Goal: Transaction & Acquisition: Purchase product/service

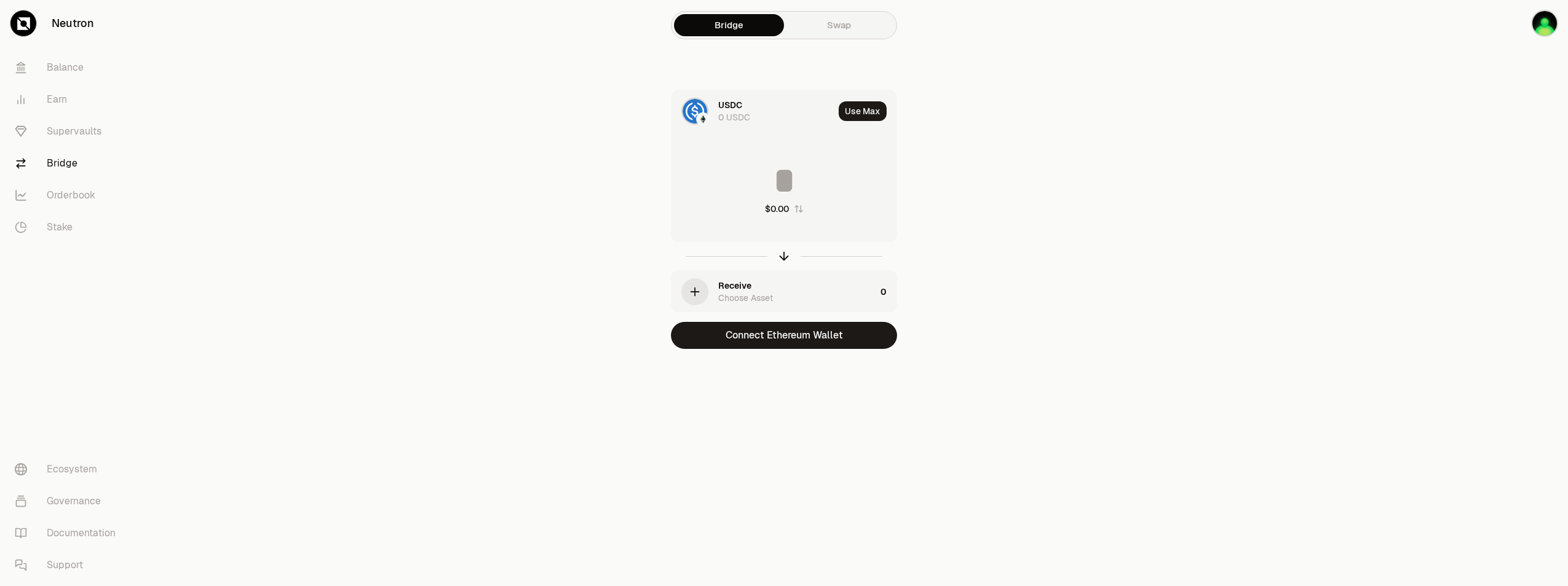
click at [846, 27] on link "Swap" at bounding box center [839, 25] width 110 height 22
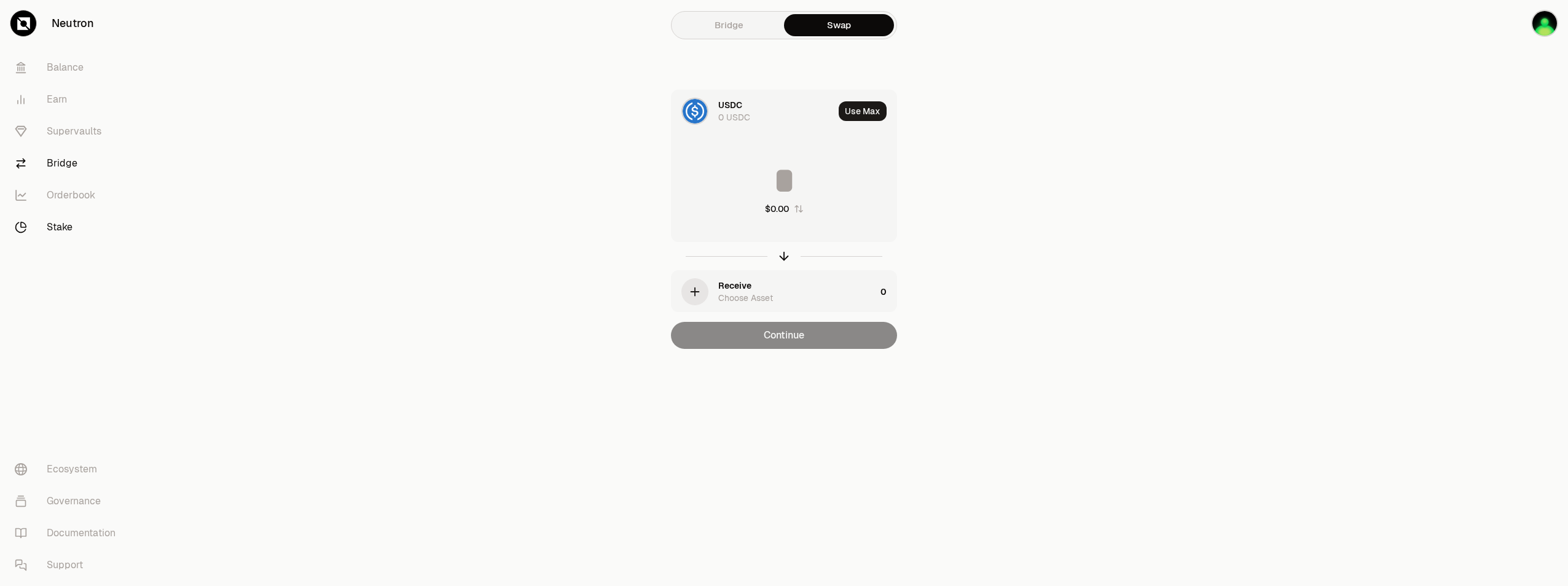
click at [66, 232] on link "Stake" at bounding box center [68, 227] width 128 height 32
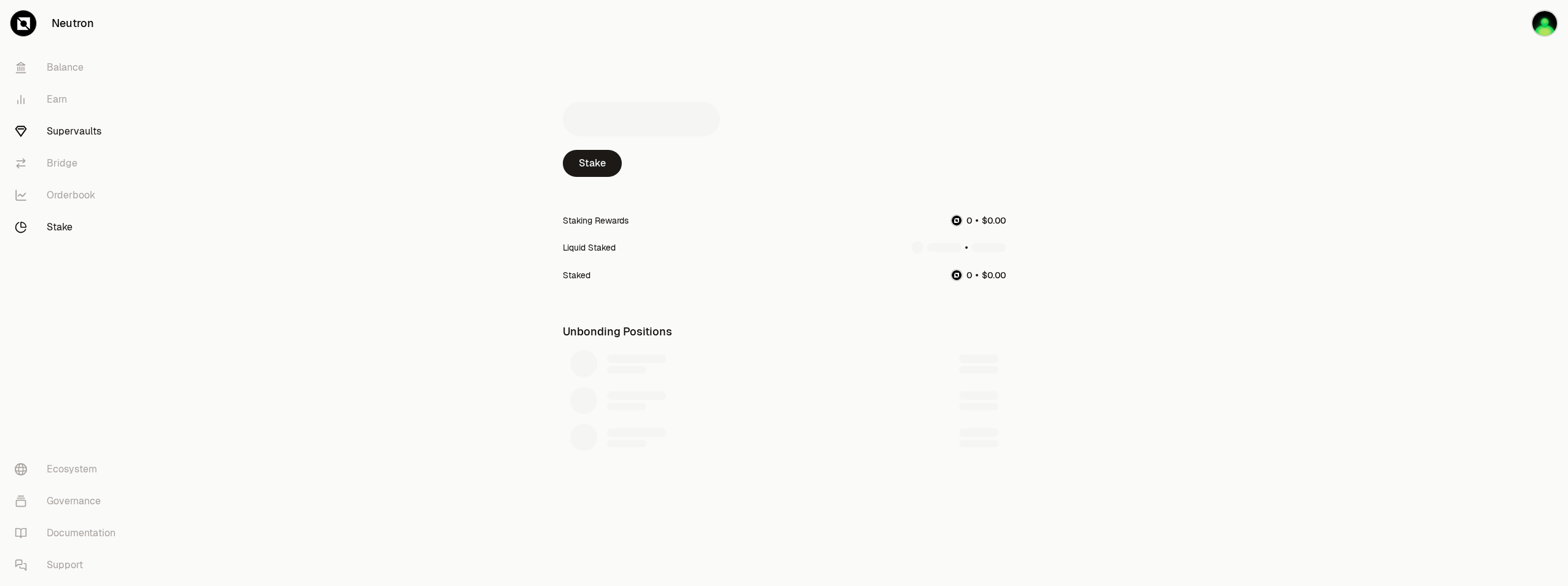
click at [80, 128] on link "Supervaults" at bounding box center [68, 132] width 128 height 32
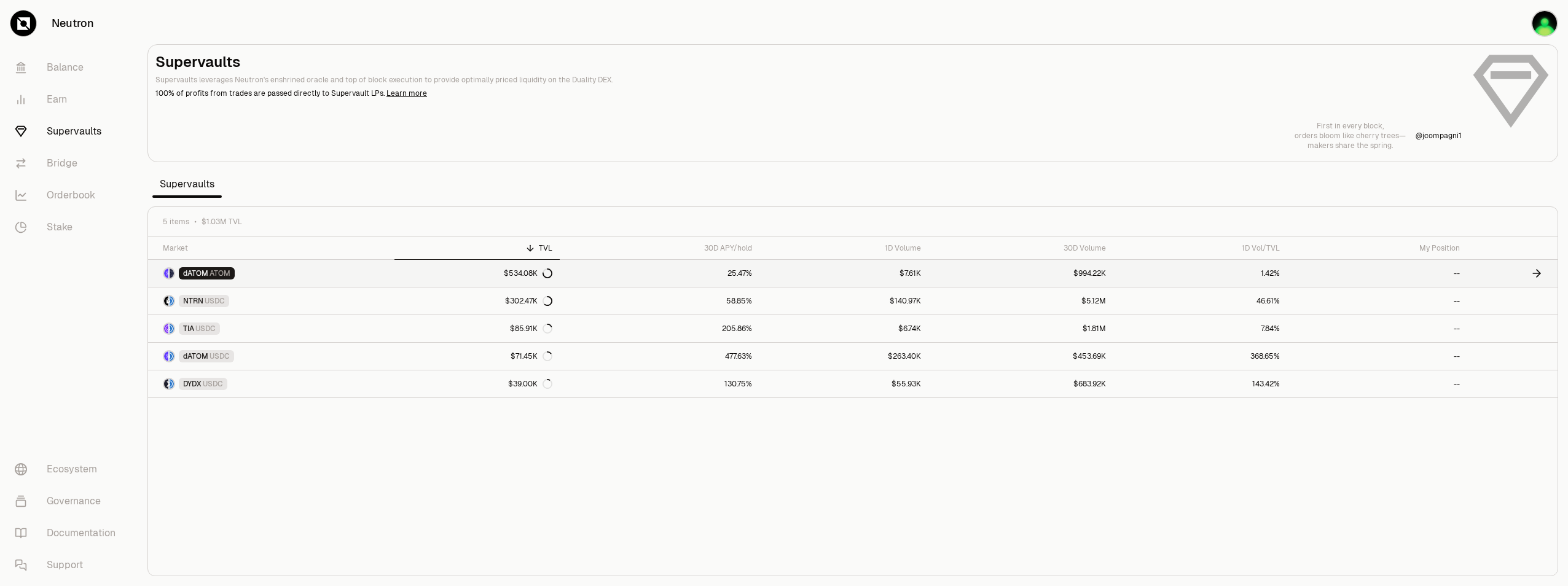
click at [776, 277] on link "$7.61K" at bounding box center [844, 274] width 169 height 27
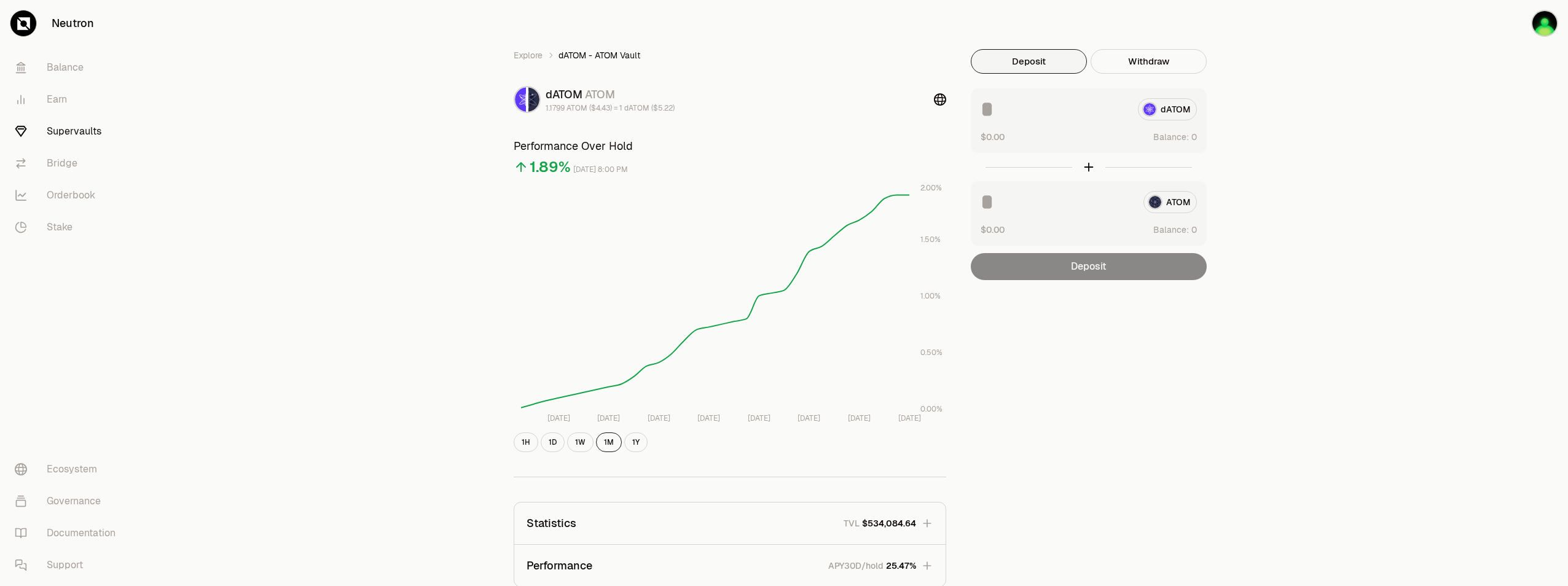
click at [67, 136] on link "Supervaults" at bounding box center [68, 132] width 128 height 32
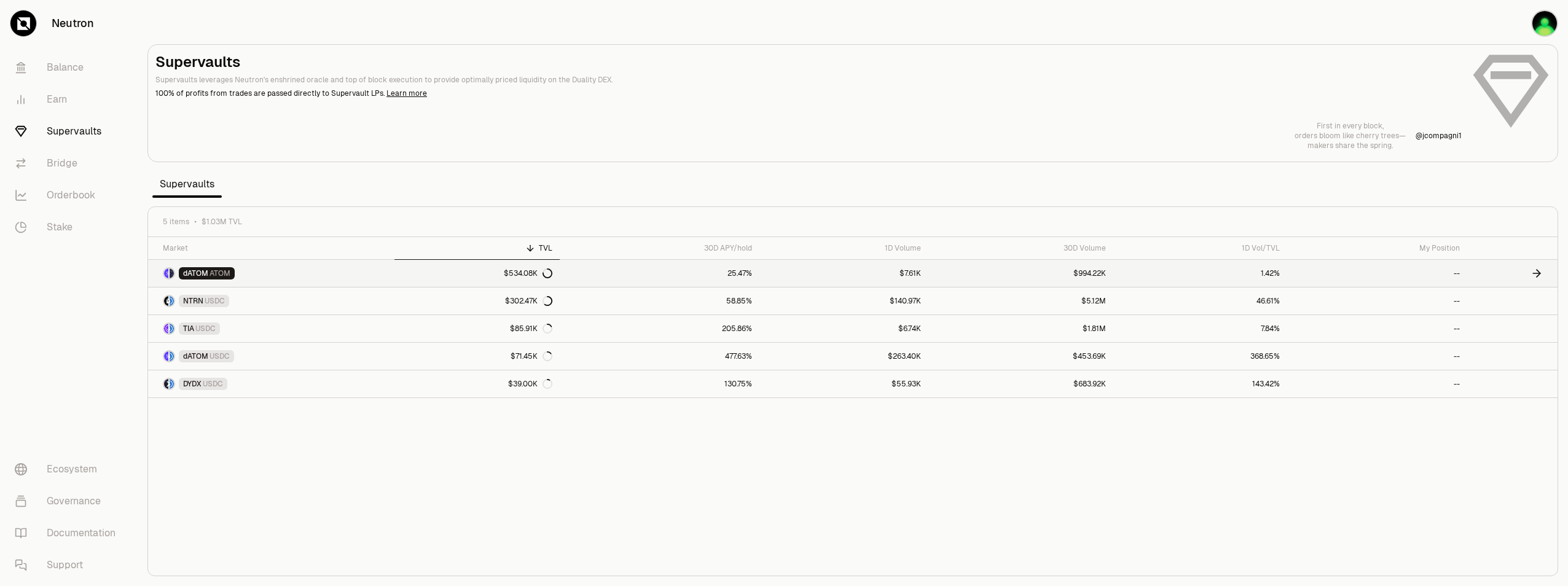
click at [210, 275] on span "ATOM" at bounding box center [220, 274] width 21 height 9
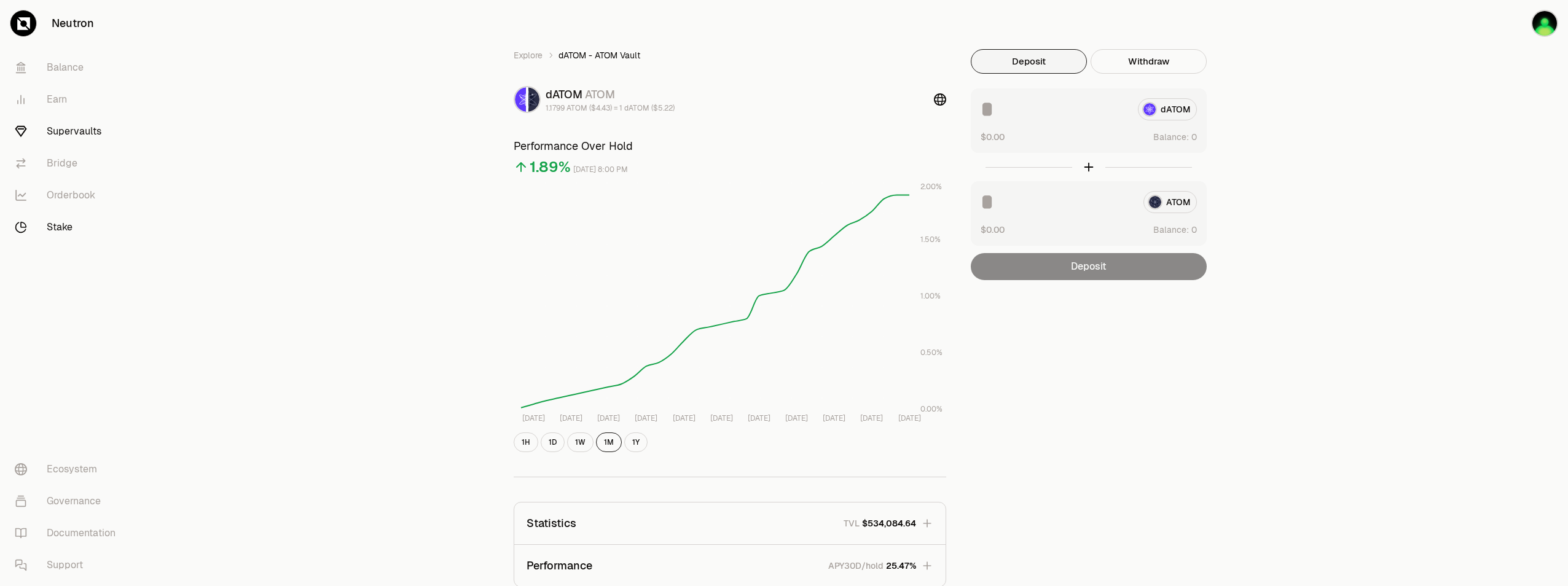
click at [67, 226] on link "Stake" at bounding box center [68, 227] width 128 height 32
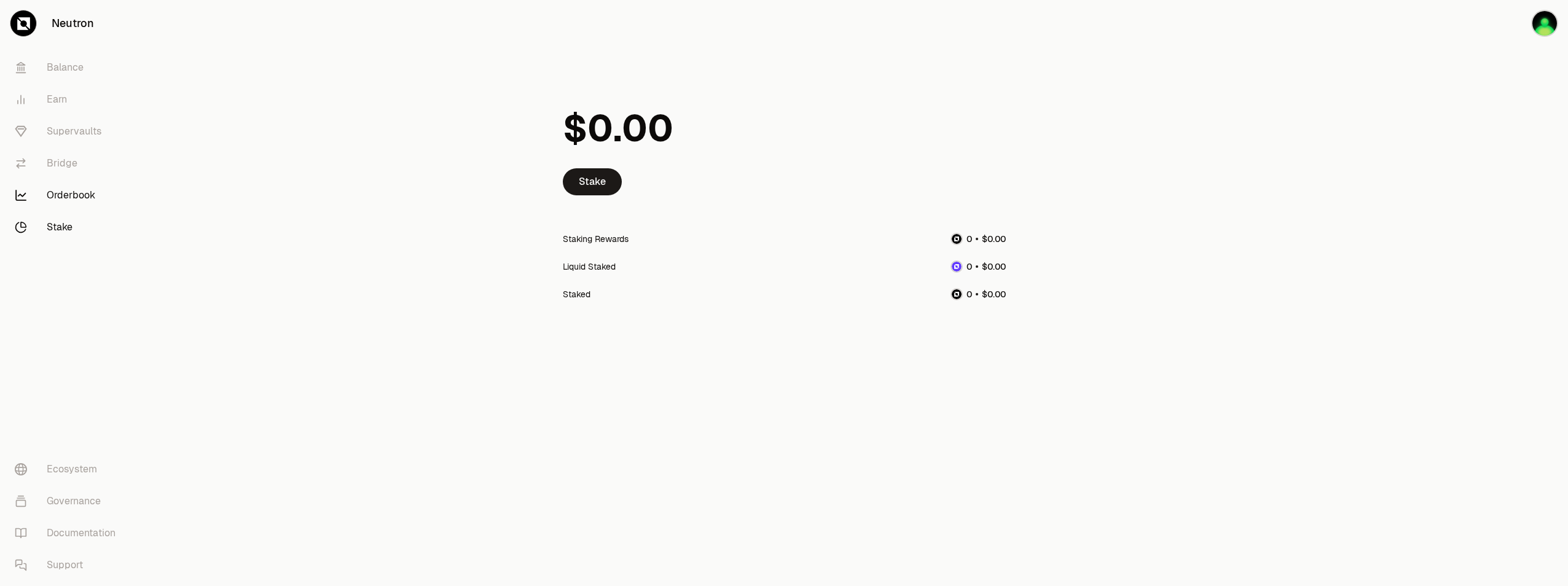
click at [57, 198] on link "Orderbook" at bounding box center [68, 196] width 128 height 32
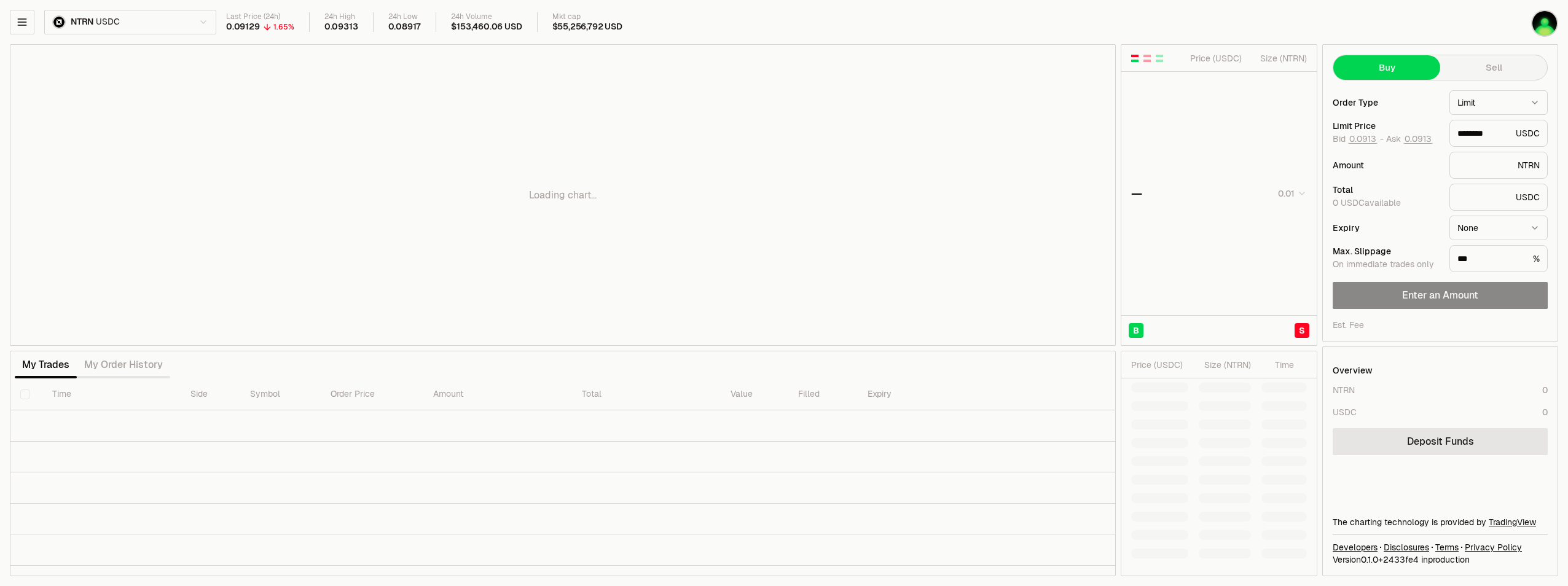
type input "********"
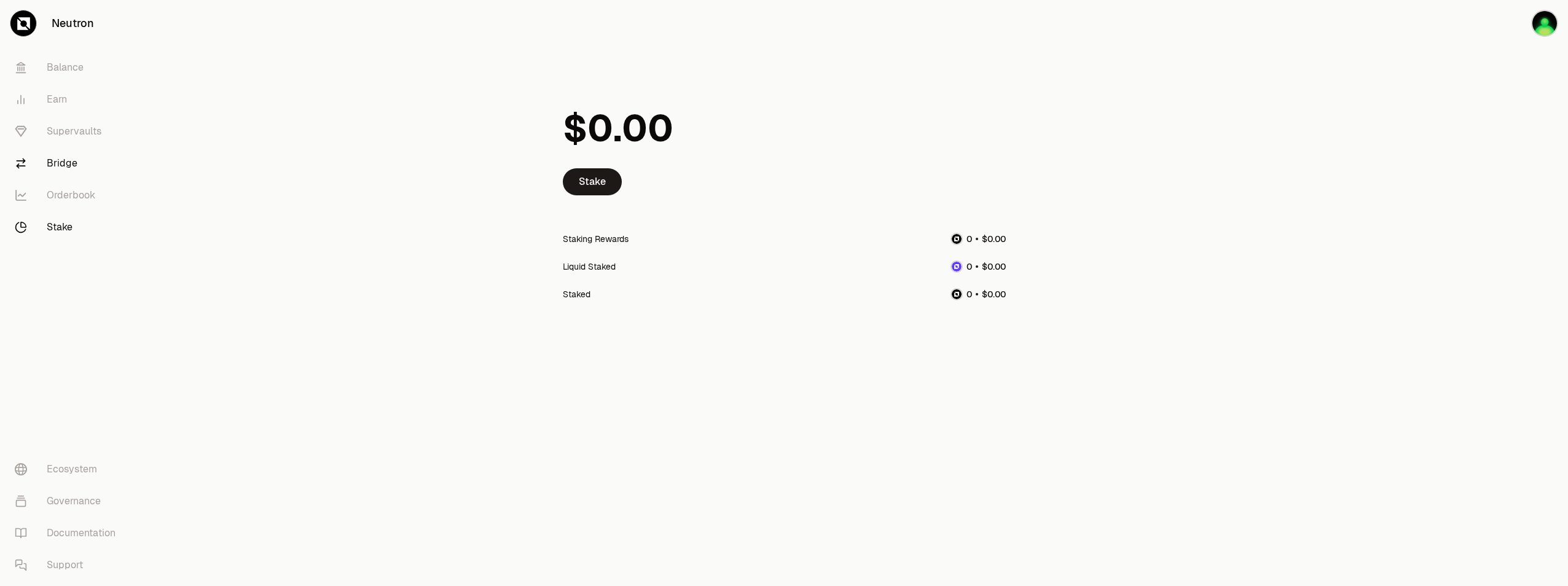
click at [68, 154] on link "Bridge" at bounding box center [68, 163] width 128 height 32
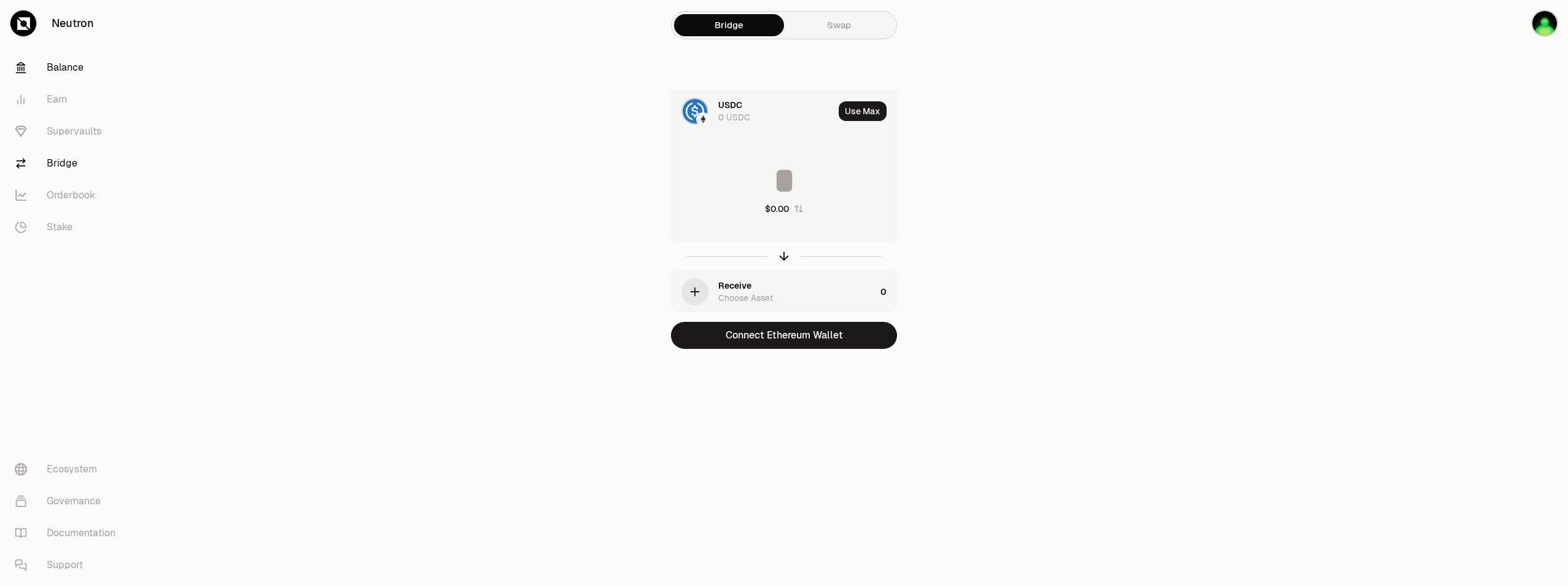
click at [77, 70] on link "Balance" at bounding box center [68, 67] width 128 height 32
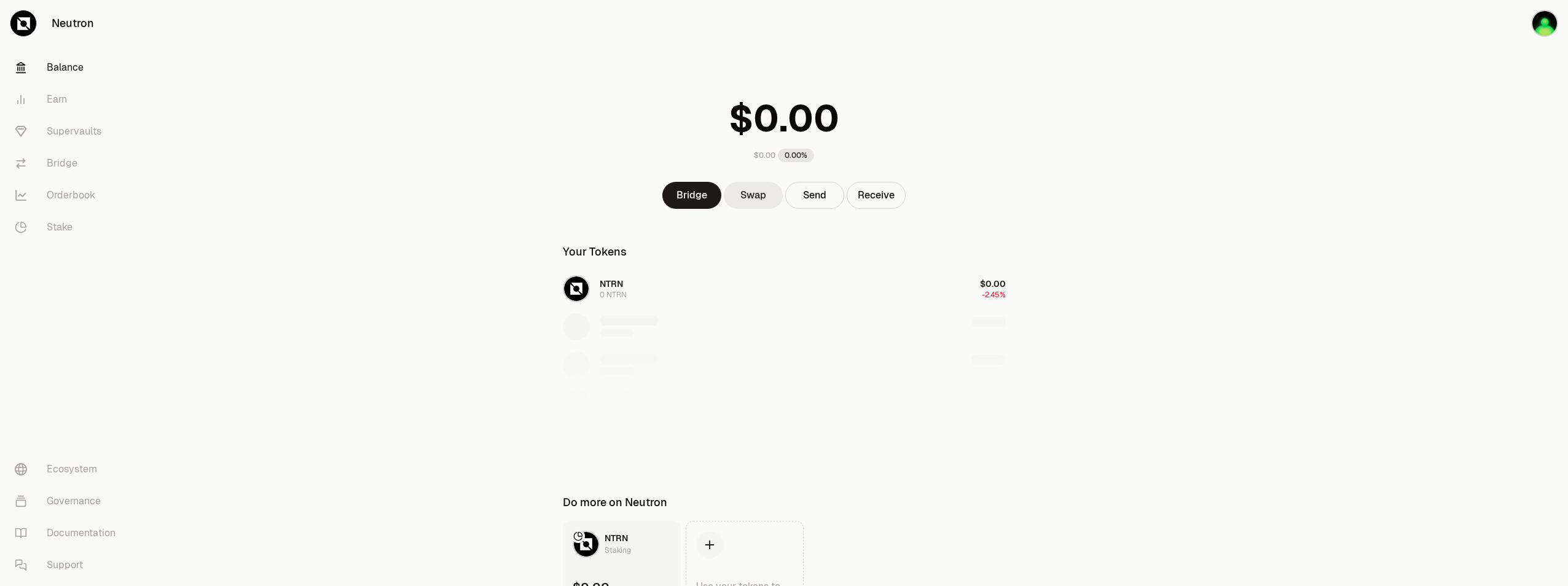
click at [748, 203] on link "Swap" at bounding box center [754, 195] width 59 height 27
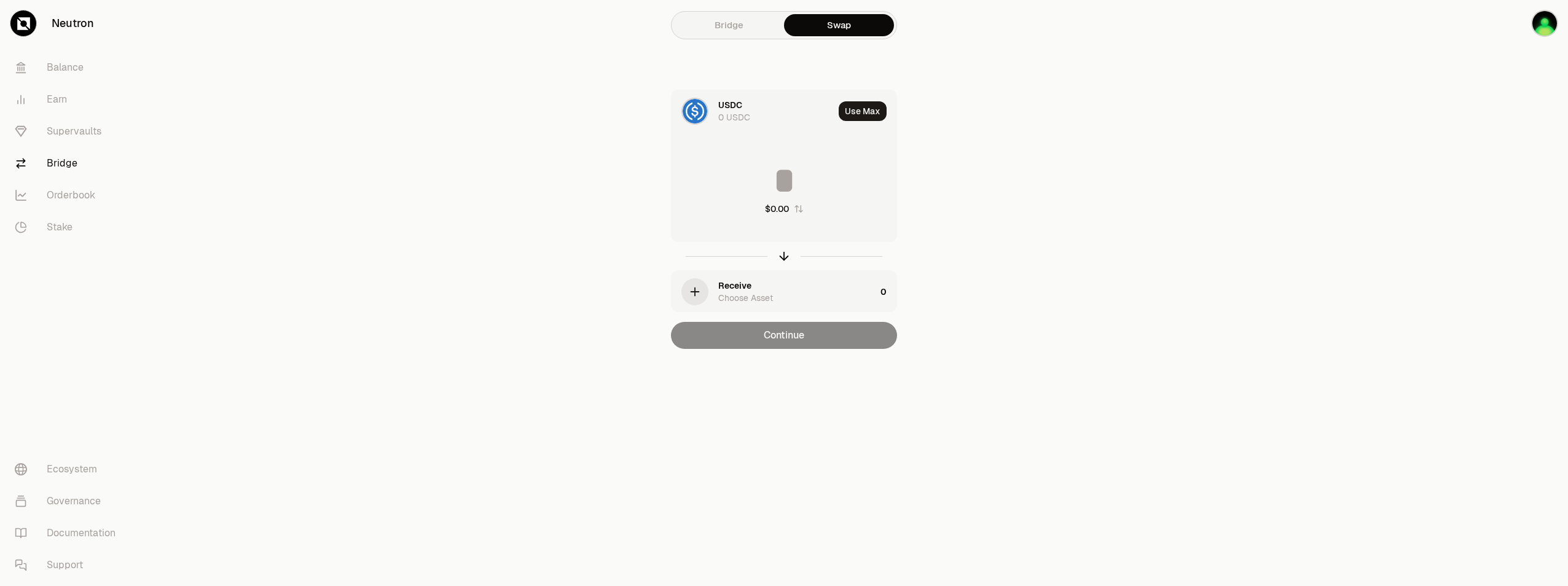
click at [776, 293] on div "Receive Choose Asset" at bounding box center [797, 292] width 158 height 25
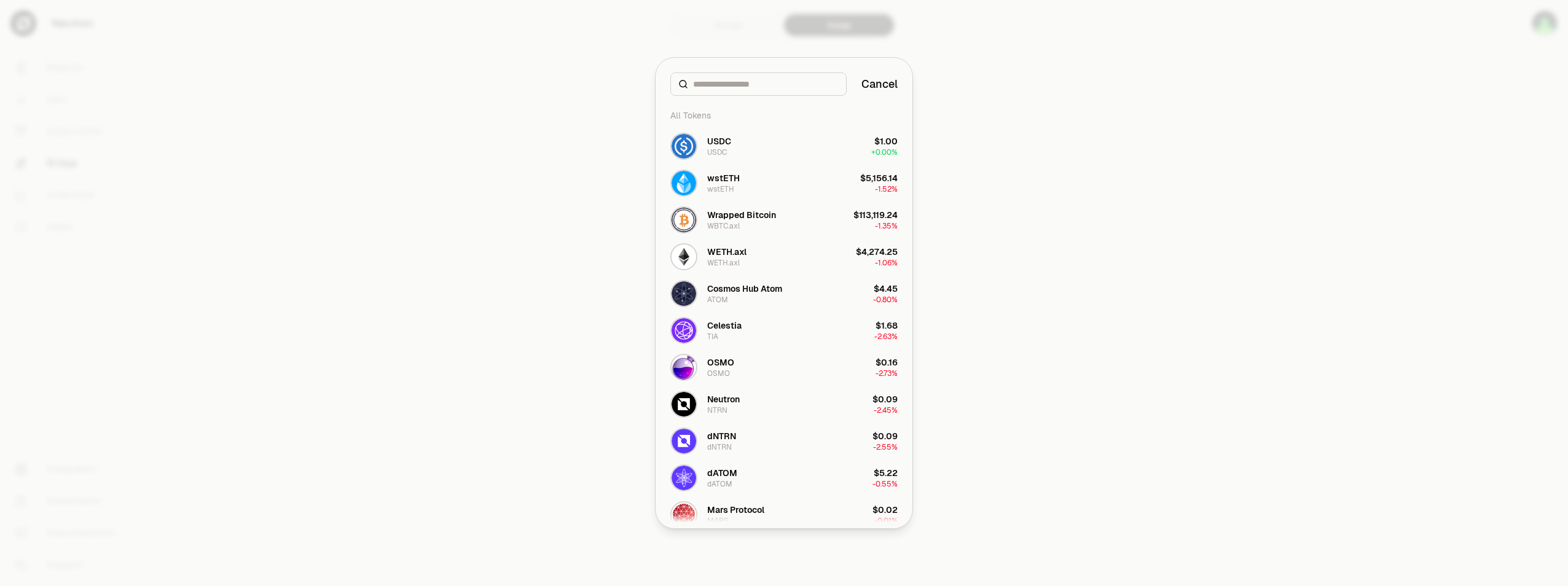
click at [1073, 311] on div at bounding box center [784, 293] width 1568 height 586
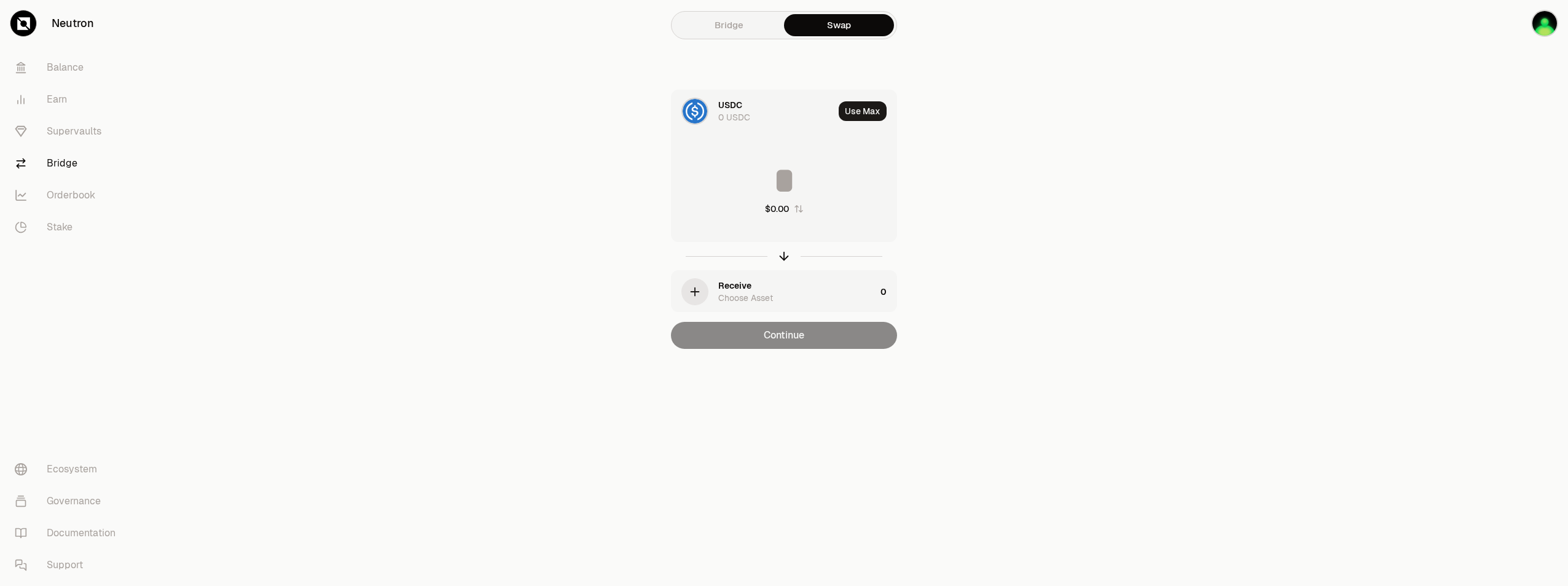
click at [1009, 156] on section "Bridge Swap USDC 0 USDC Use Max $0.00 Receive Choose Asset 0 Continue" at bounding box center [784, 198] width 472 height 398
click at [1539, 28] on img "button" at bounding box center [1545, 23] width 27 height 27
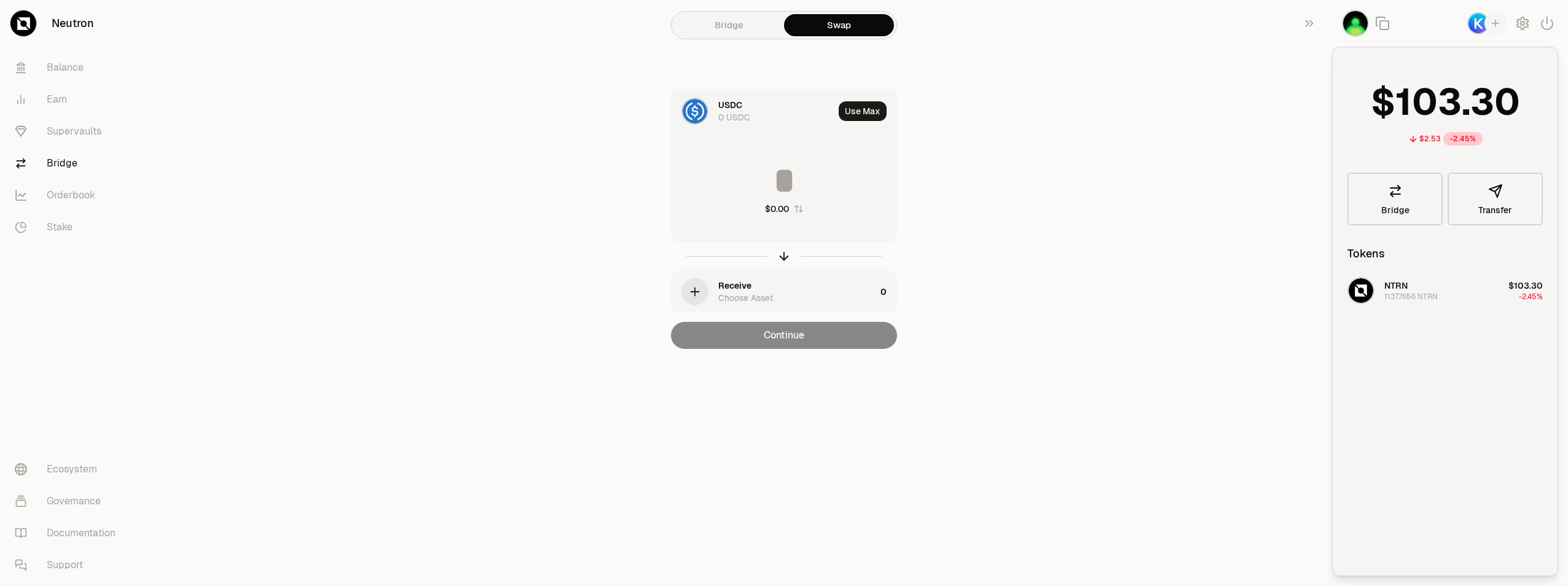
click at [732, 115] on div "0 USDC" at bounding box center [735, 117] width 32 height 12
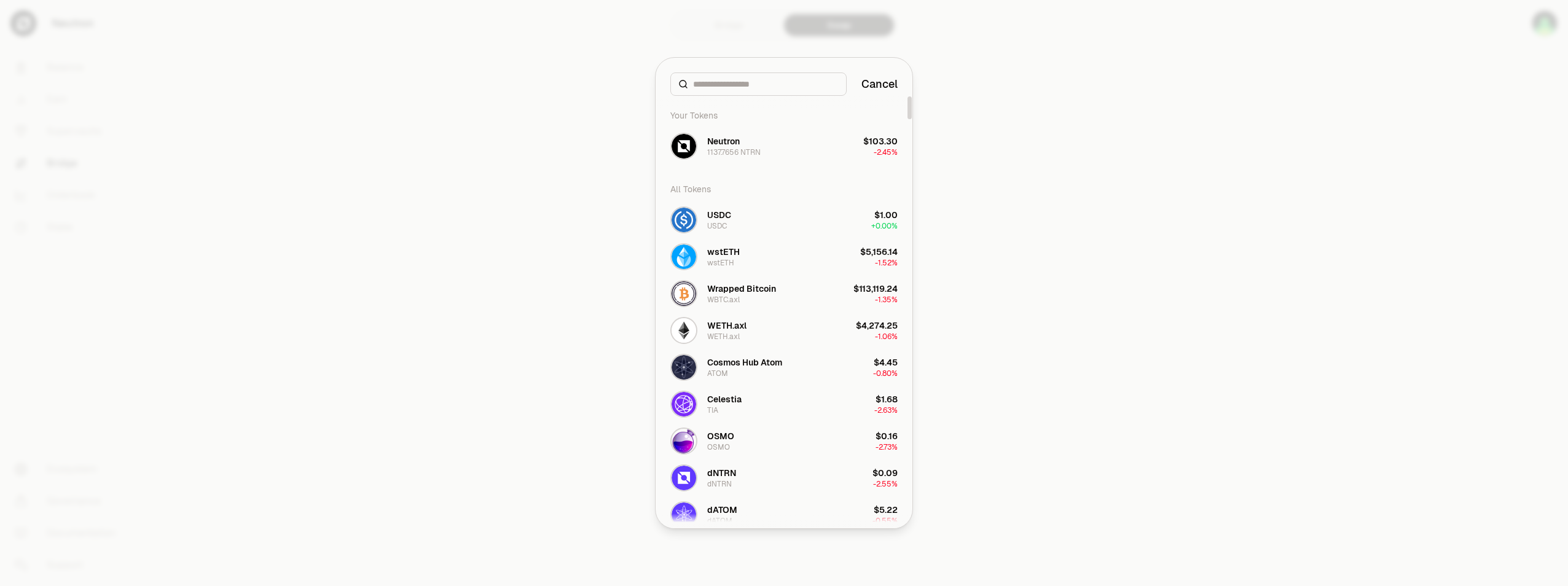
click at [735, 118] on div "Your Tokens" at bounding box center [784, 116] width 242 height 25
click at [740, 151] on div "1137.7656 NTRN" at bounding box center [734, 152] width 53 height 9
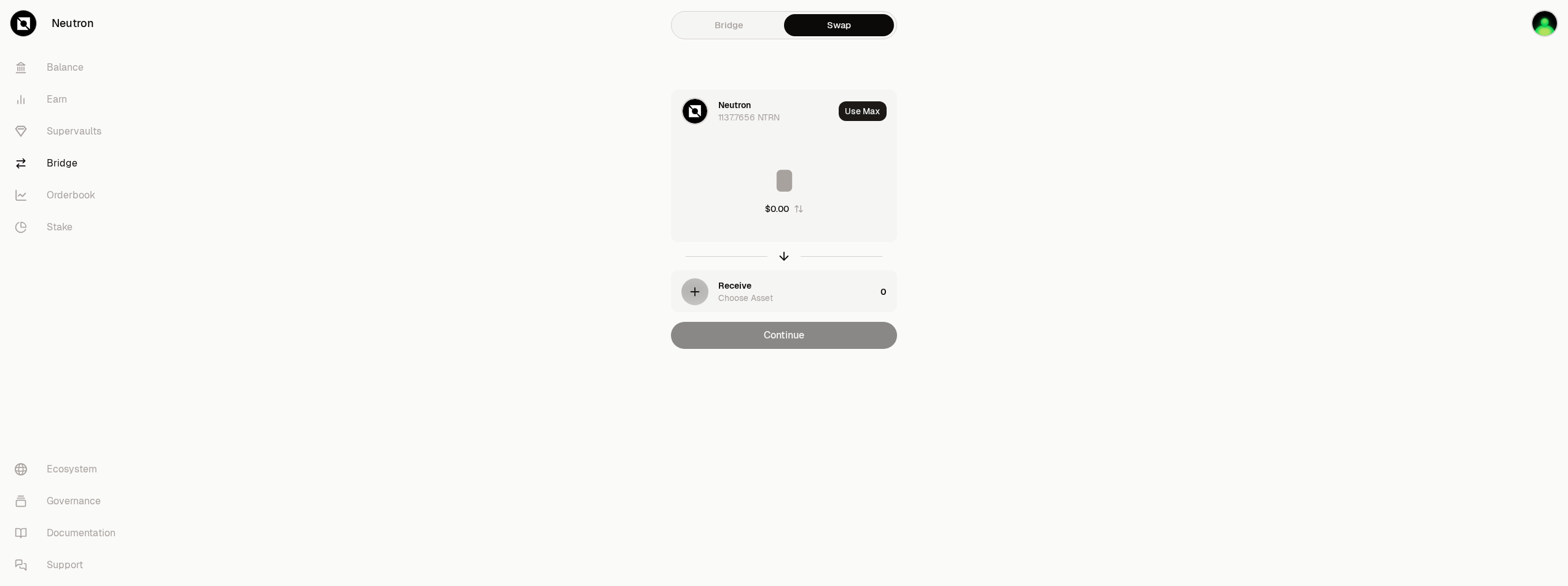
click at [736, 294] on div "Choose Asset" at bounding box center [746, 297] width 55 height 12
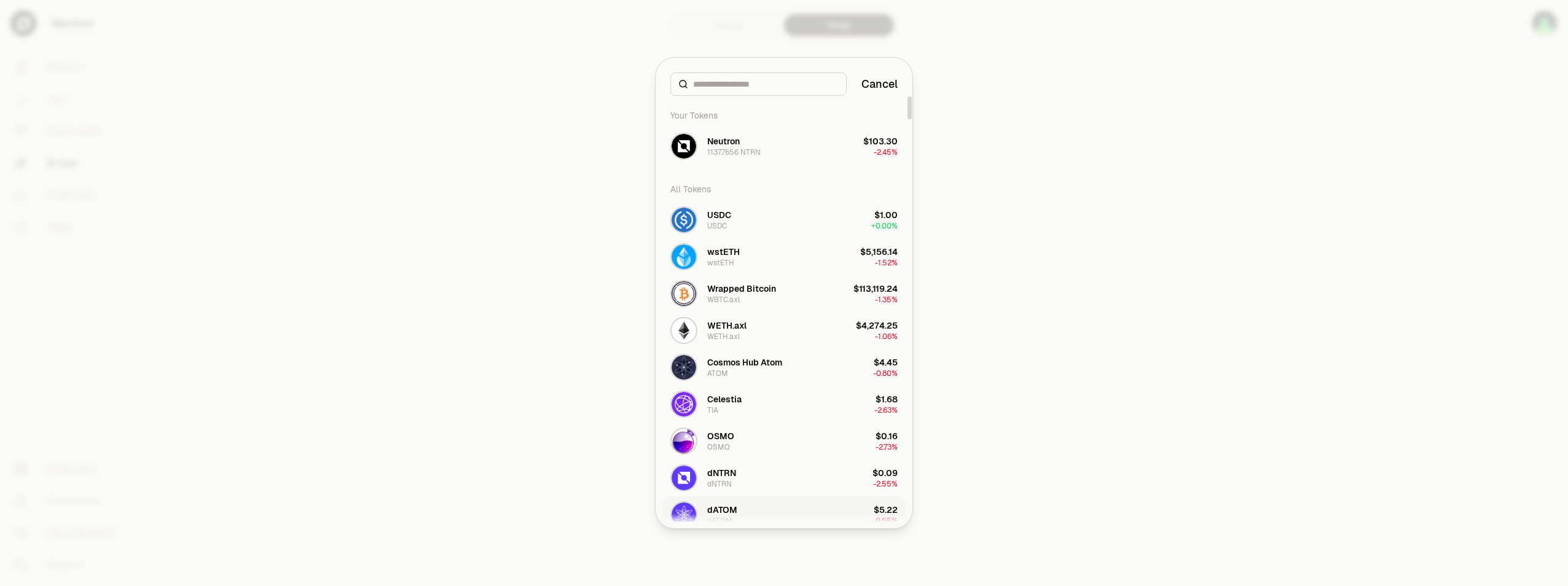
click at [747, 516] on button "dATOM dATOM $5.22 -0.55%" at bounding box center [784, 515] width 242 height 37
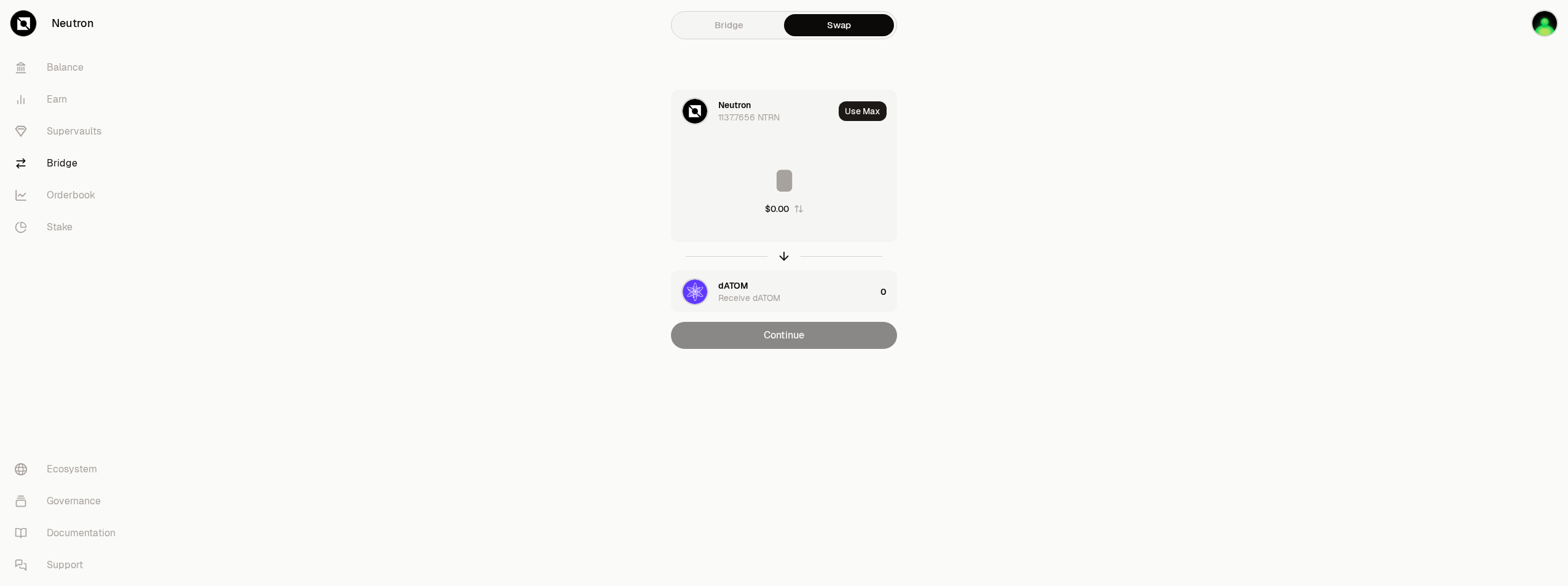
click at [748, 118] on div "1137.7656 NTRN" at bounding box center [749, 117] width 62 height 12
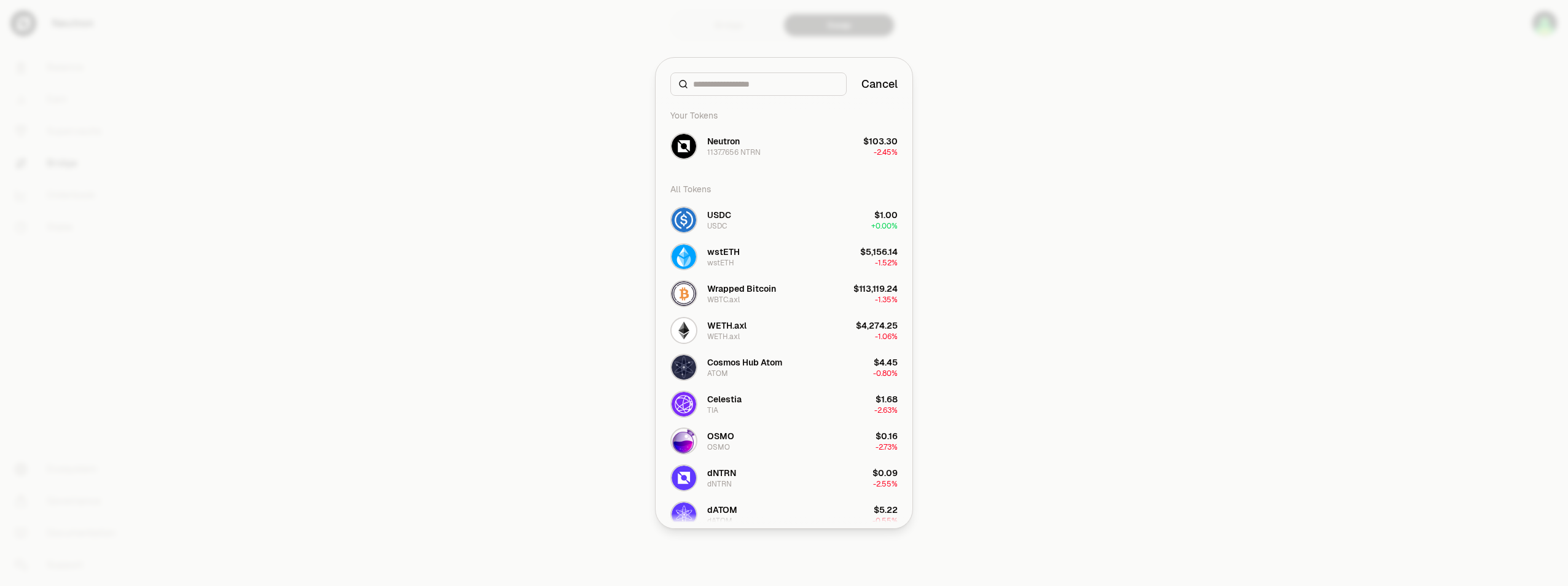
click at [885, 89] on button "Cancel" at bounding box center [880, 85] width 36 height 17
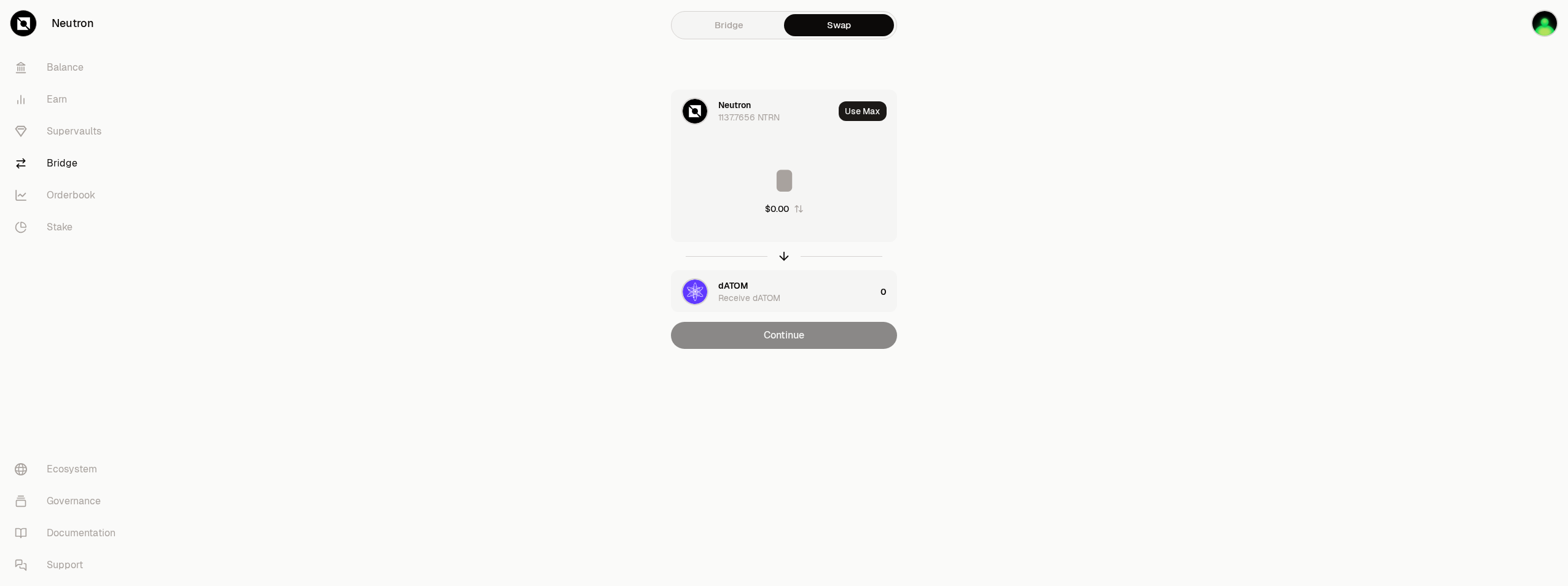
click at [795, 177] on input at bounding box center [784, 180] width 225 height 37
type input "*"
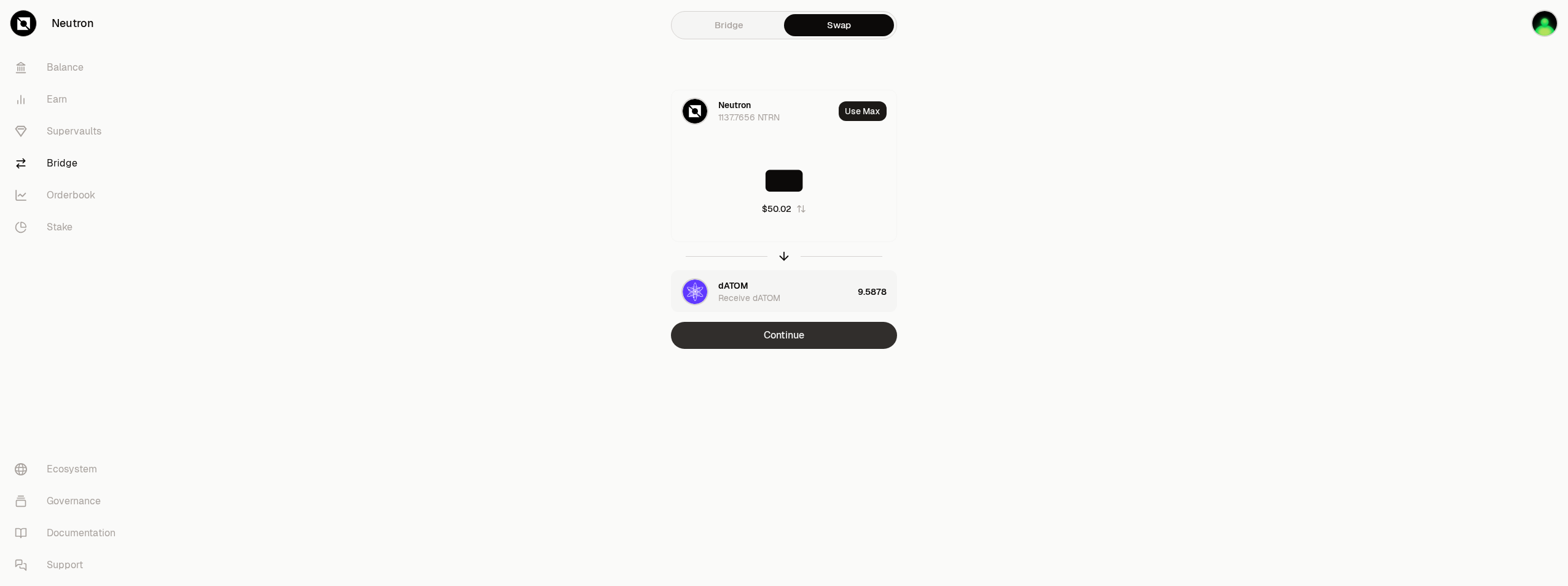
type input "***"
click at [810, 335] on button "Continue" at bounding box center [784, 335] width 226 height 27
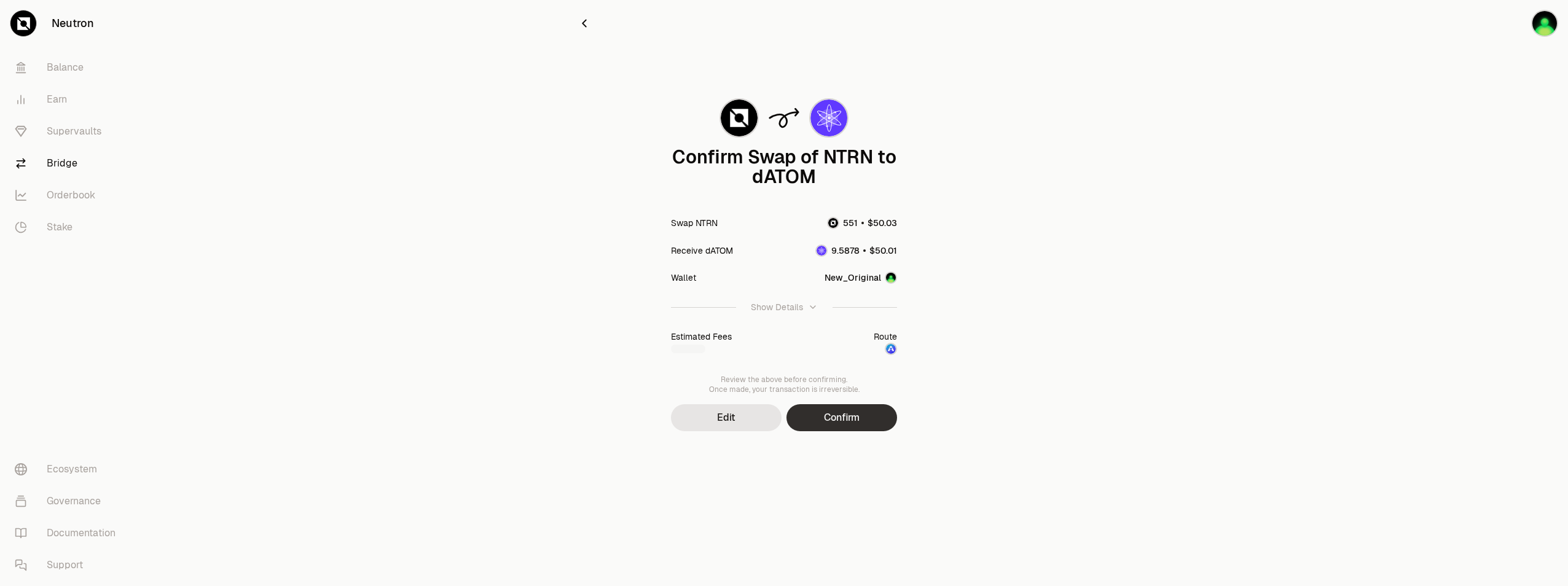
click at [829, 414] on button "Confirm" at bounding box center [842, 418] width 110 height 27
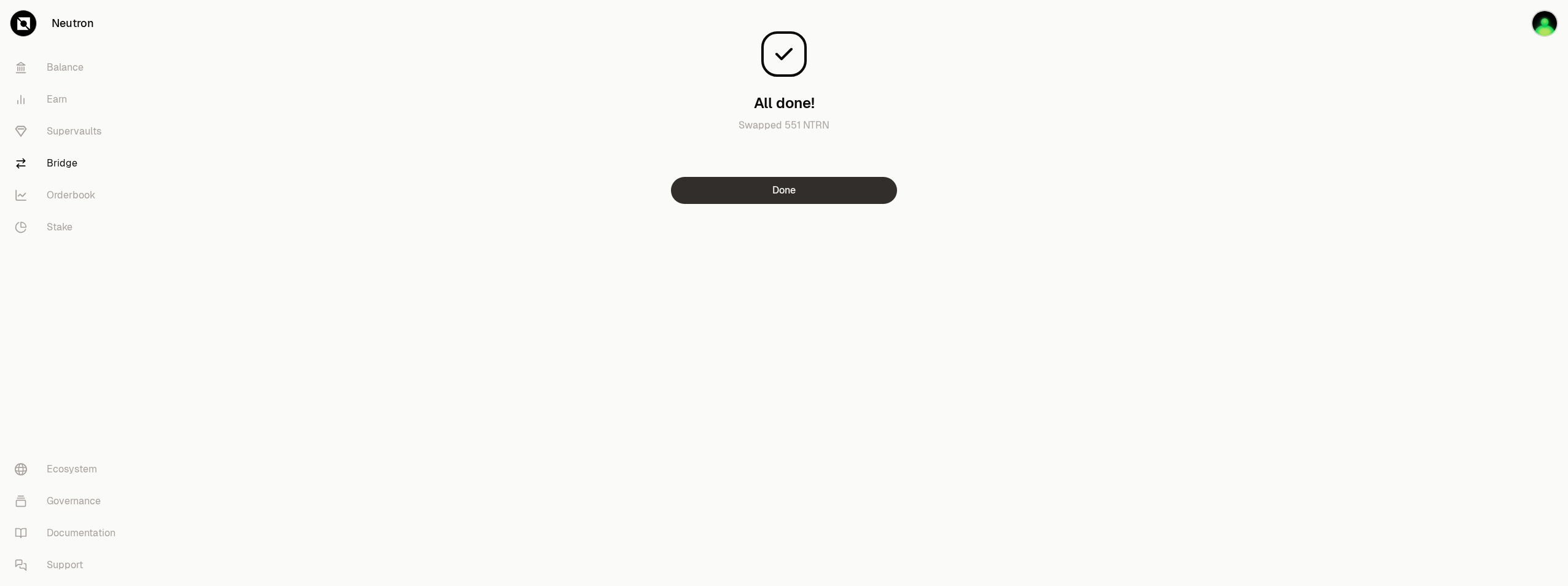
click at [789, 193] on button "Done" at bounding box center [784, 190] width 226 height 27
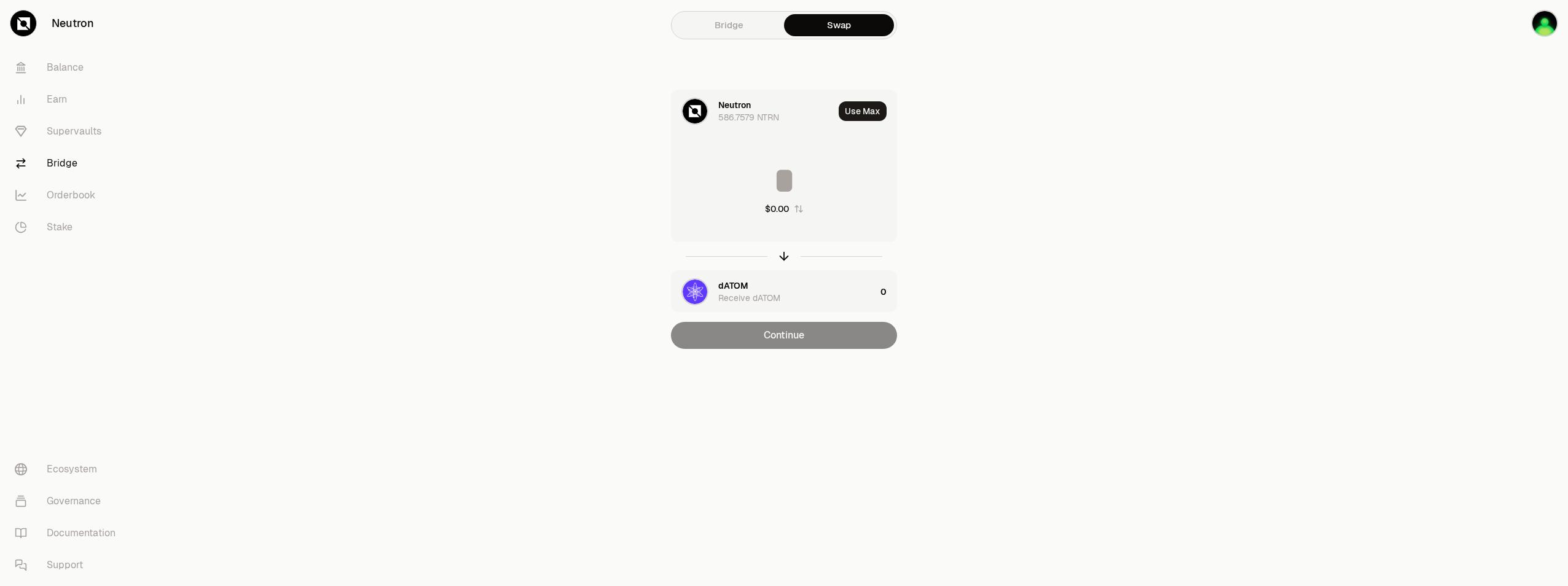
click at [775, 288] on div "dATOM Receive dATOM" at bounding box center [797, 292] width 158 height 25
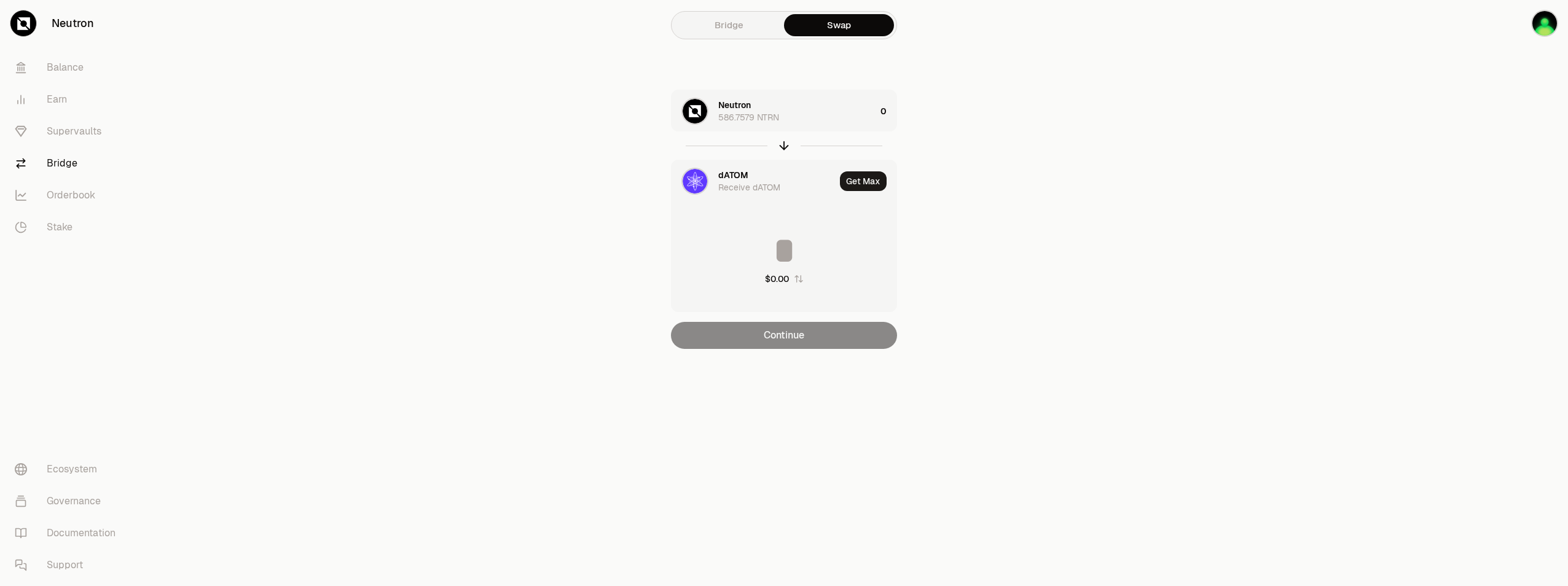
click at [784, 176] on div "dATOM Receive dATOM" at bounding box center [776, 181] width 117 height 25
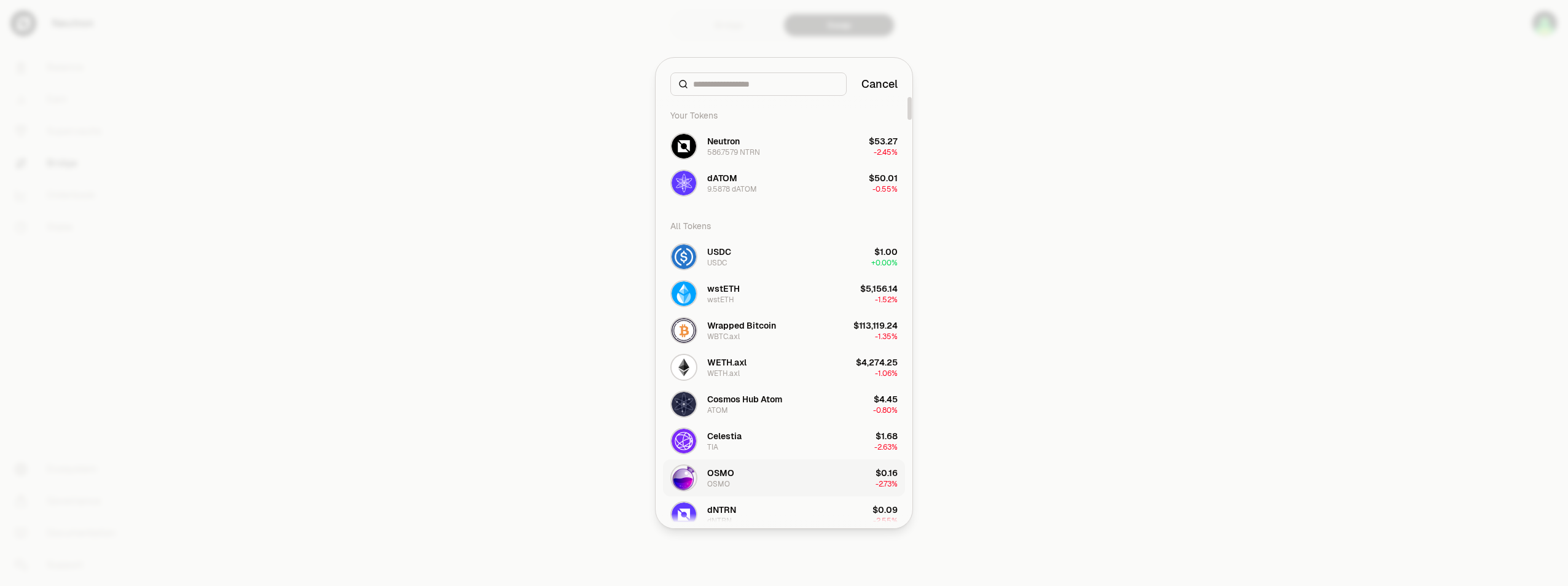
scroll to position [74, 0]
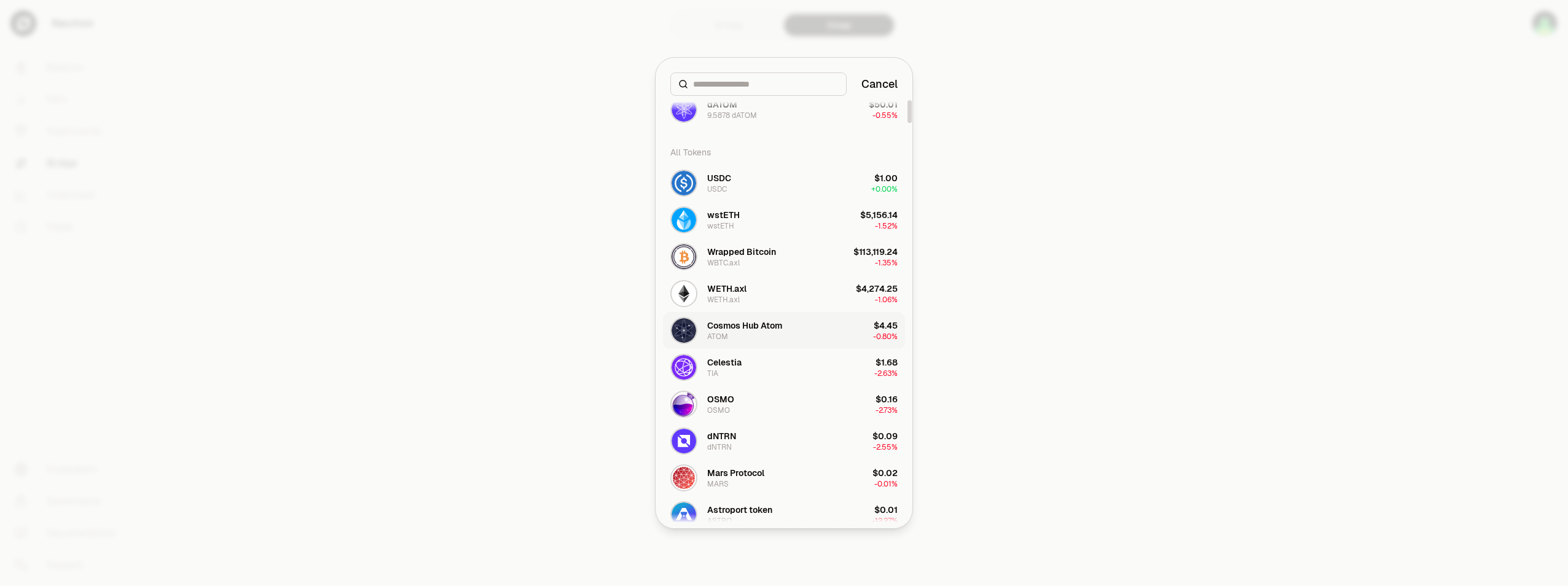
click at [755, 325] on div "Cosmos Hub Atom" at bounding box center [744, 325] width 75 height 12
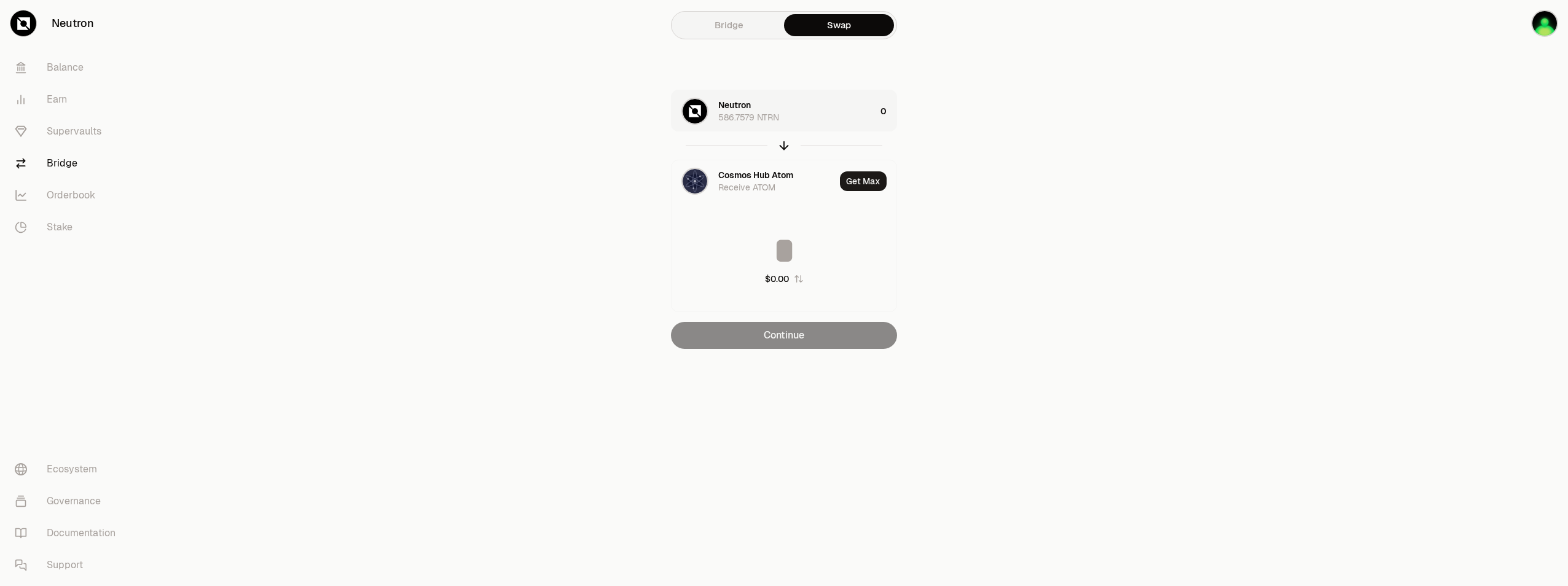
click at [851, 107] on div "Neutron 586.7579 NTRN" at bounding box center [797, 111] width 158 height 25
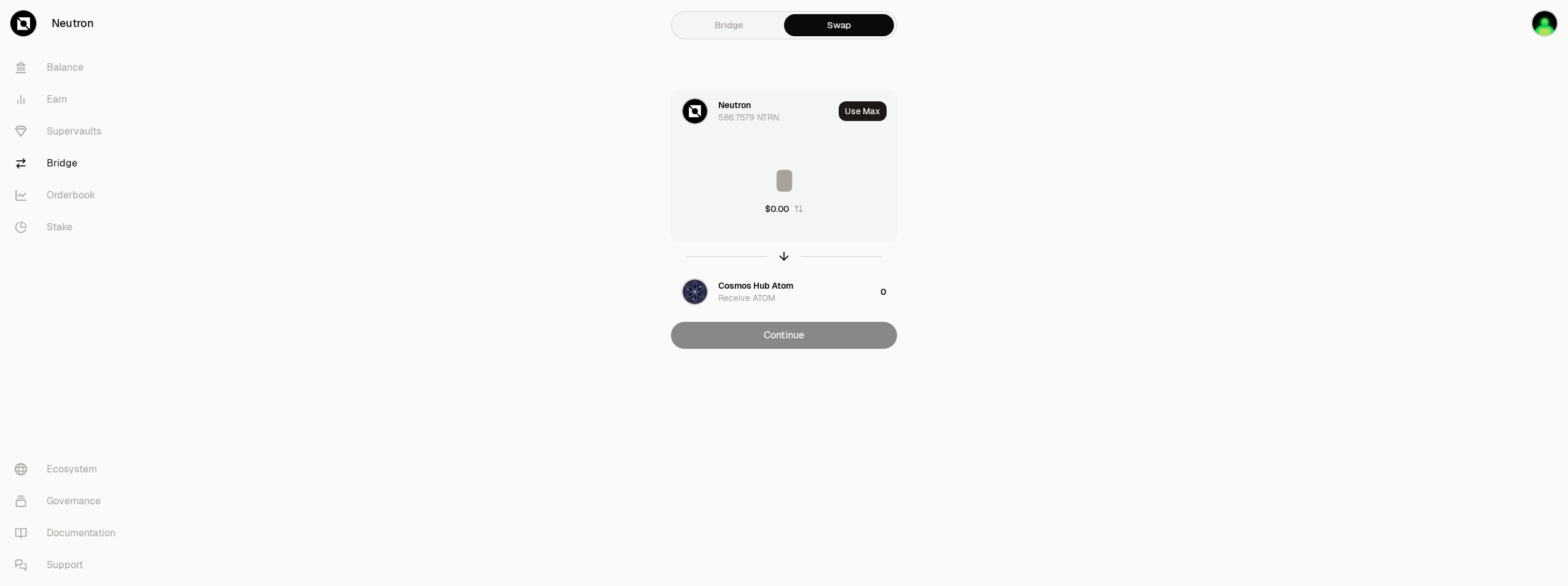
click at [815, 190] on input at bounding box center [784, 180] width 225 height 37
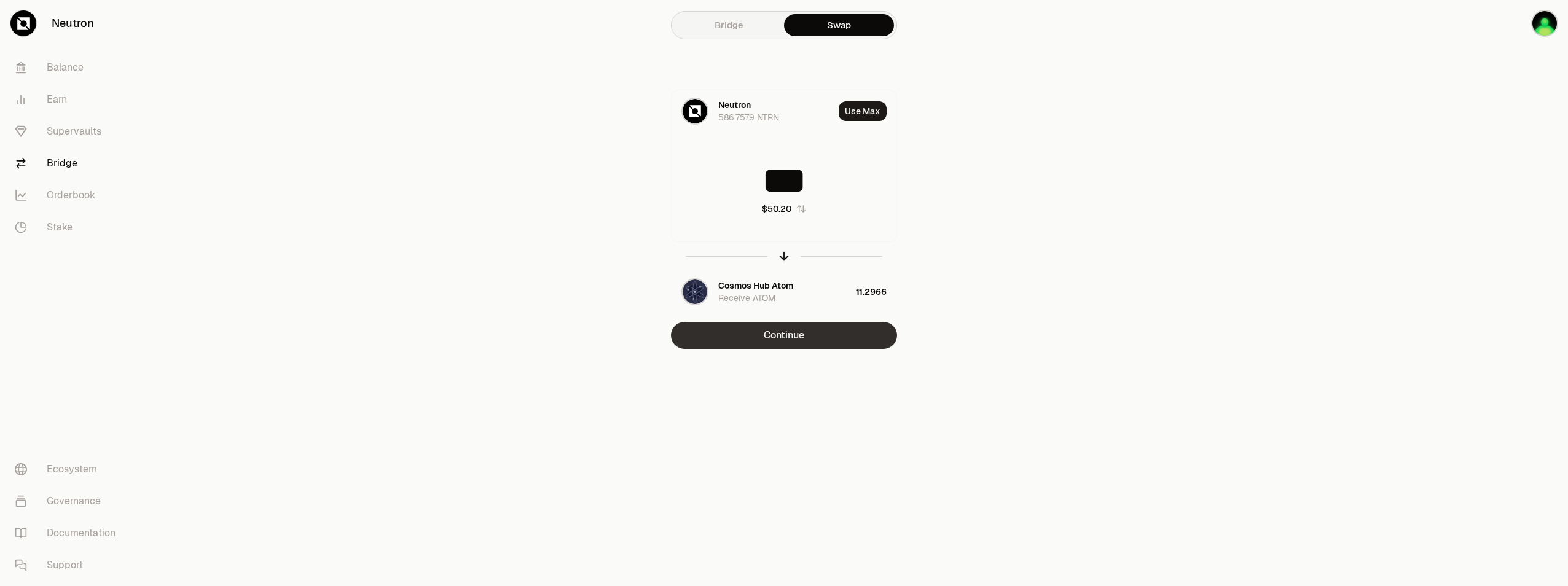
type input "***"
click at [794, 345] on button "Continue" at bounding box center [784, 335] width 226 height 27
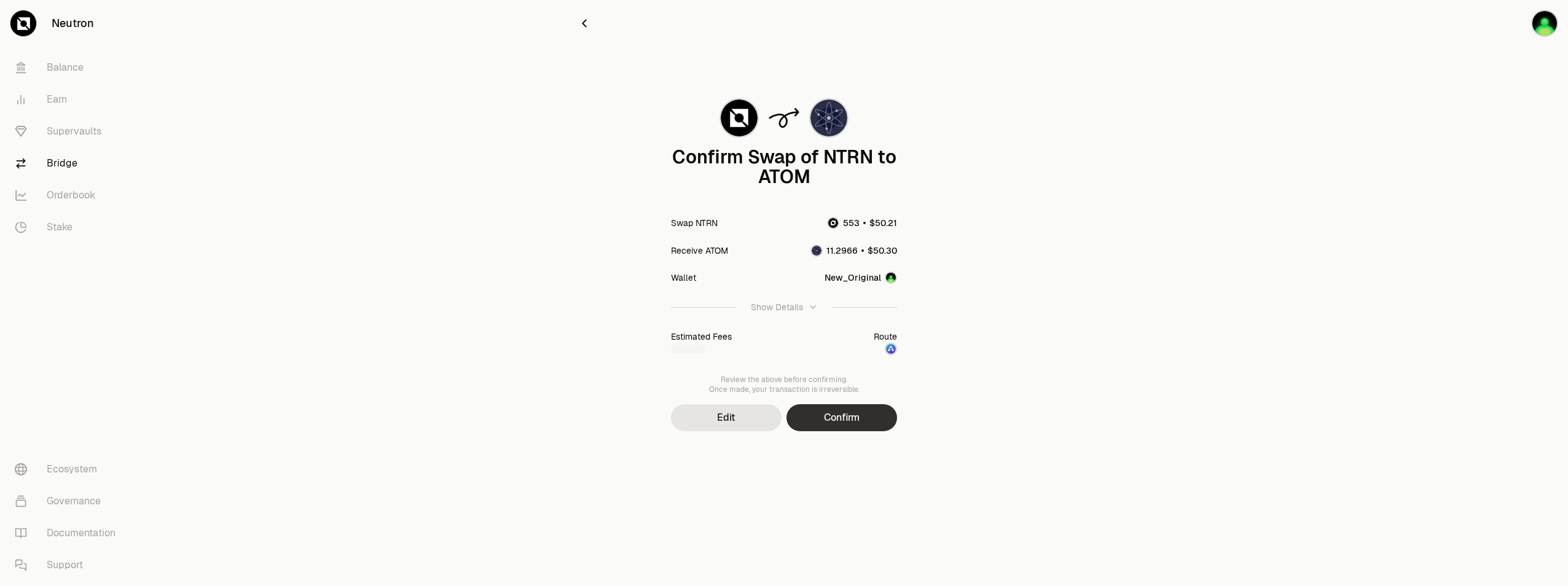
click at [860, 426] on button "Confirm" at bounding box center [842, 418] width 110 height 27
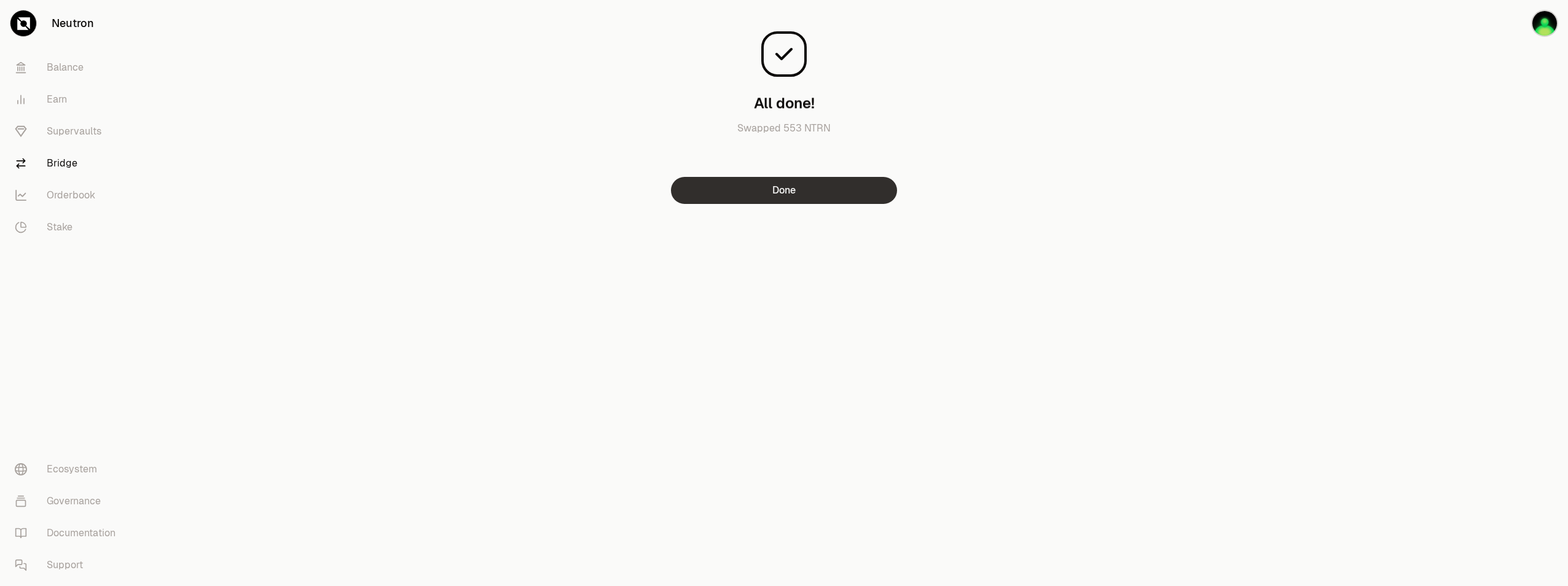
click at [790, 194] on button "Done" at bounding box center [784, 190] width 226 height 27
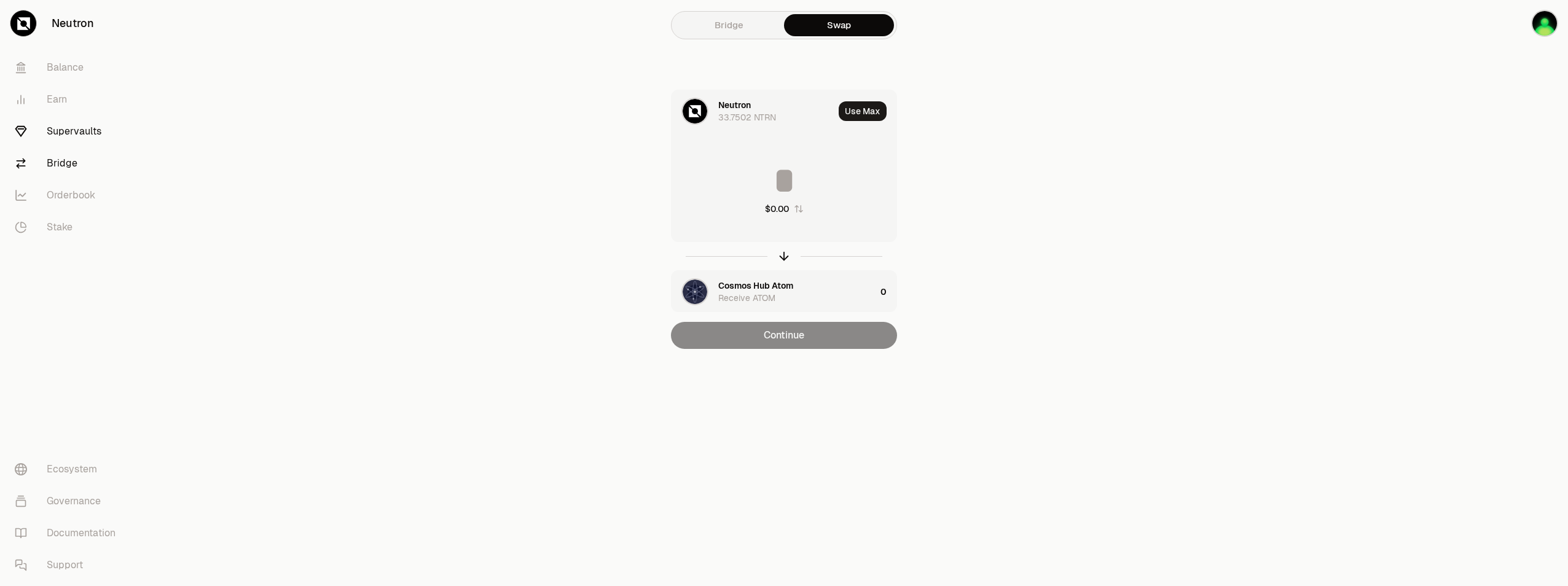
click at [52, 131] on link "Supervaults" at bounding box center [68, 132] width 128 height 32
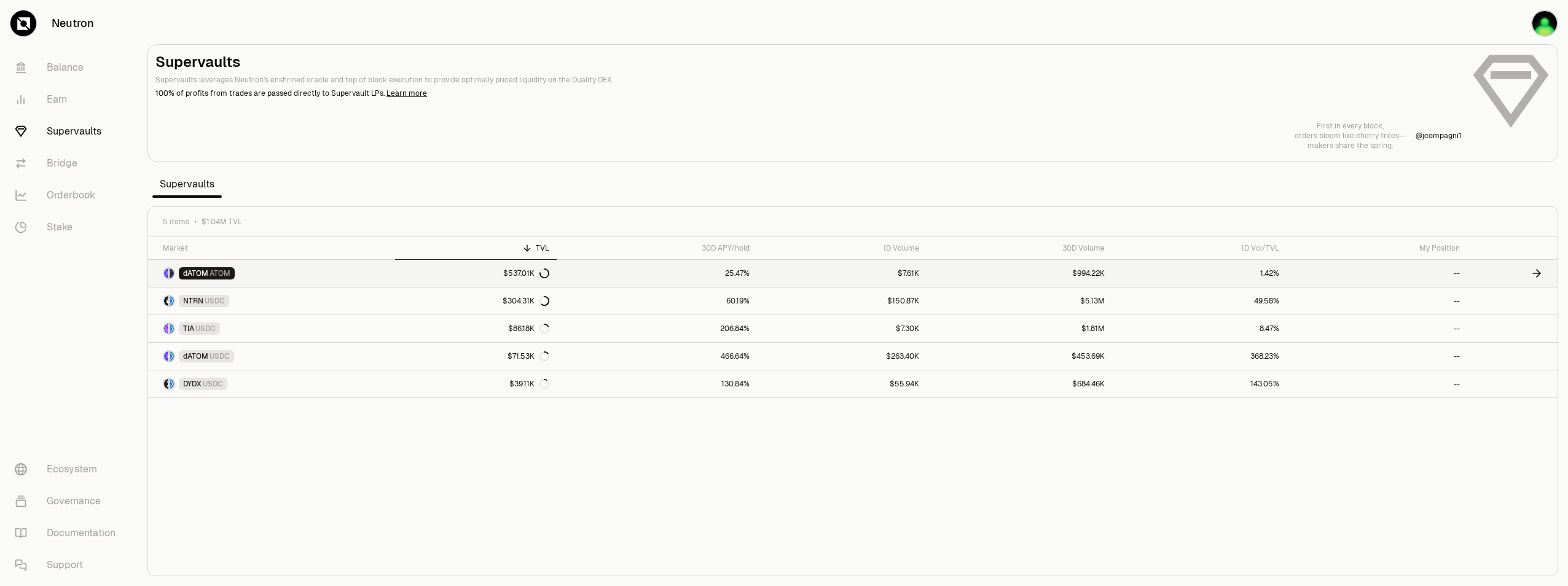
click at [331, 279] on link "dATOM ATOM" at bounding box center [272, 274] width 247 height 27
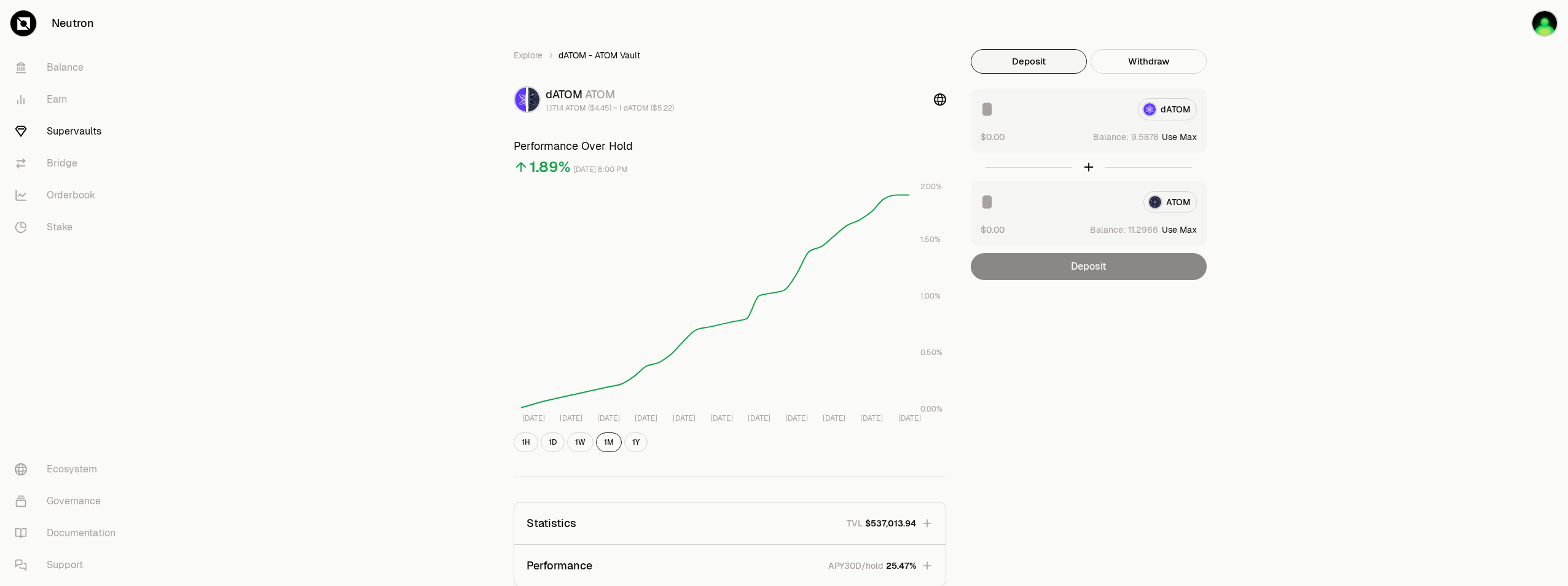
click at [1191, 135] on button "Use Max" at bounding box center [1179, 137] width 35 height 12
type input "********"
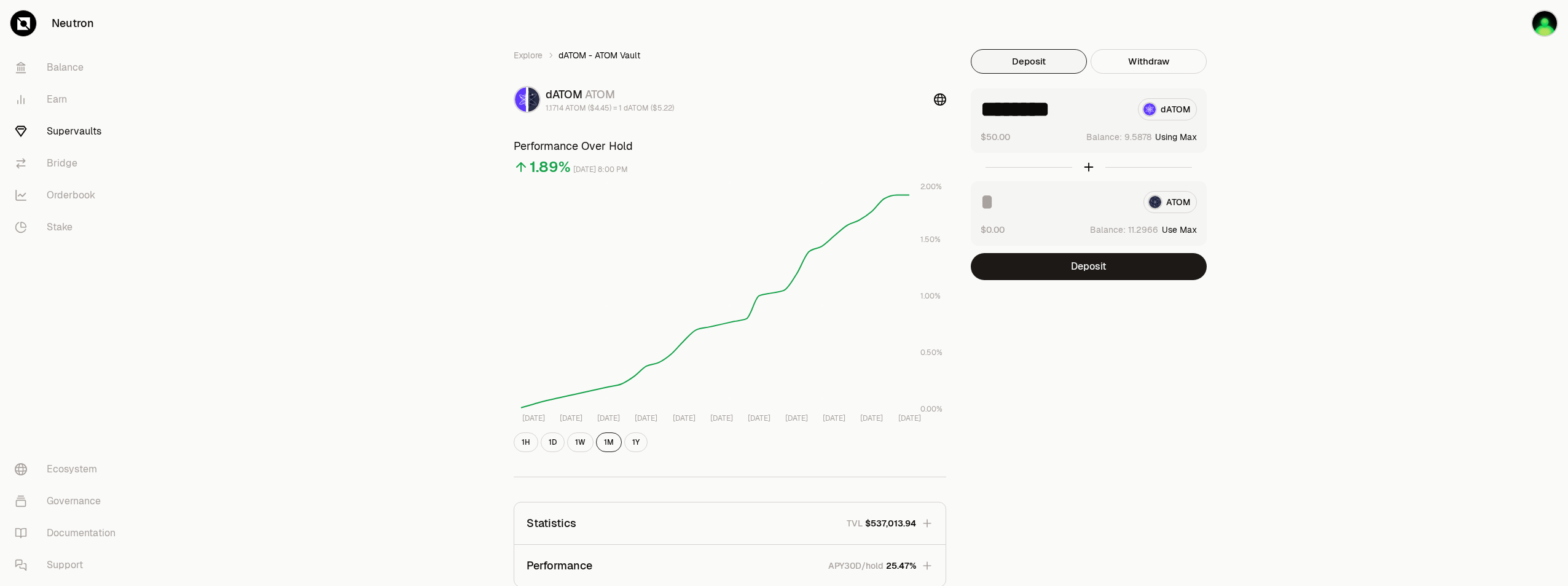
click at [1187, 228] on button "Use Max" at bounding box center [1179, 229] width 35 height 12
type input "*********"
click at [1102, 273] on button "Deposit" at bounding box center [1089, 266] width 236 height 27
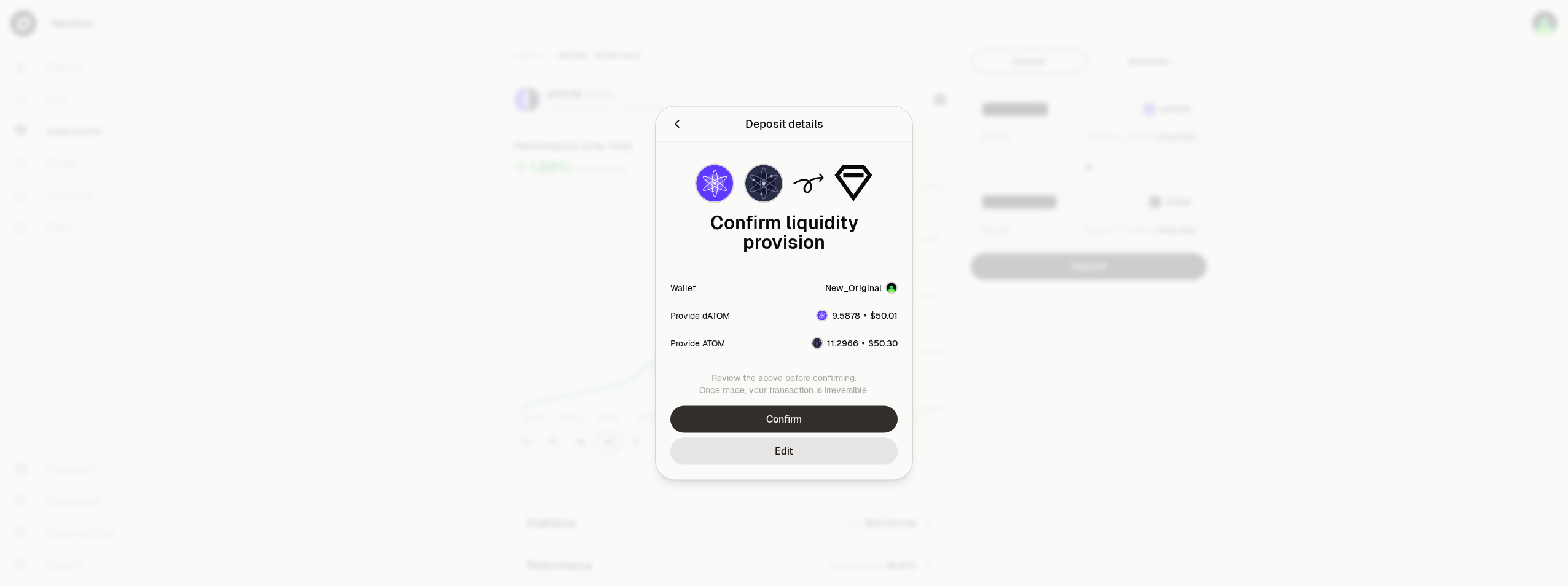
click at [803, 421] on button "Confirm" at bounding box center [784, 419] width 227 height 27
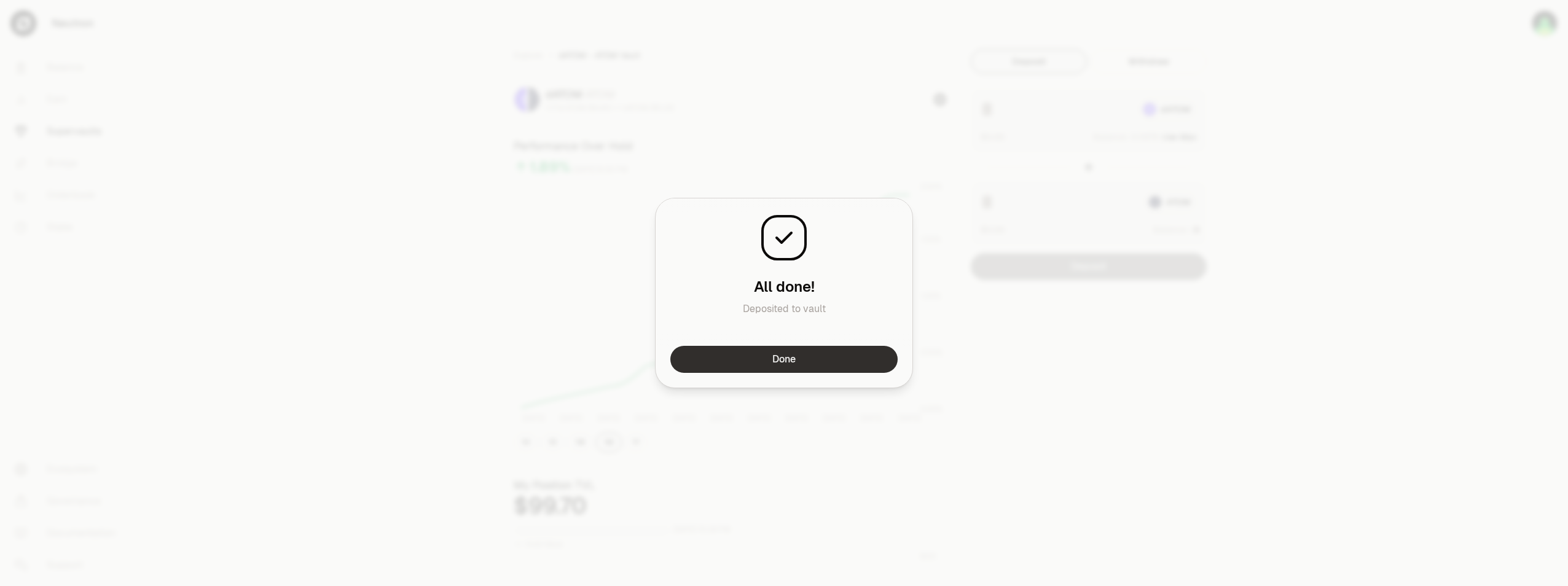
click at [827, 351] on button "Done" at bounding box center [784, 359] width 227 height 27
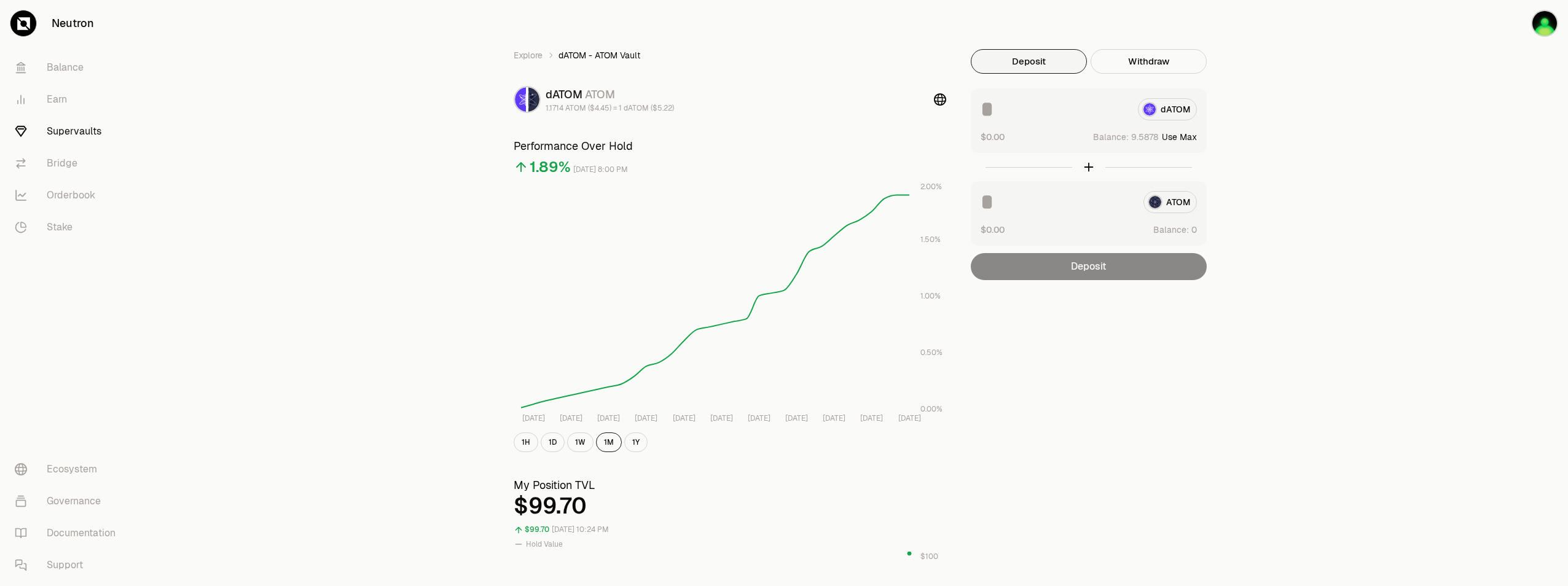
click at [1186, 139] on button "Use Max" at bounding box center [1179, 137] width 35 height 12
type input "********"
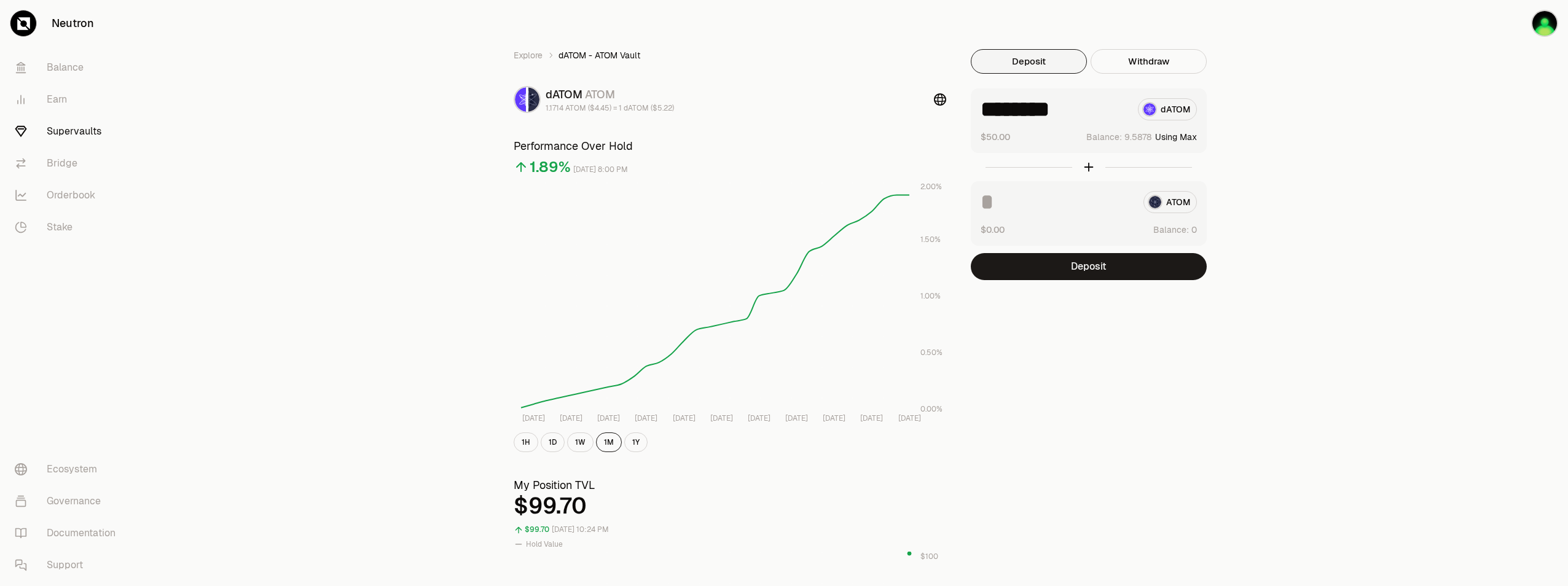
click at [1105, 383] on div "Explore dATOM - ATOM Vault dATOM ATOM 1.1714 ATOM ($4.45) = 1 dATOM ($5.22) Per…" at bounding box center [852, 586] width 708 height 1074
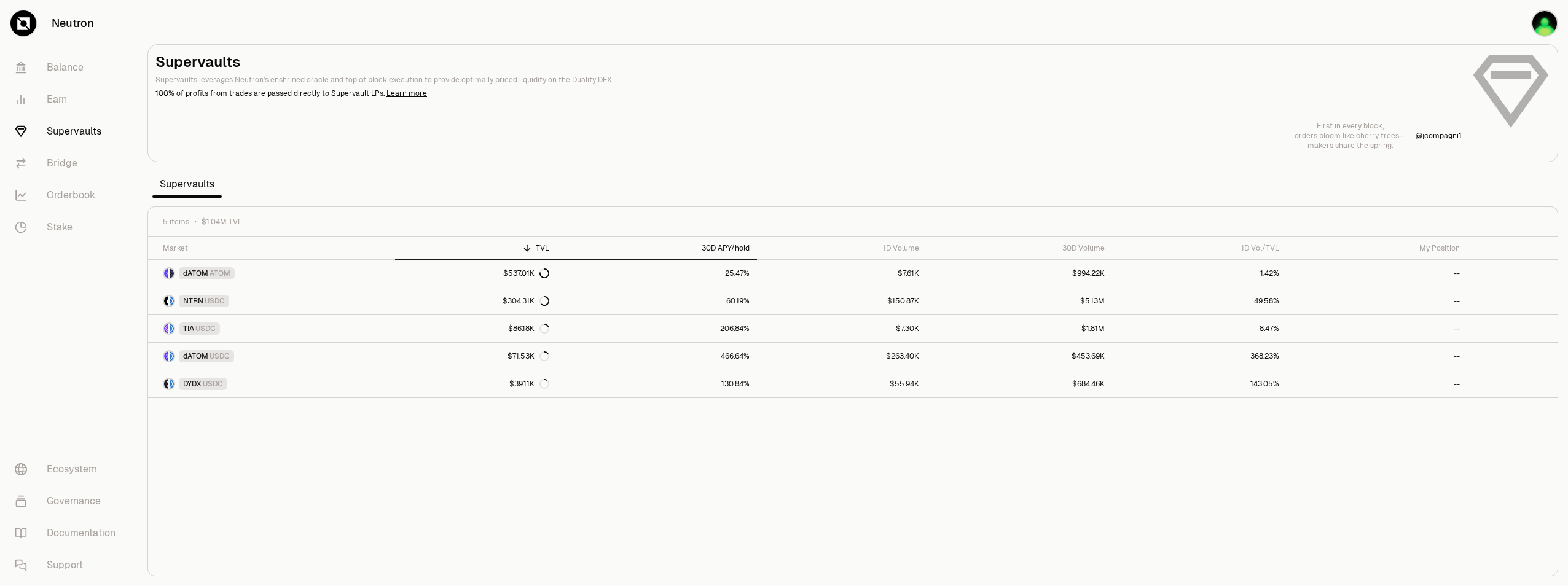
click at [721, 251] on div "30D APY/hold" at bounding box center [657, 248] width 185 height 9
click at [1542, 269] on icon at bounding box center [1537, 273] width 12 height 12
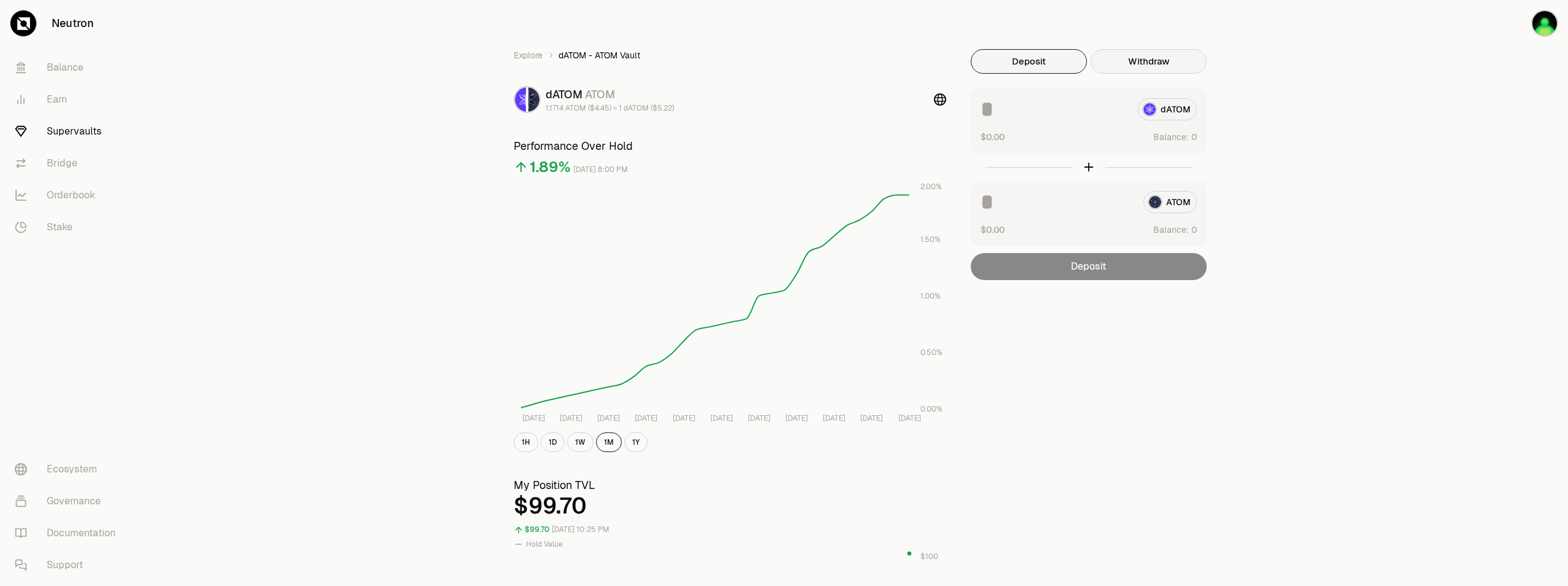
click at [1161, 66] on button "Withdraw" at bounding box center [1149, 62] width 116 height 25
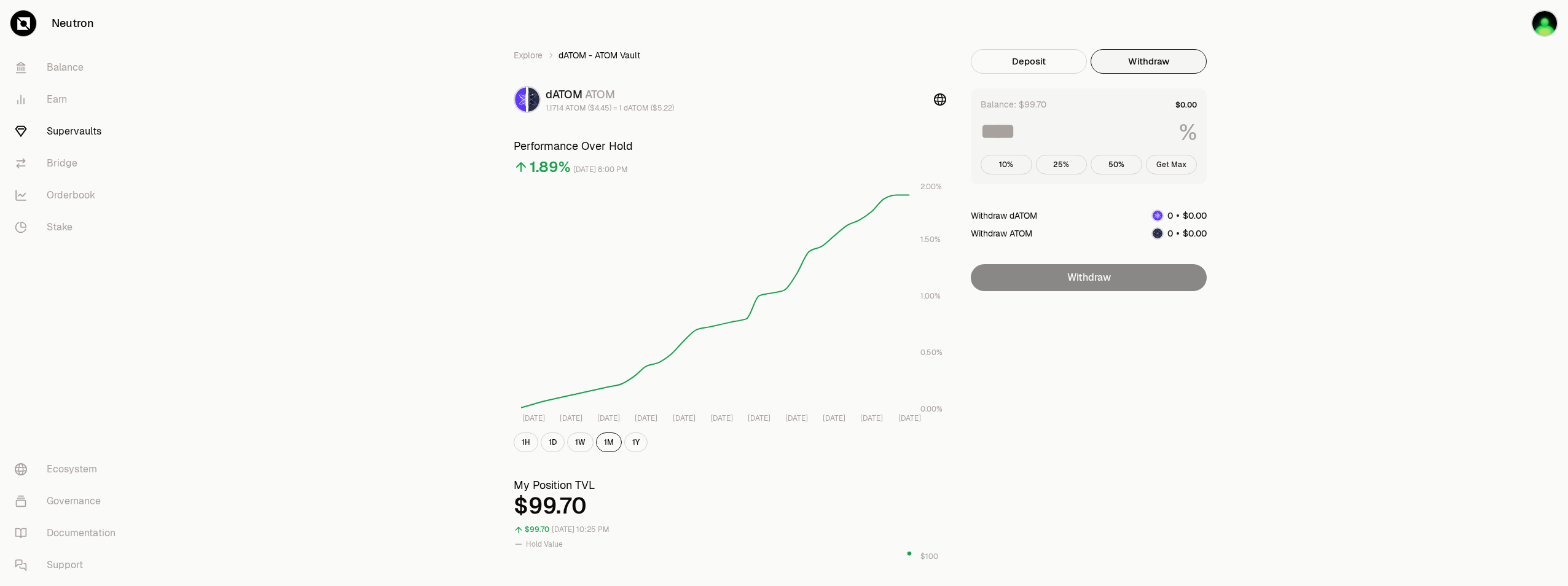
click at [1166, 173] on button "Get Max" at bounding box center [1172, 164] width 51 height 20
type input "***"
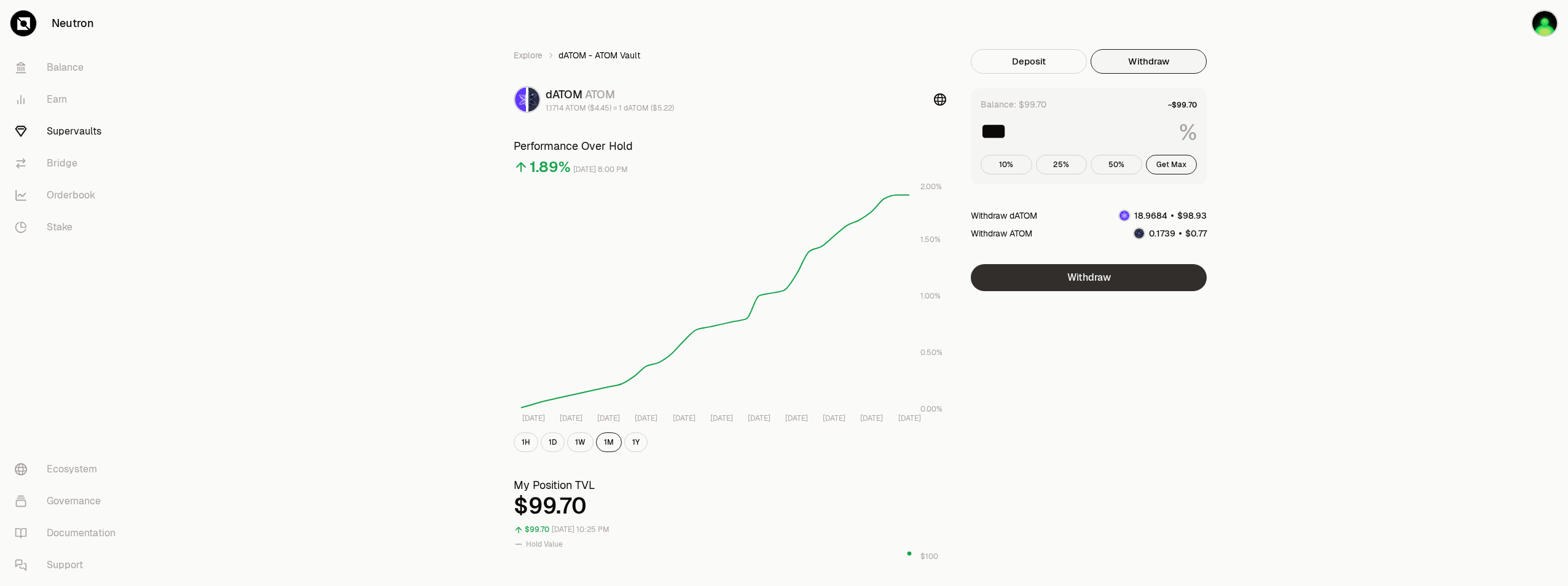
click at [1094, 281] on button "Withdraw" at bounding box center [1089, 277] width 236 height 27
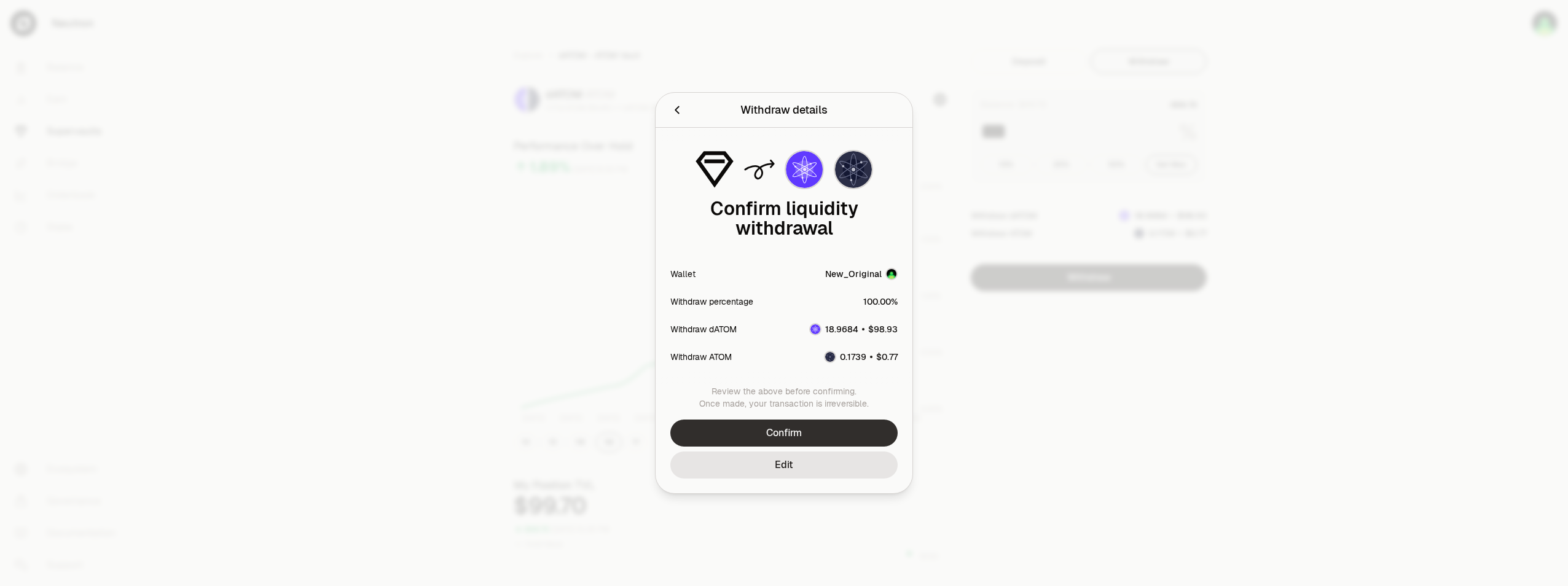
click at [843, 425] on button "Confirm" at bounding box center [784, 433] width 227 height 27
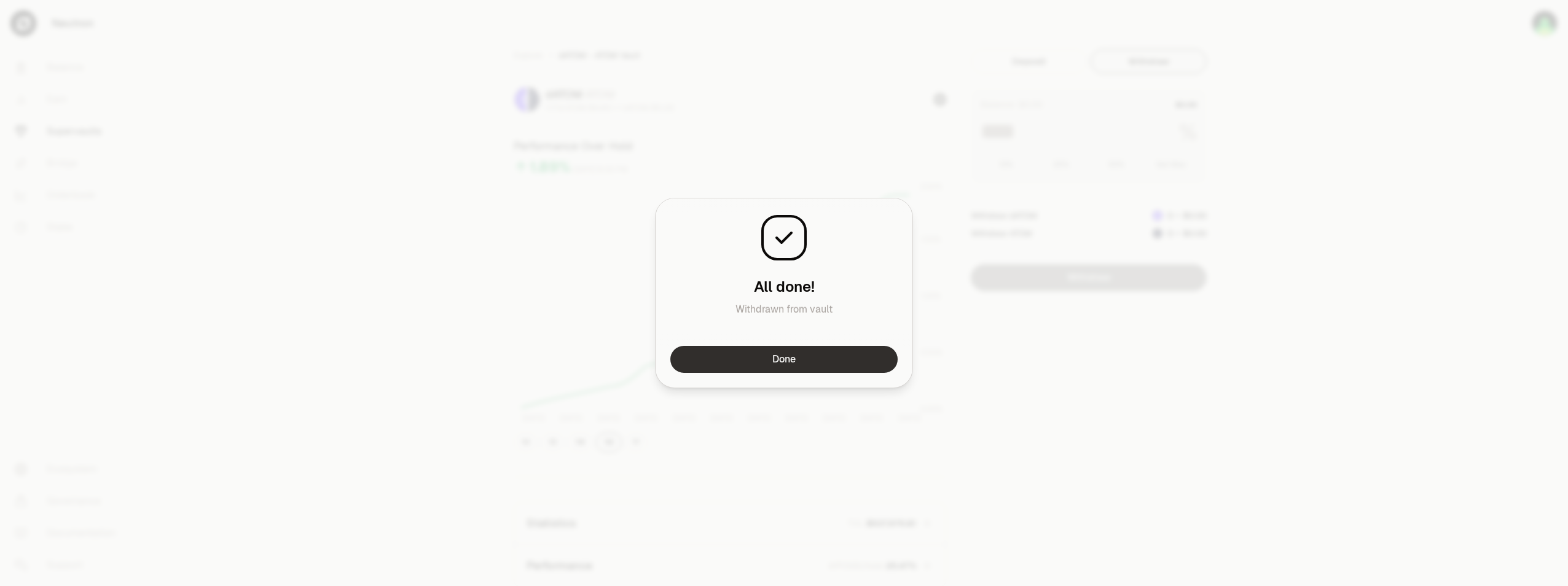
click at [799, 366] on button "Done" at bounding box center [784, 359] width 227 height 27
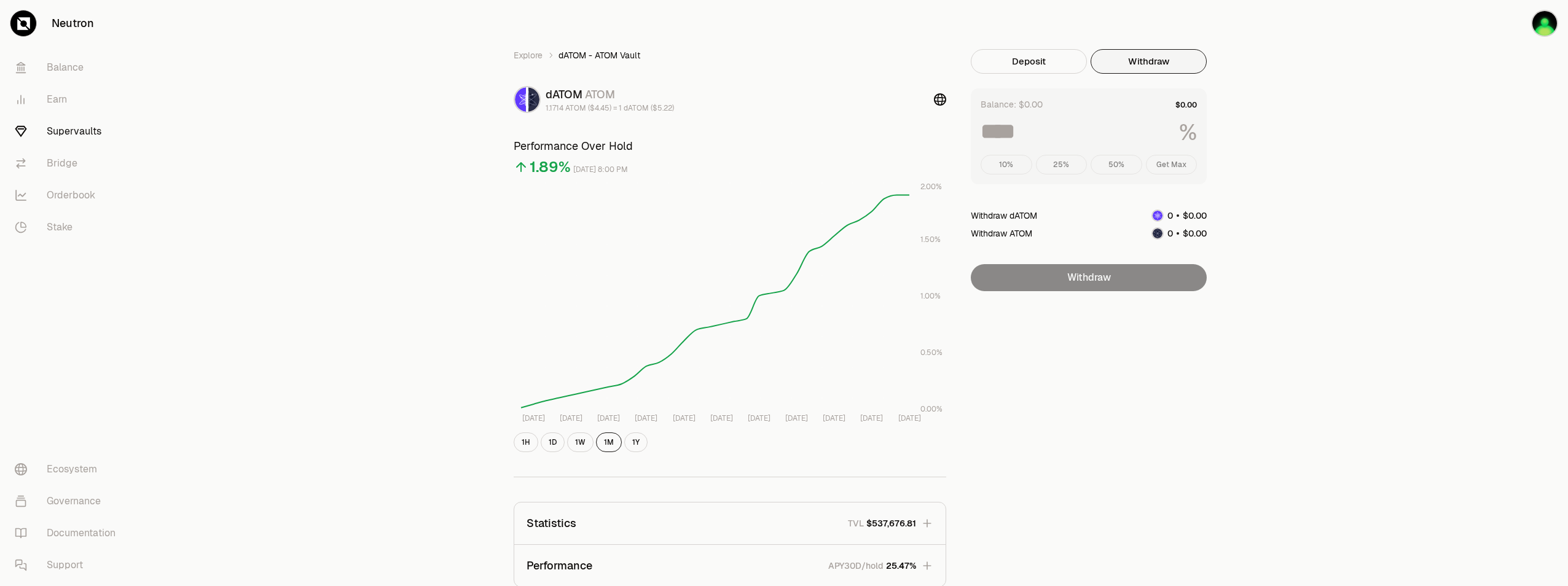
click at [70, 130] on link "Supervaults" at bounding box center [68, 132] width 128 height 32
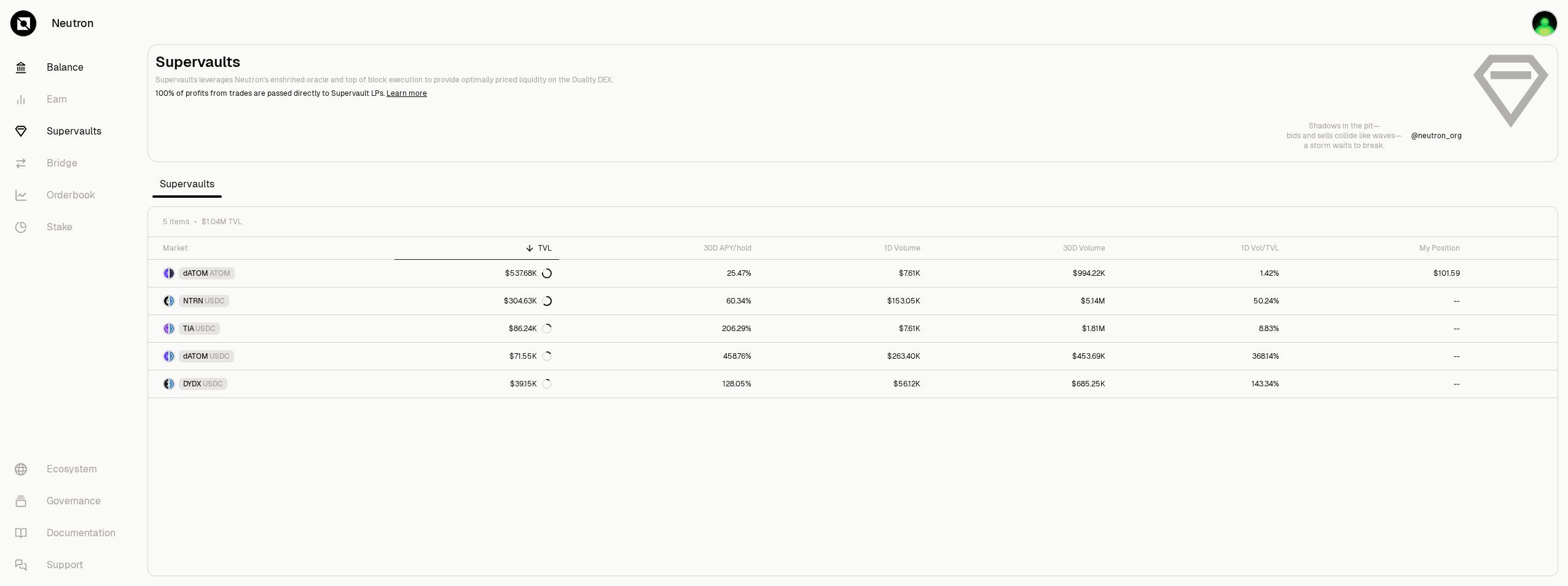
click at [74, 66] on link "Balance" at bounding box center [68, 67] width 128 height 32
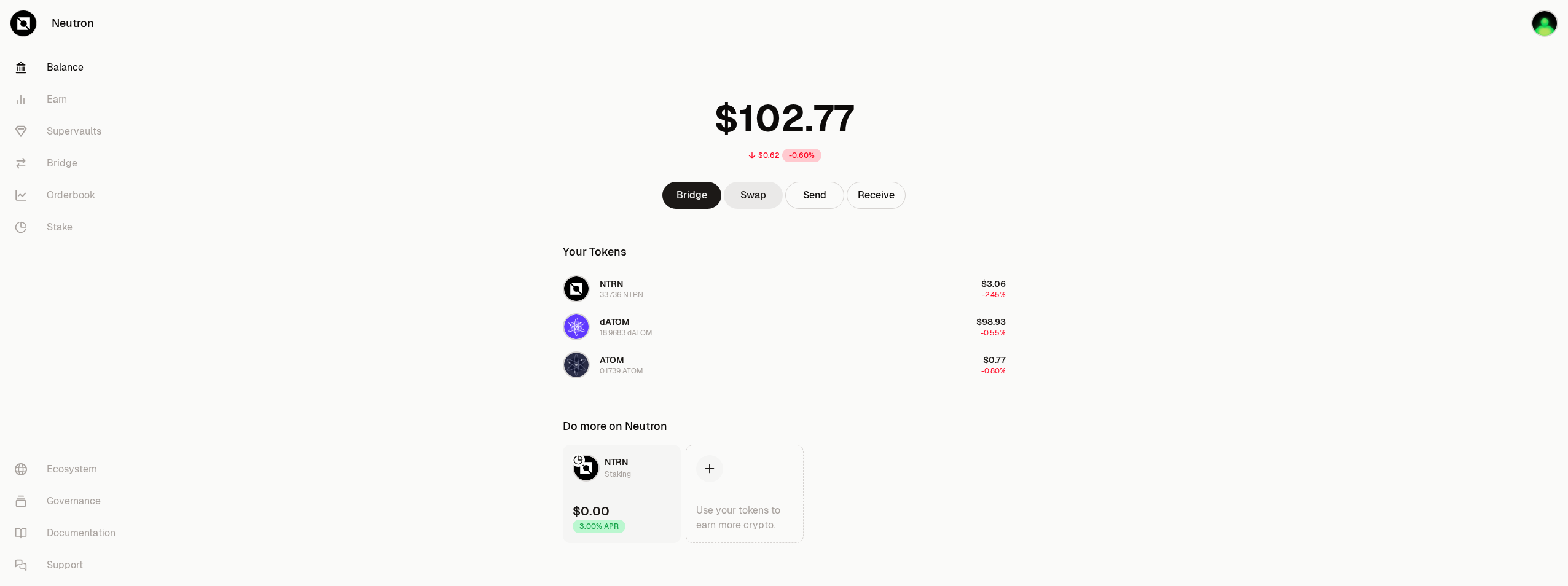
click at [744, 192] on link "Swap" at bounding box center [754, 195] width 59 height 27
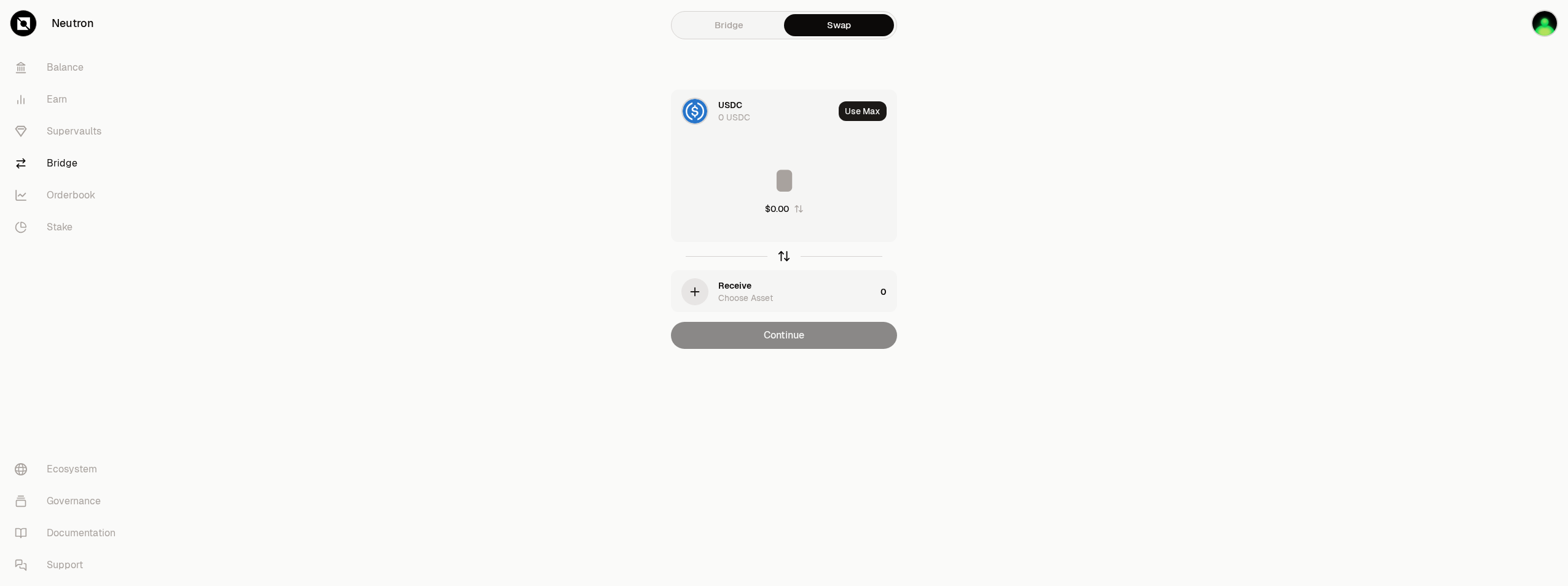
click at [786, 257] on icon "button" at bounding box center [784, 256] width 13 height 13
click at [736, 115] on div "Choose Asset" at bounding box center [746, 117] width 55 height 12
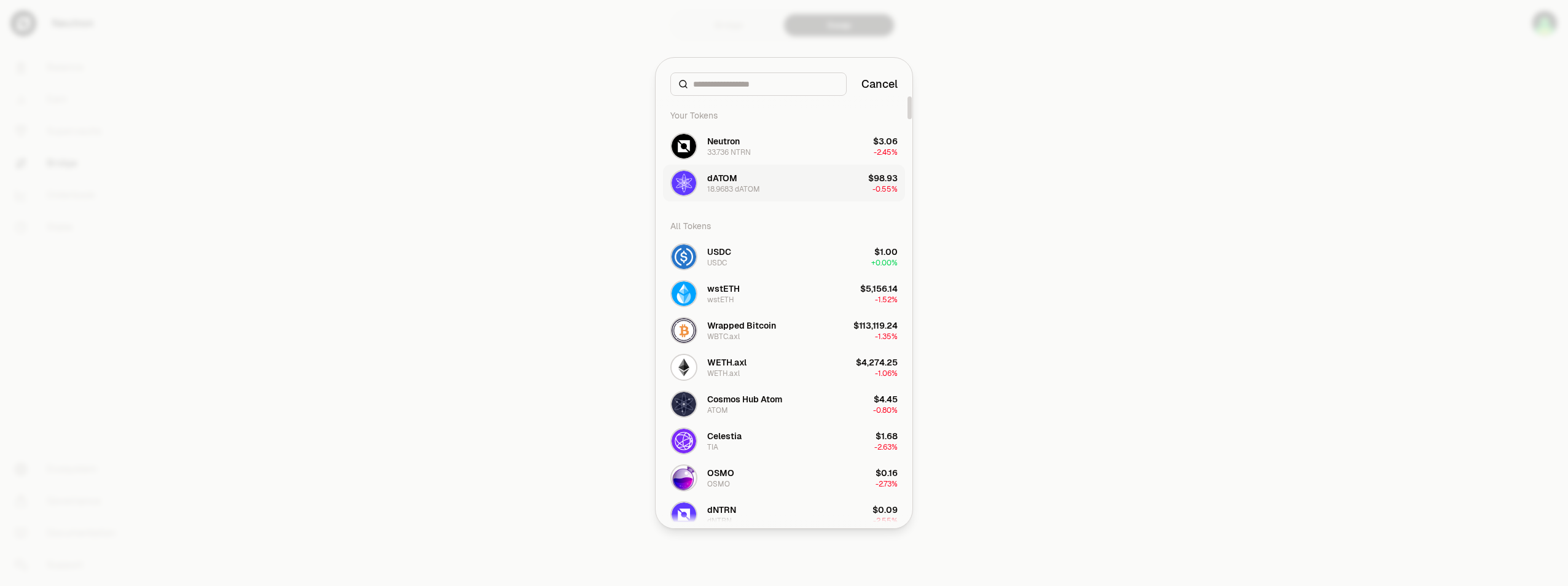
click at [790, 185] on button "dATOM 18.9683 dATOM $98.93 -0.55%" at bounding box center [784, 182] width 242 height 37
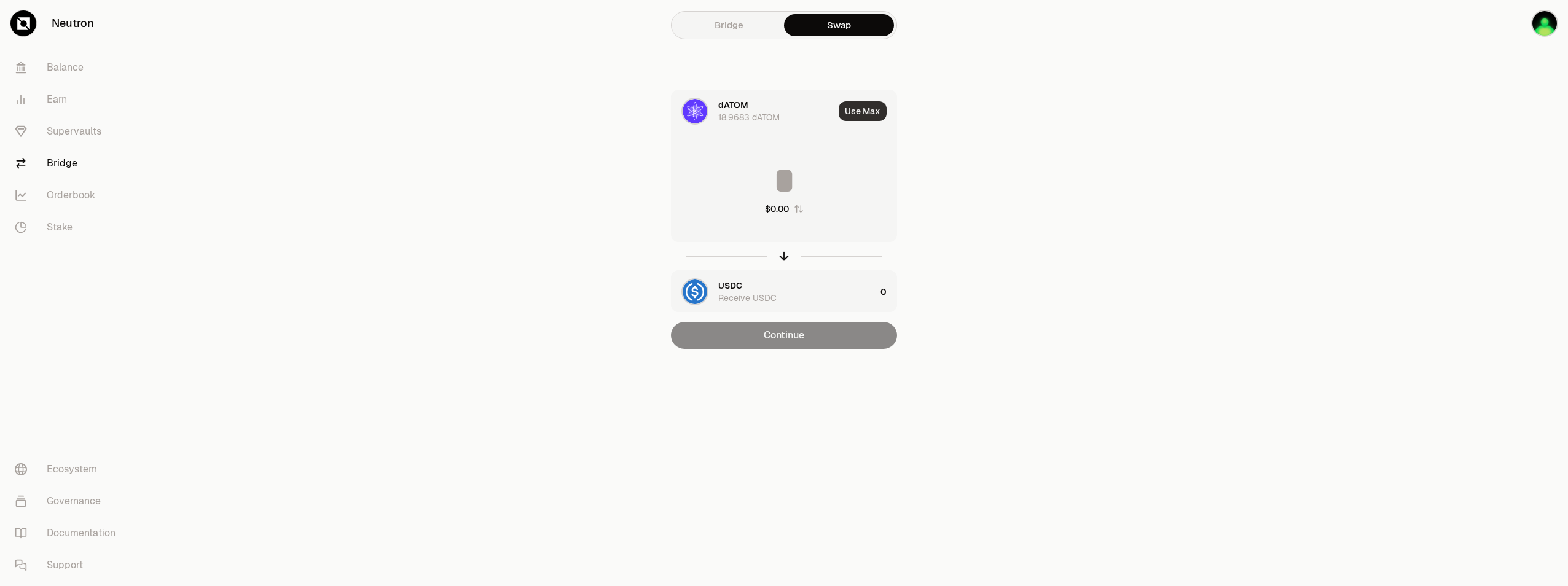
click at [856, 112] on button "Use Max" at bounding box center [863, 111] width 48 height 20
click at [795, 181] on input "*********" at bounding box center [784, 180] width 225 height 37
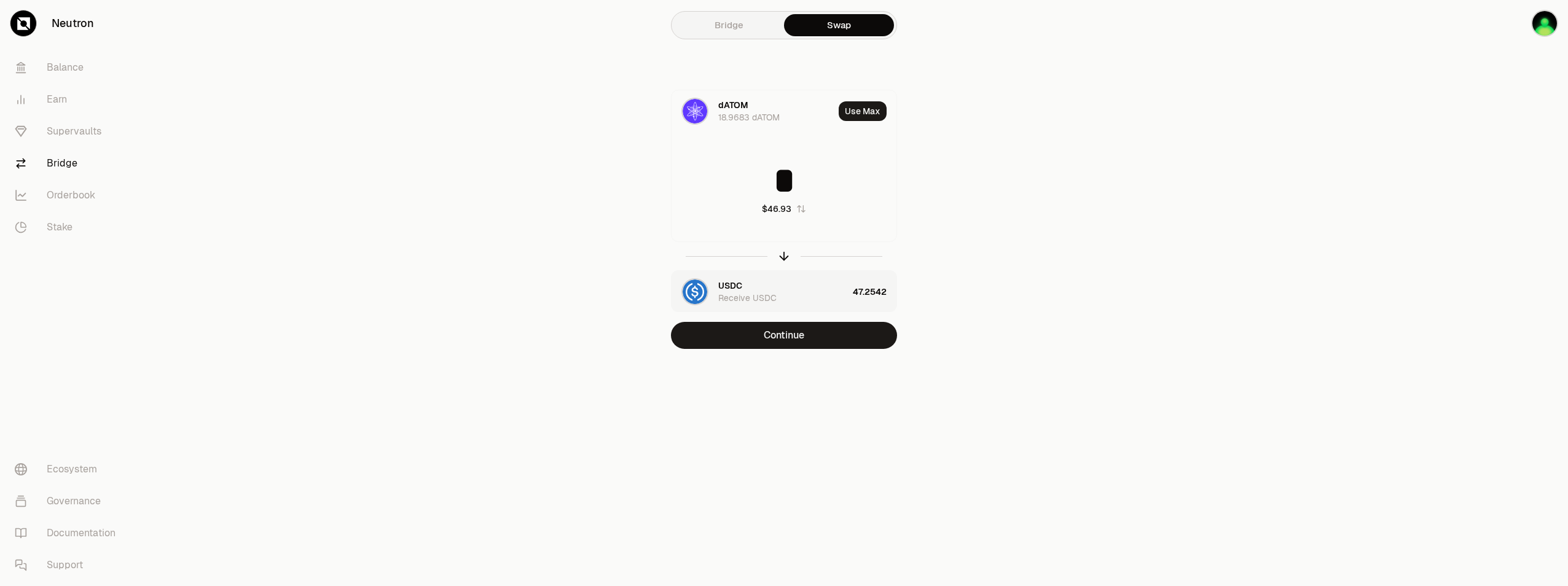
type input "*"
click at [1015, 162] on section "Bridge Swap dATOM 18.9683 dATOM Use Max * $46.93 USDC Receive USDC 47.2542 Cont…" at bounding box center [784, 198] width 472 height 398
click at [66, 128] on link "Supervaults" at bounding box center [68, 132] width 128 height 32
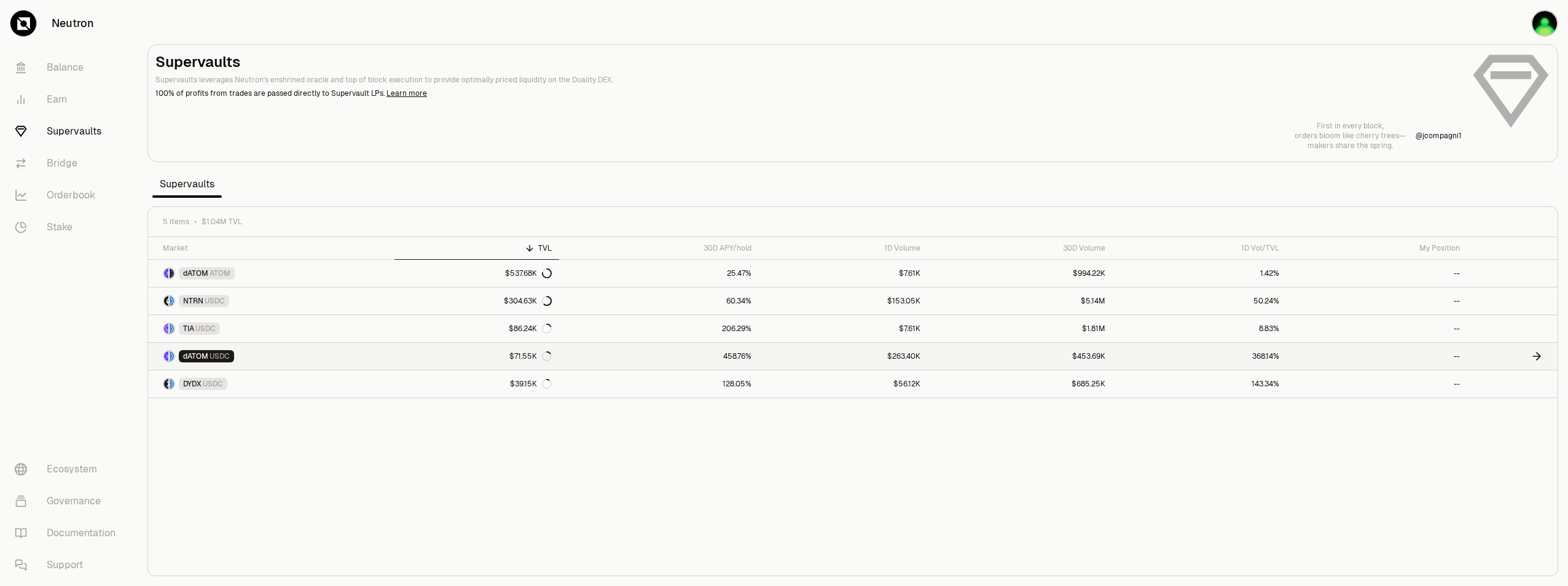
click at [328, 353] on link "dATOM USDC" at bounding box center [271, 356] width 246 height 27
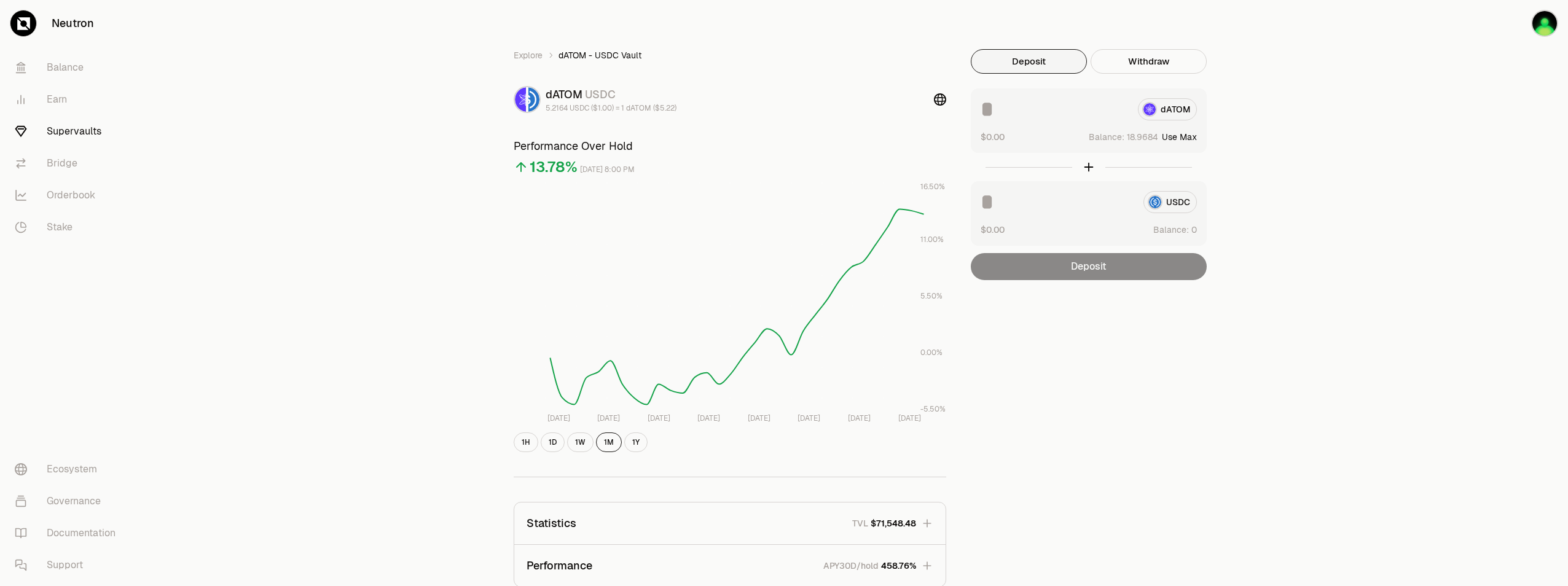
click at [1182, 138] on button "Use Max" at bounding box center [1179, 137] width 35 height 12
type input "*********"
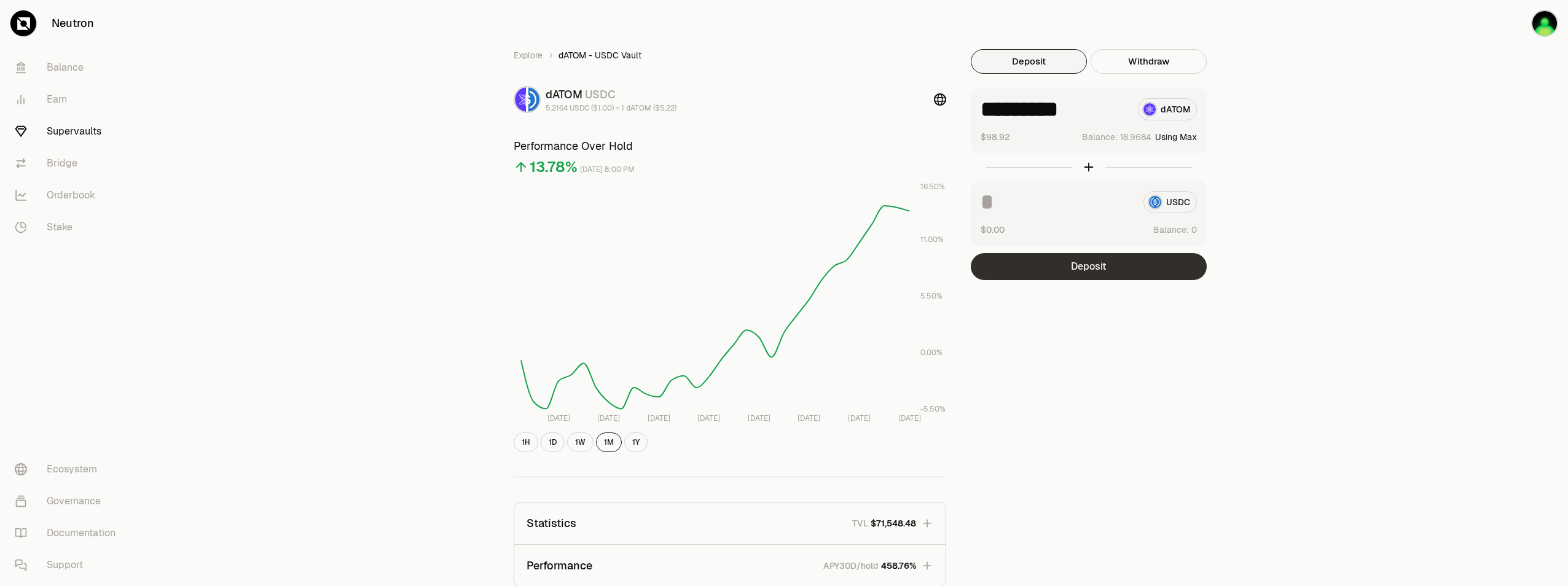
click at [1097, 269] on button "Deposit" at bounding box center [1089, 266] width 236 height 27
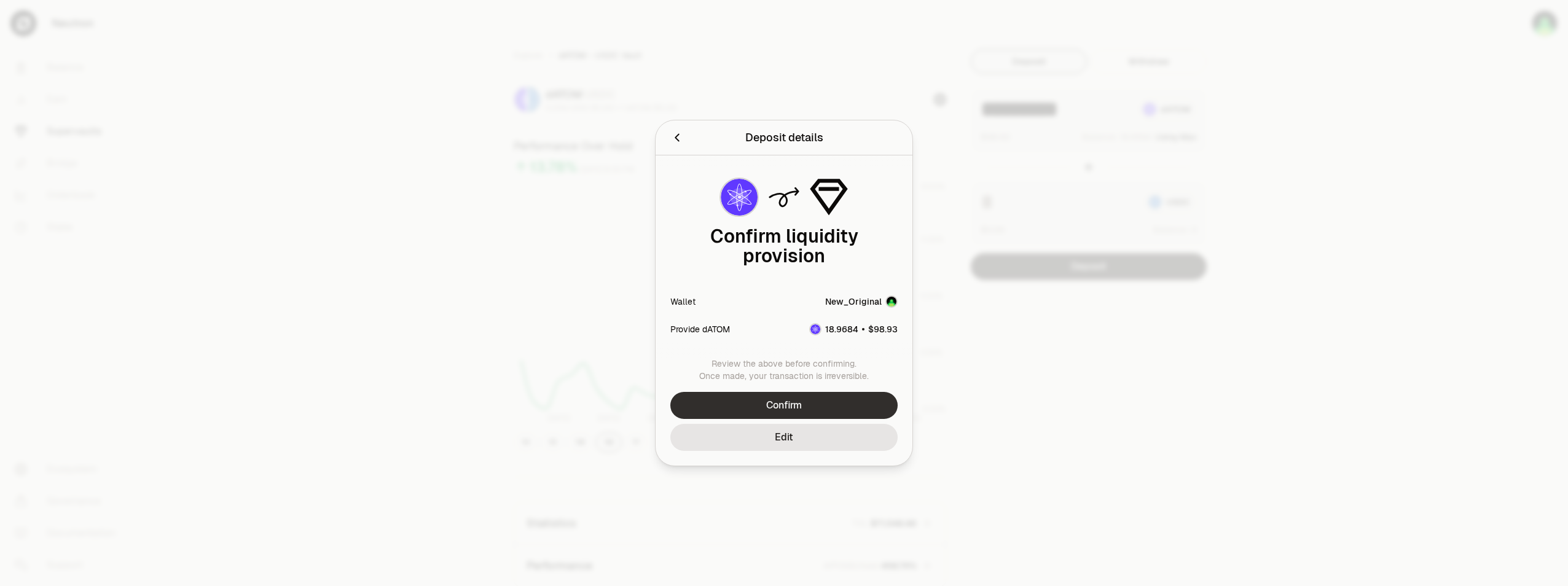
click at [768, 409] on button "Confirm" at bounding box center [784, 406] width 227 height 27
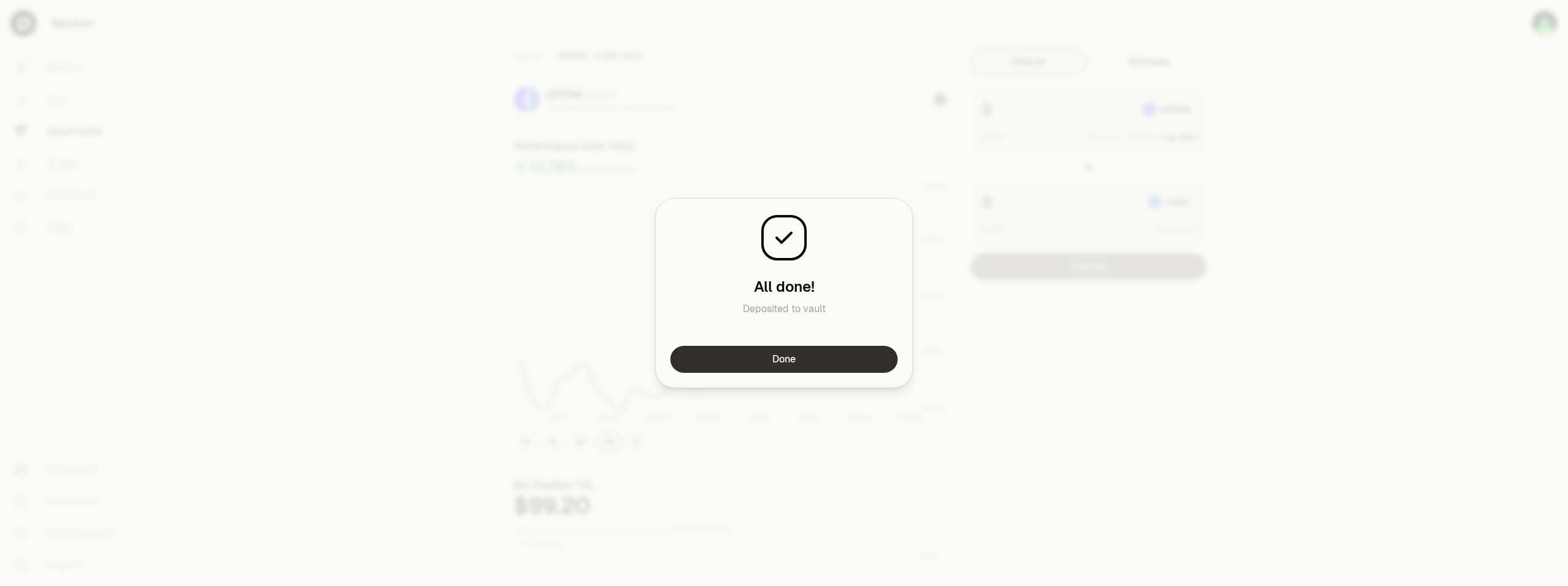
click at [845, 361] on button "Done" at bounding box center [784, 359] width 227 height 27
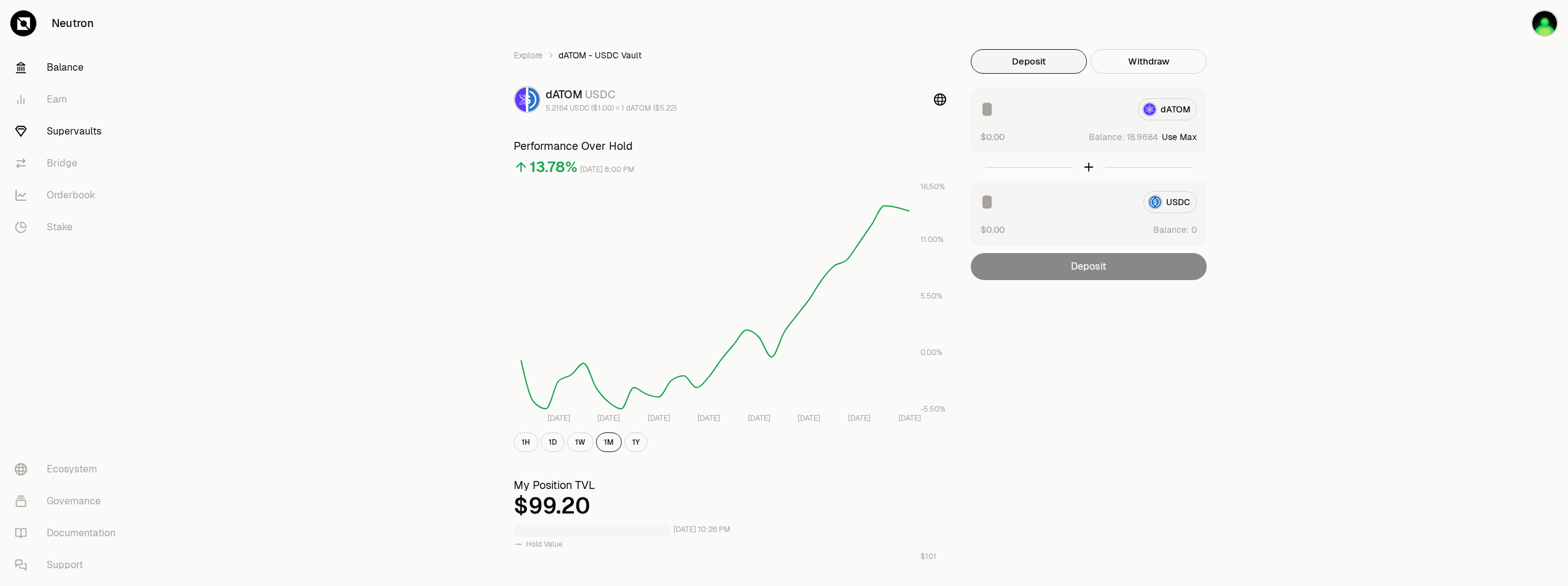
click at [68, 62] on link "Balance" at bounding box center [68, 67] width 128 height 32
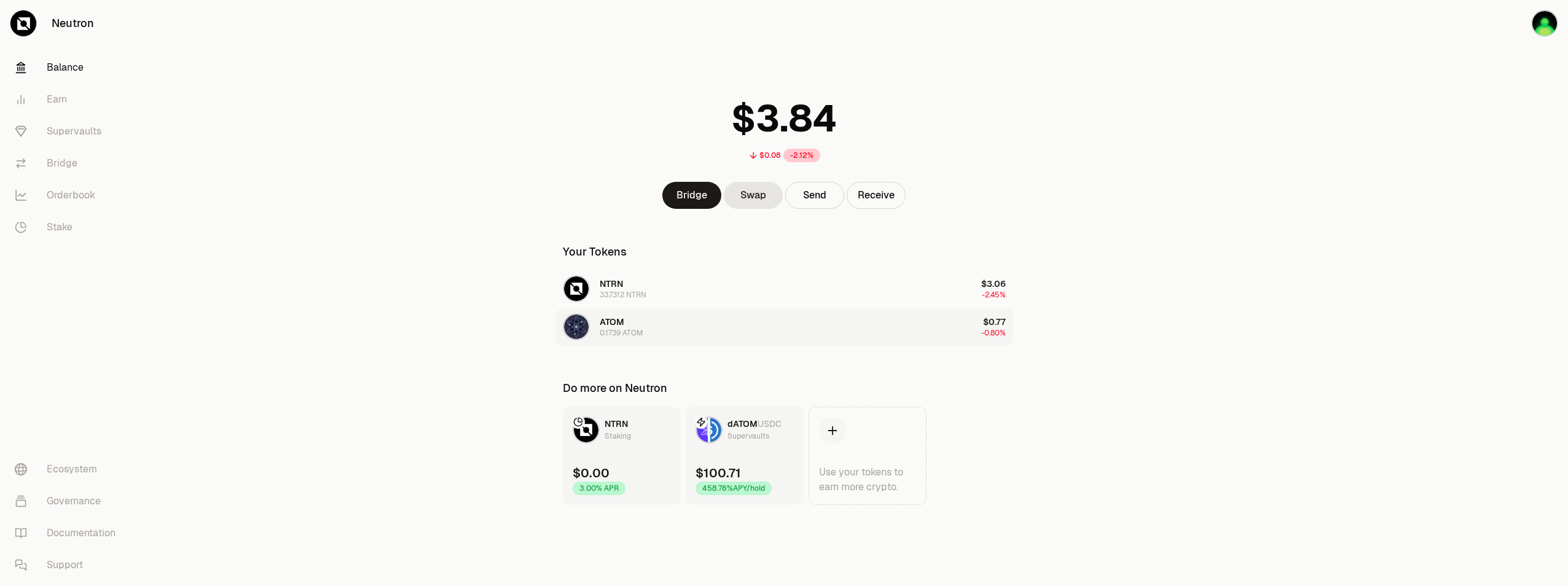
click at [690, 329] on button "ATOM 0.1739 ATOM $0.77 -0.80%" at bounding box center [785, 327] width 458 height 37
click at [755, 194] on link "Swap" at bounding box center [754, 195] width 59 height 27
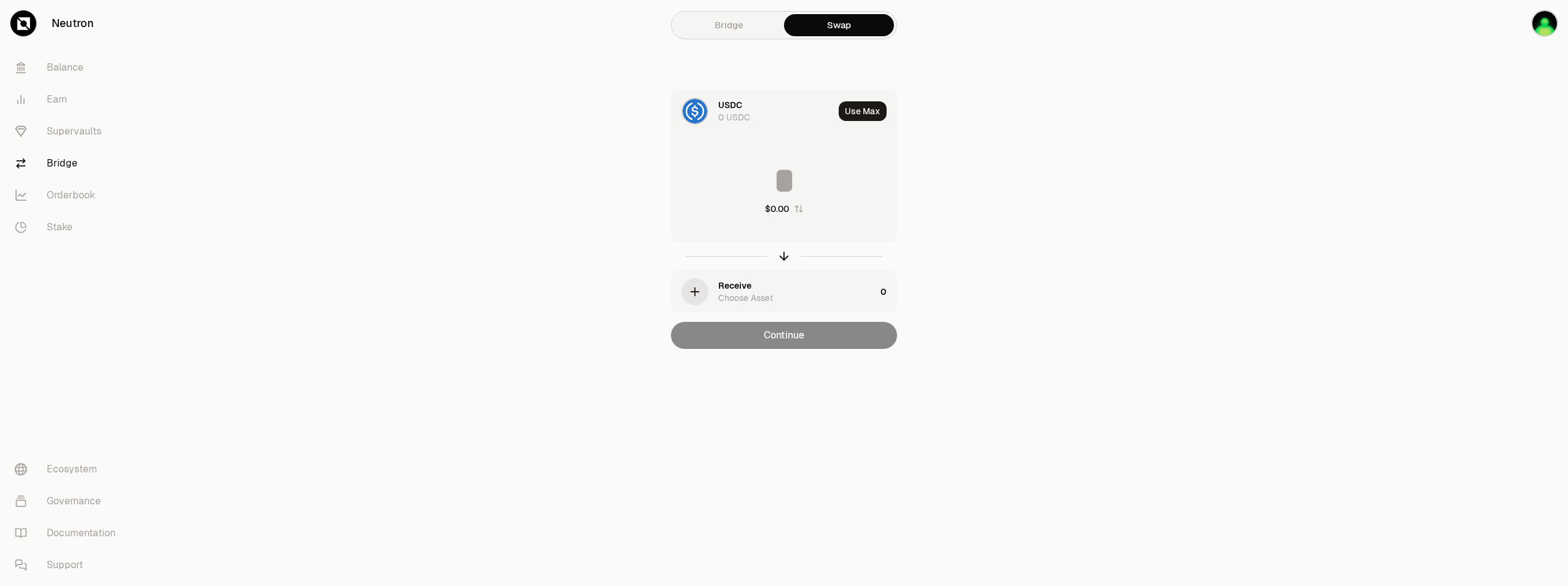
click at [738, 110] on div "USDC" at bounding box center [730, 104] width 24 height 12
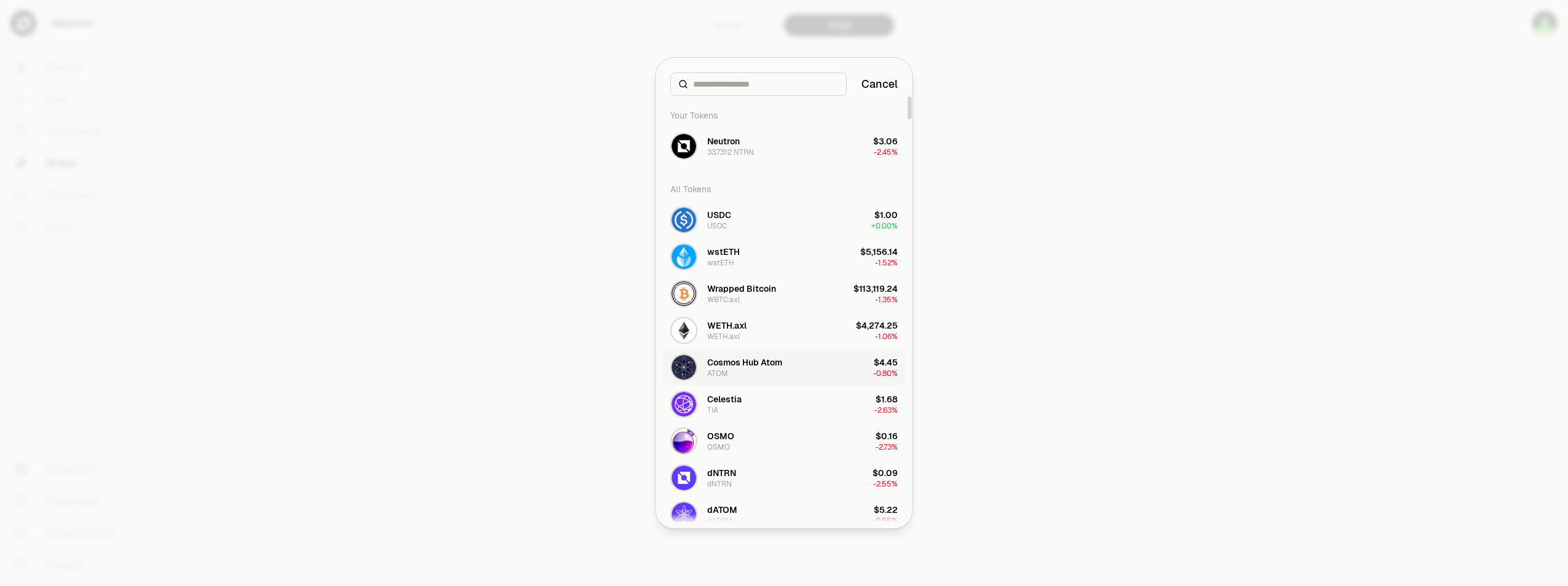
click at [787, 369] on button "Cosmos Hub Atom ATOM $4.45 -0.80%" at bounding box center [784, 367] width 242 height 37
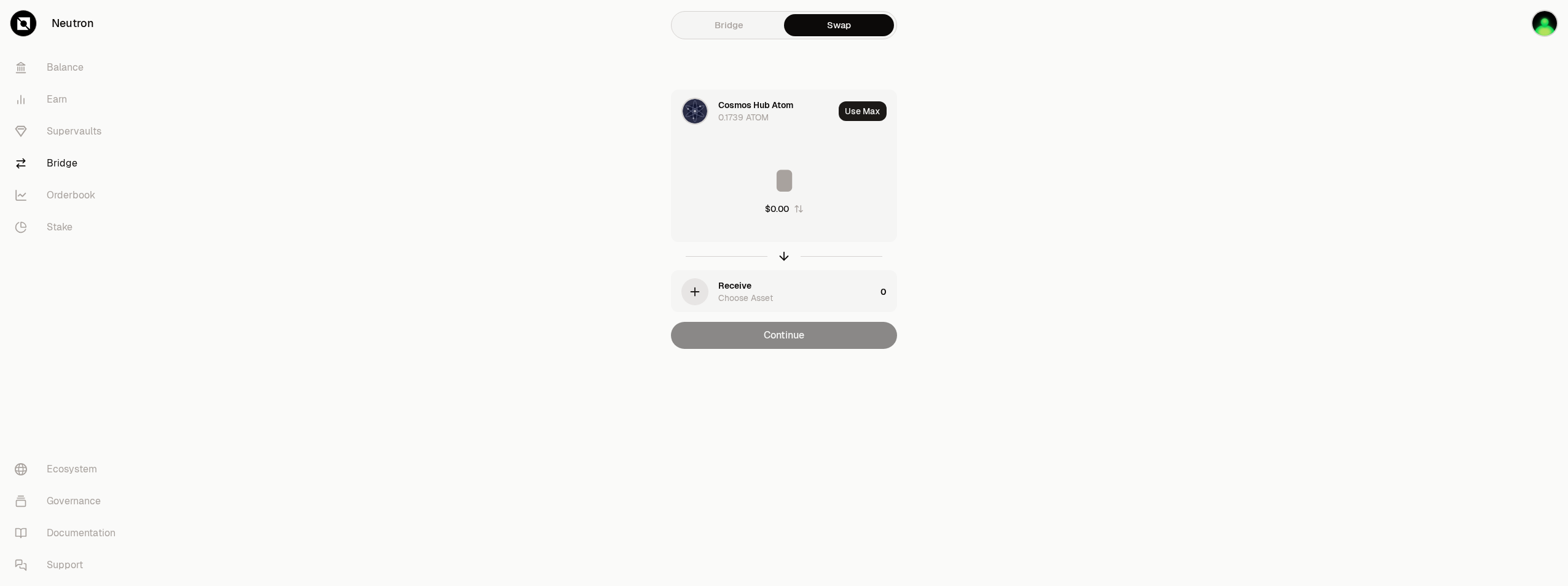
click at [782, 286] on div "Receive Choose Asset" at bounding box center [797, 292] width 158 height 25
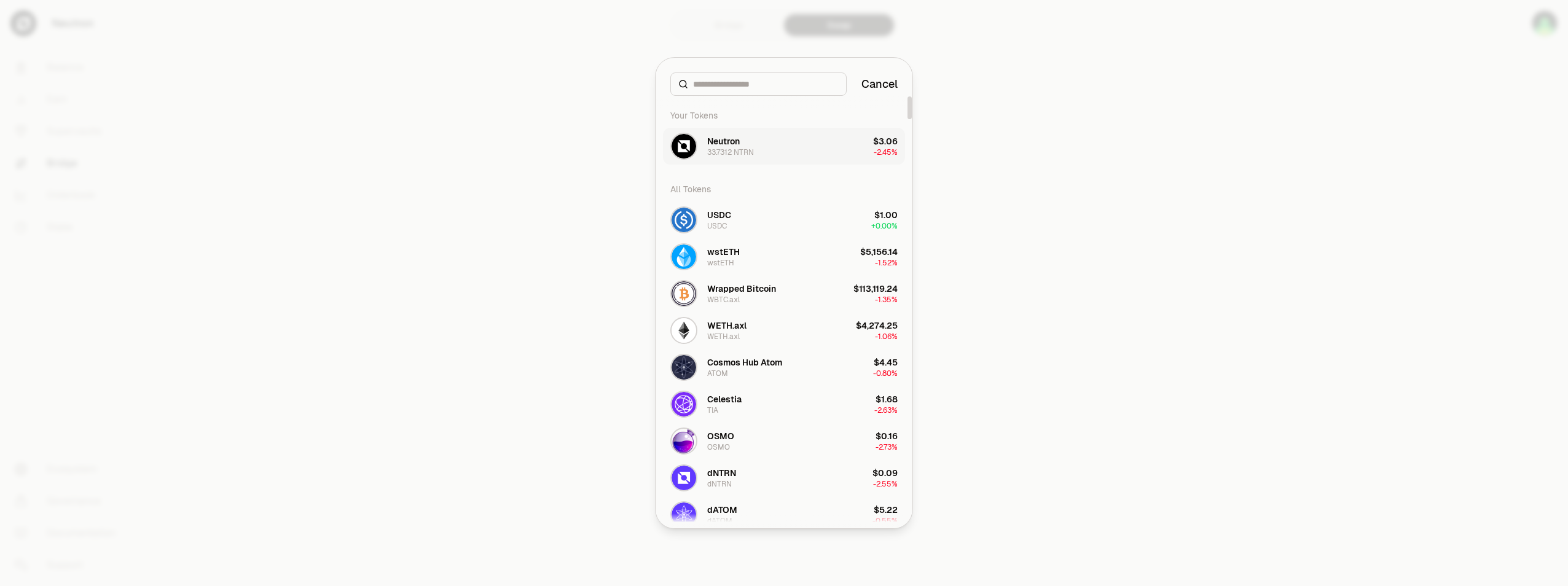
click at [734, 154] on div "33.7312 NTRN" at bounding box center [730, 152] width 47 height 9
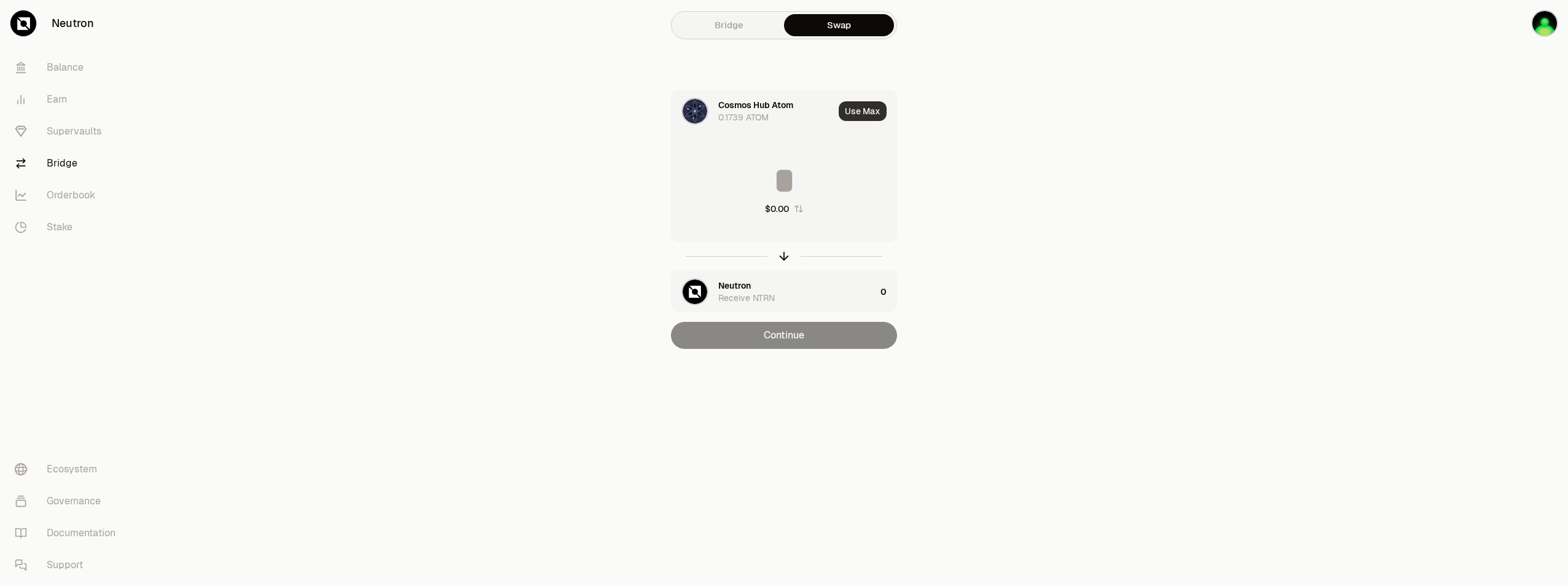
click at [873, 114] on button "Use Max" at bounding box center [863, 111] width 48 height 20
type input "********"
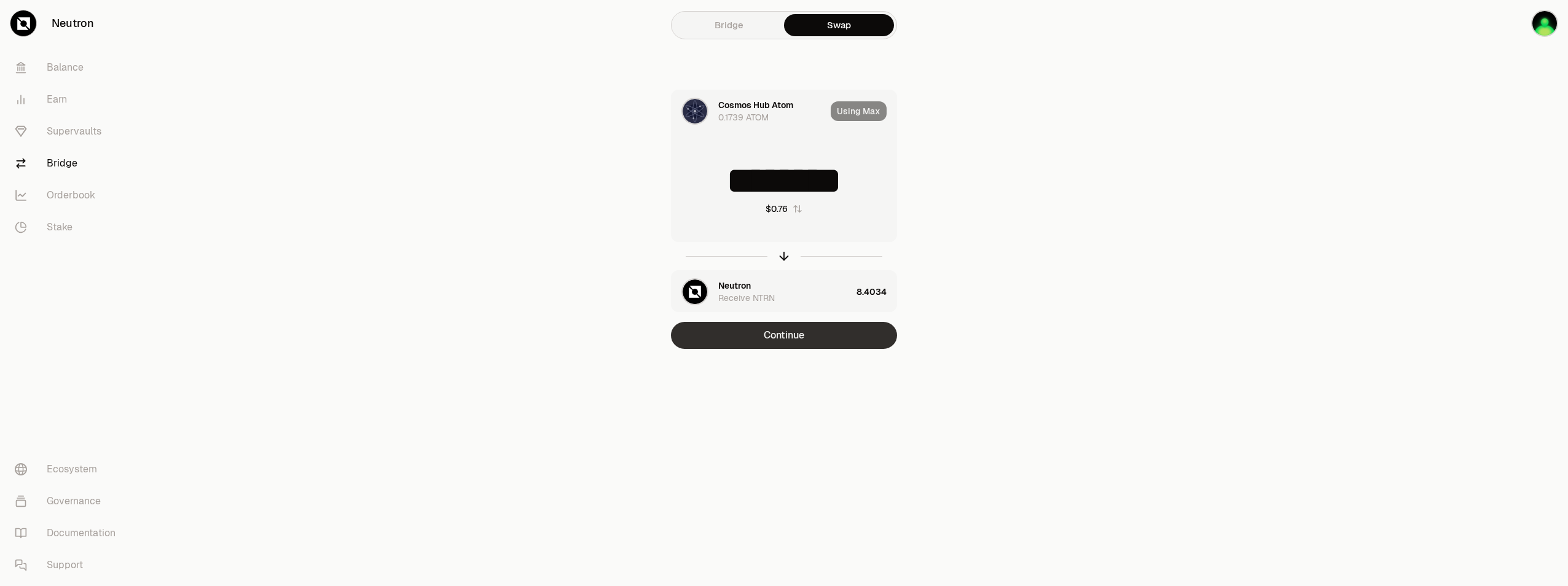
click at [802, 341] on button "Continue" at bounding box center [784, 335] width 226 height 27
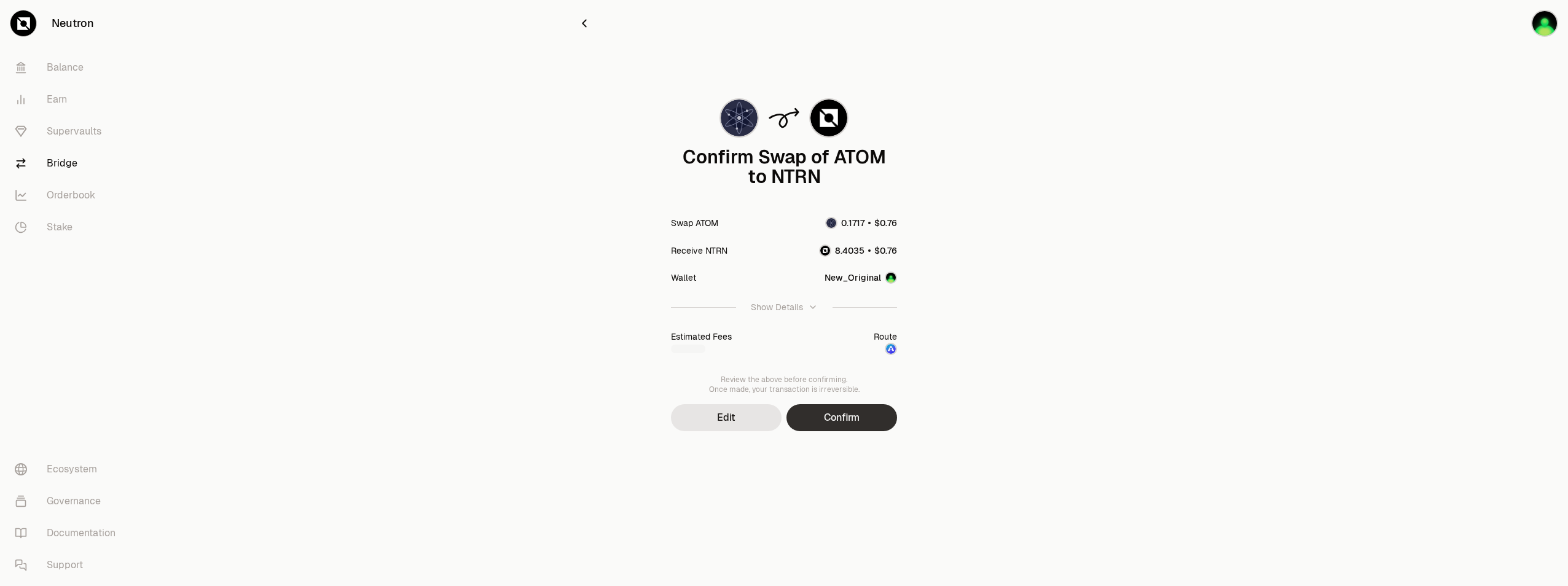
click at [876, 424] on button "Confirm" at bounding box center [842, 418] width 110 height 27
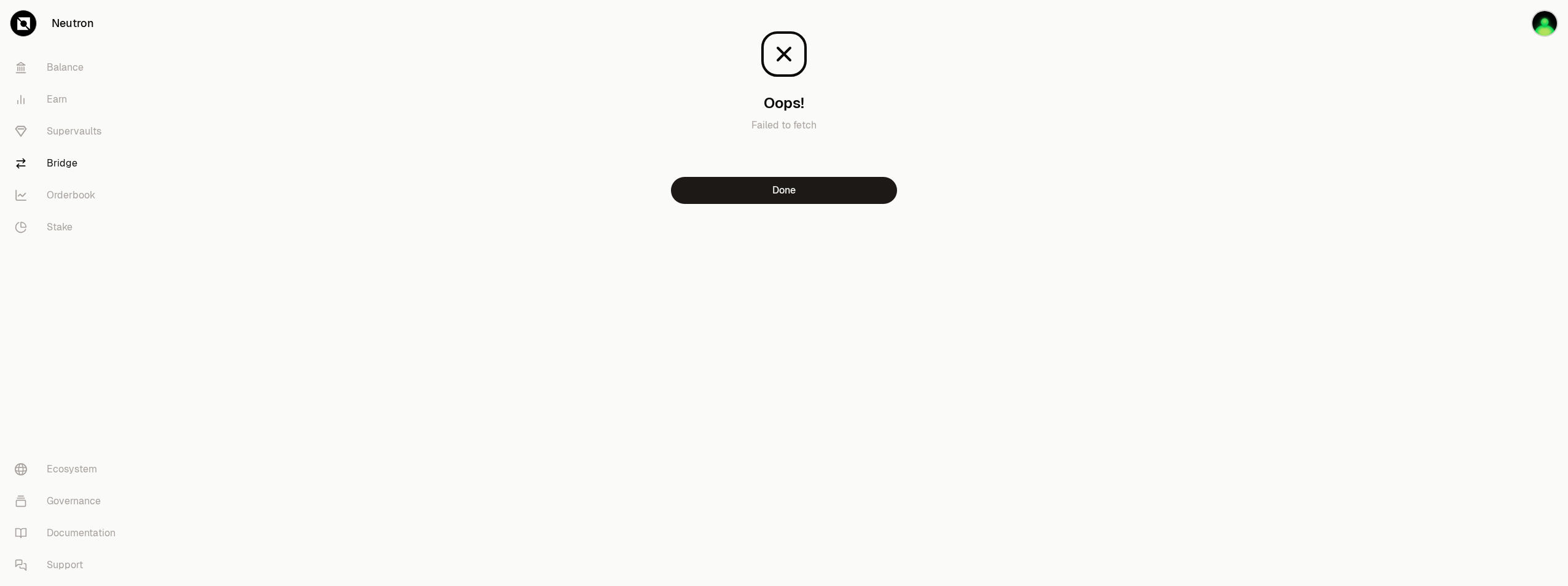
click at [736, 205] on div "Oops! Failed to fetch Done" at bounding box center [784, 126] width 443 height 253
click at [845, 201] on button "Done" at bounding box center [784, 190] width 226 height 27
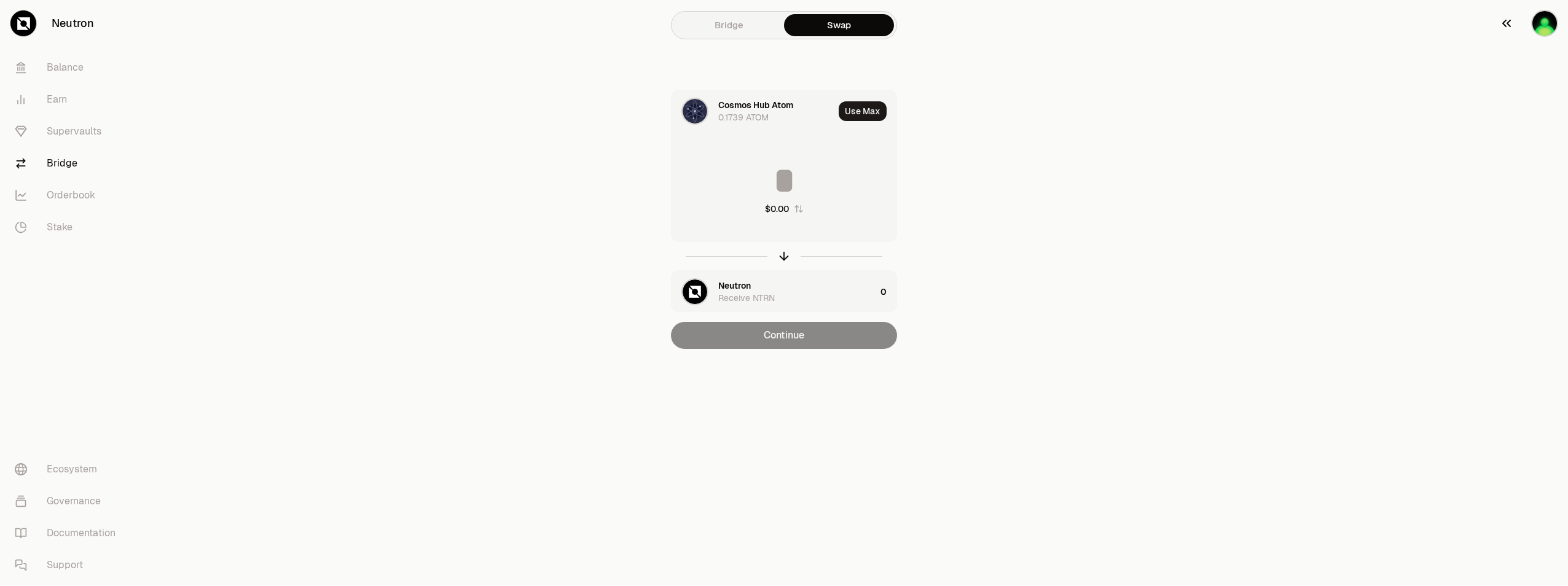
click at [1539, 32] on img "button" at bounding box center [1545, 23] width 27 height 27
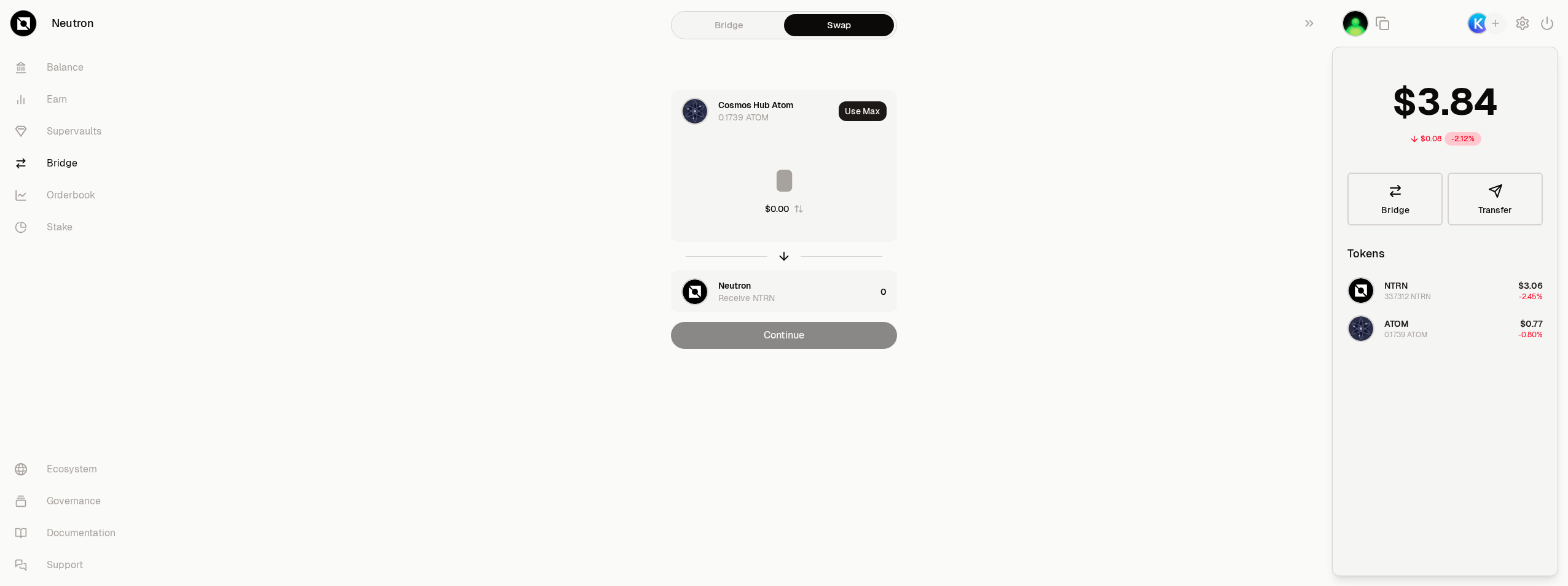
click at [1145, 177] on main "Bridge Swap Cosmos Hub Atom 0.1739 ATOM Use Max $0.00 Neutron Receive NTRN 0 Co…" at bounding box center [853, 198] width 1431 height 398
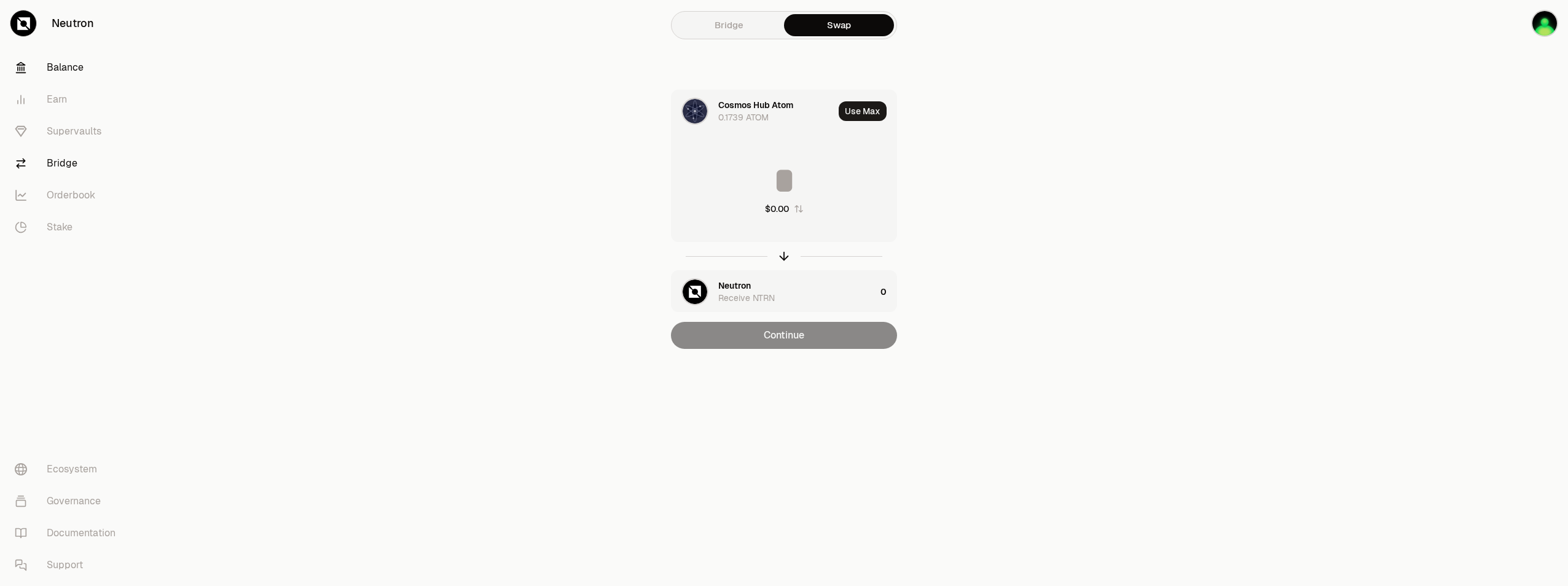
click at [43, 72] on link "Balance" at bounding box center [68, 67] width 128 height 32
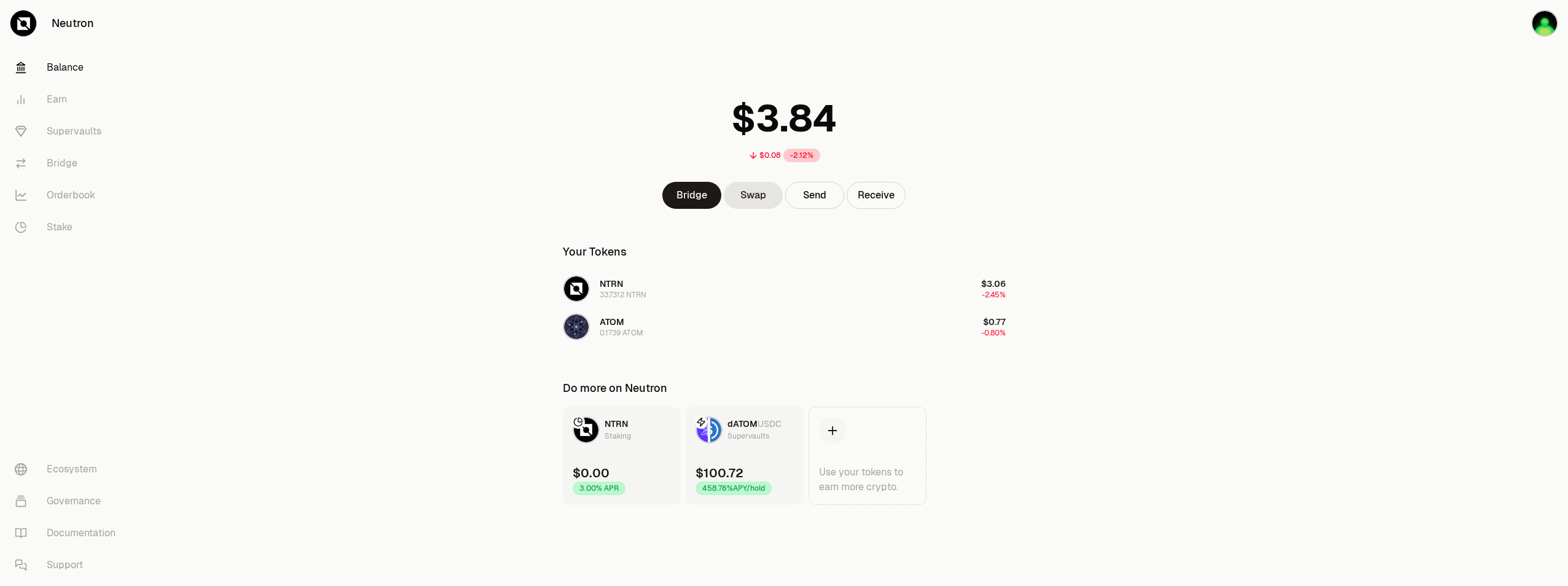
click at [782, 445] on link "dATOM USDC Supervaults $100.72 458.76% APY/hold" at bounding box center [745, 455] width 118 height 98
click at [745, 431] on div "Supervaults" at bounding box center [749, 436] width 42 height 12
click at [630, 422] on div "NTRN Staking" at bounding box center [618, 430] width 27 height 25
click at [755, 435] on div "Supervaults" at bounding box center [749, 436] width 42 height 12
click at [705, 426] on div at bounding box center [701, 422] width 13 height 13
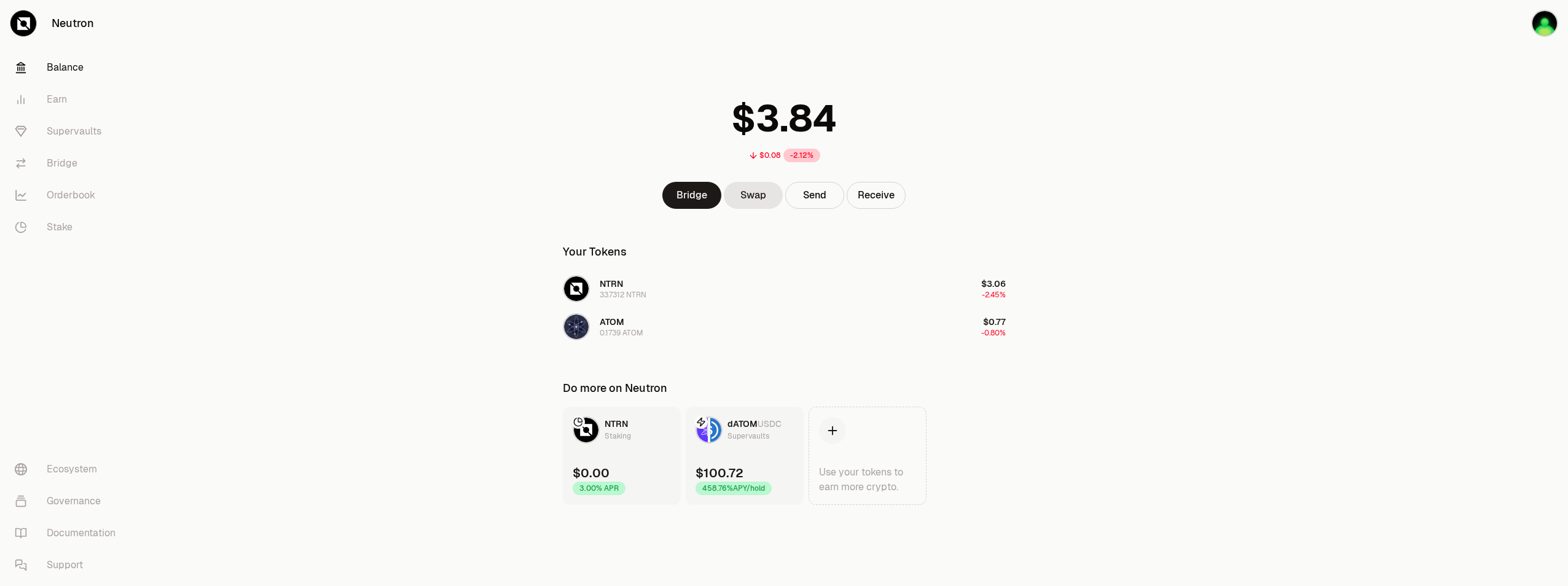
click at [742, 488] on div "458.76% APY/hold" at bounding box center [734, 488] width 76 height 13
click at [1057, 468] on main "$0.08 -2.12% Bridge Swap Send Receive Your Tokens NTRN 33.7312 NTRN $3.06 -2.45…" at bounding box center [853, 276] width 1431 height 554
click at [86, 67] on link "Balance" at bounding box center [68, 67] width 128 height 32
click at [79, 136] on link "Supervaults" at bounding box center [68, 132] width 128 height 32
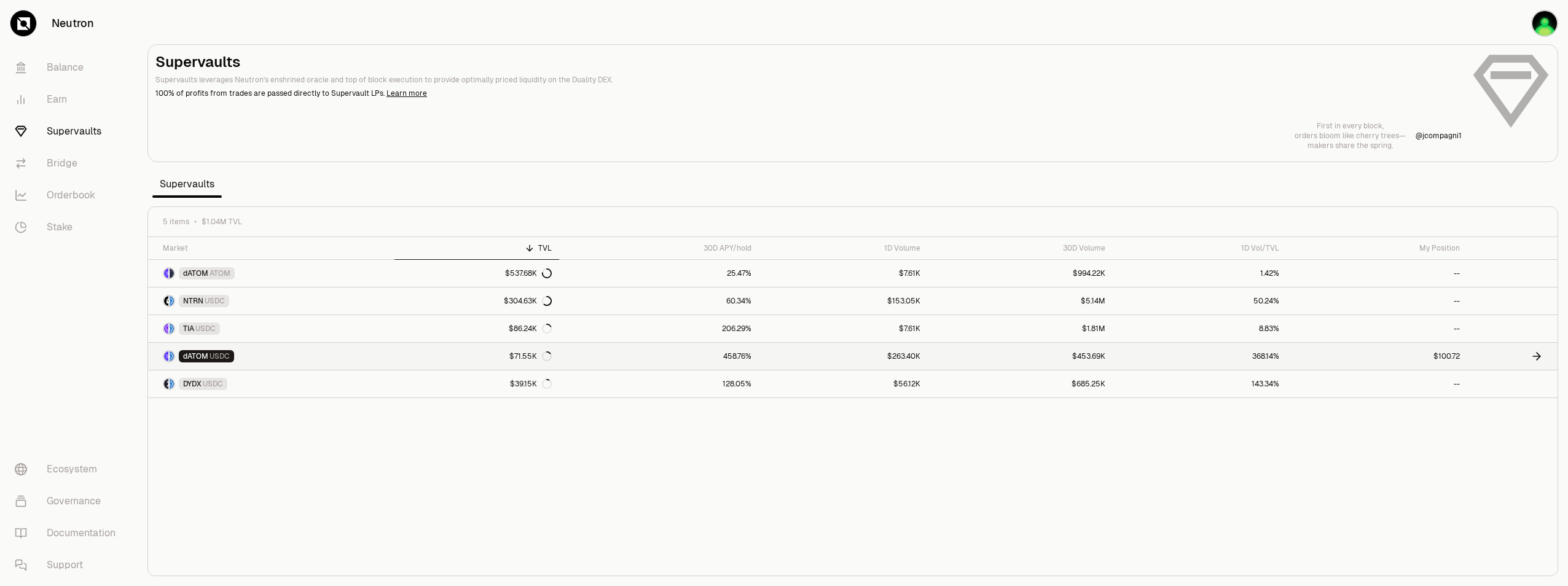
click at [1349, 361] on link "$100.72" at bounding box center [1377, 356] width 181 height 27
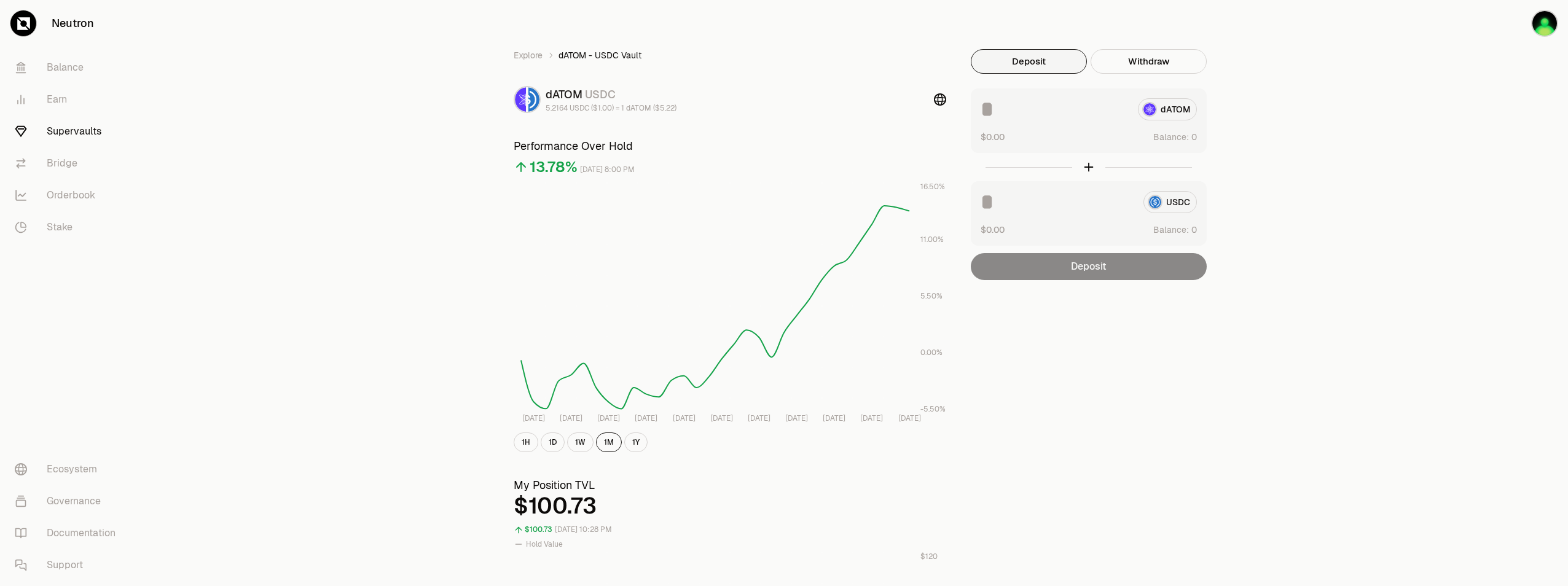
click at [1416, 256] on div "Explore dATOM - USDC Vault dATOM USDC 5.2164 USDC ($1.00) = 1 dATOM ($5.22) Per…" at bounding box center [853, 586] width 1431 height 1173
click at [550, 444] on button "1D" at bounding box center [552, 442] width 24 height 20
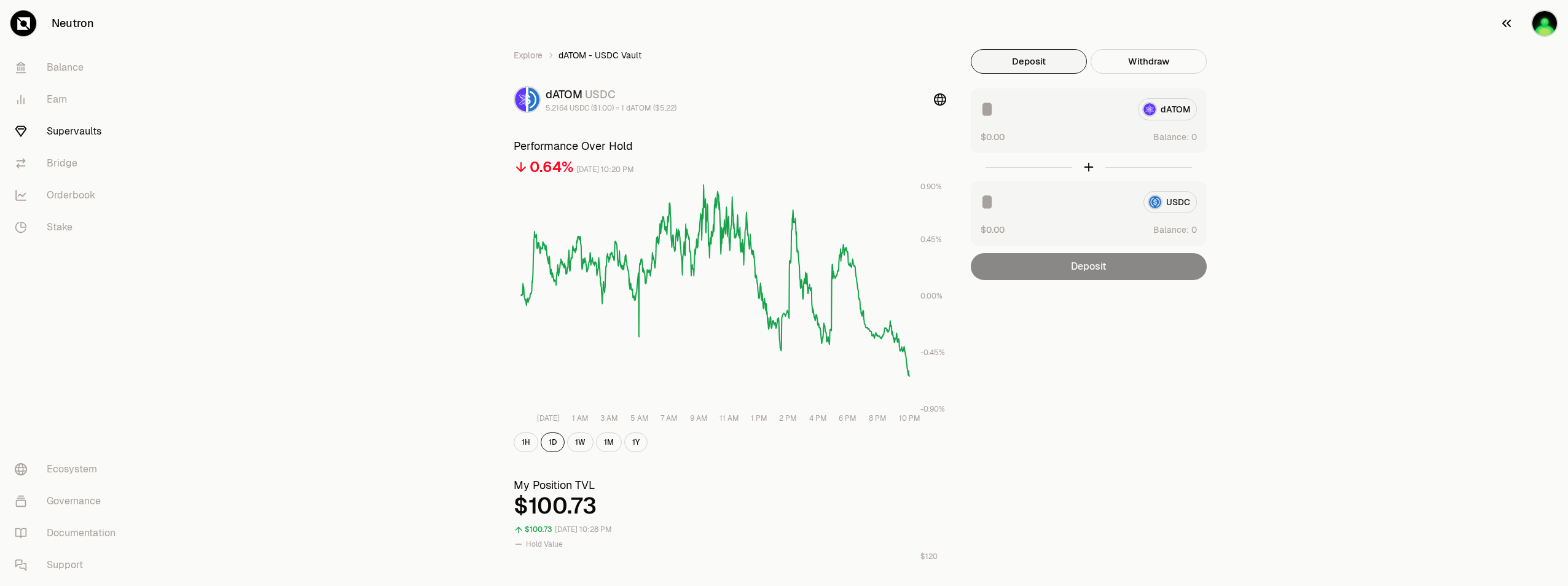
click at [1550, 23] on img "button" at bounding box center [1545, 23] width 27 height 27
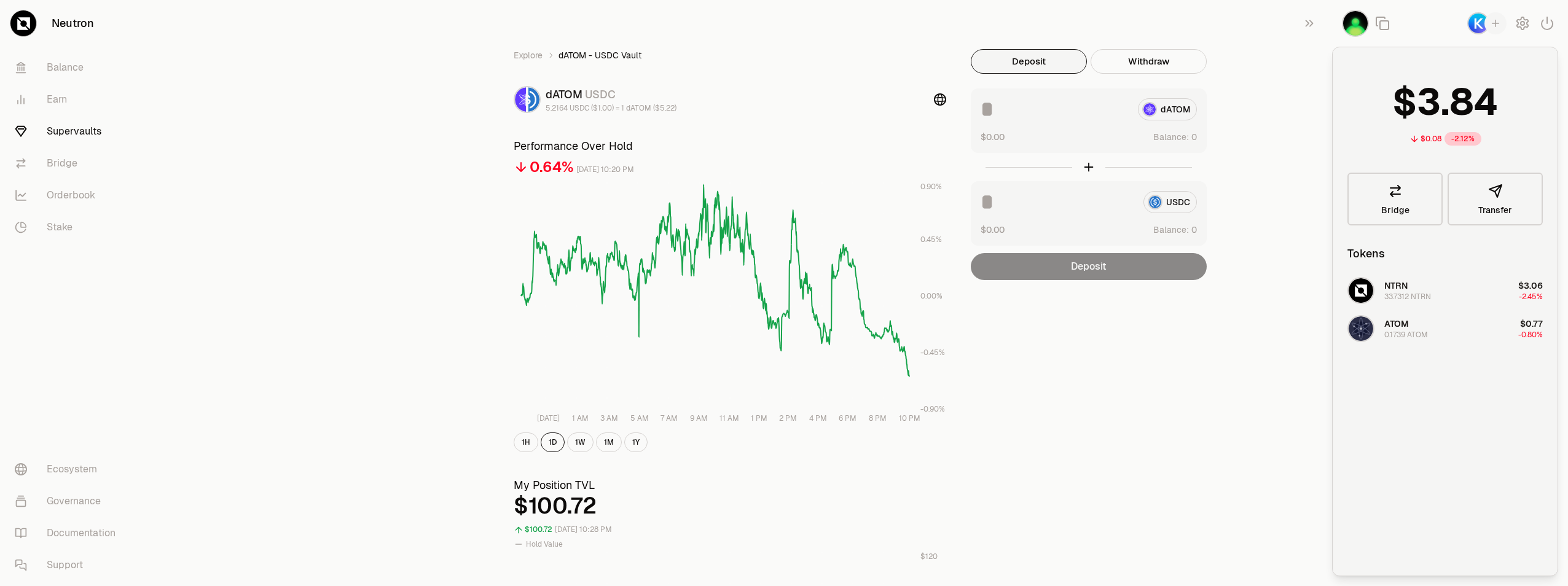
click at [1233, 386] on div "Explore dATOM - USDC Vault dATOM USDC 5.2164 USDC ($1.00) = 1 dATOM ($5.22) Per…" at bounding box center [853, 586] width 1431 height 1173
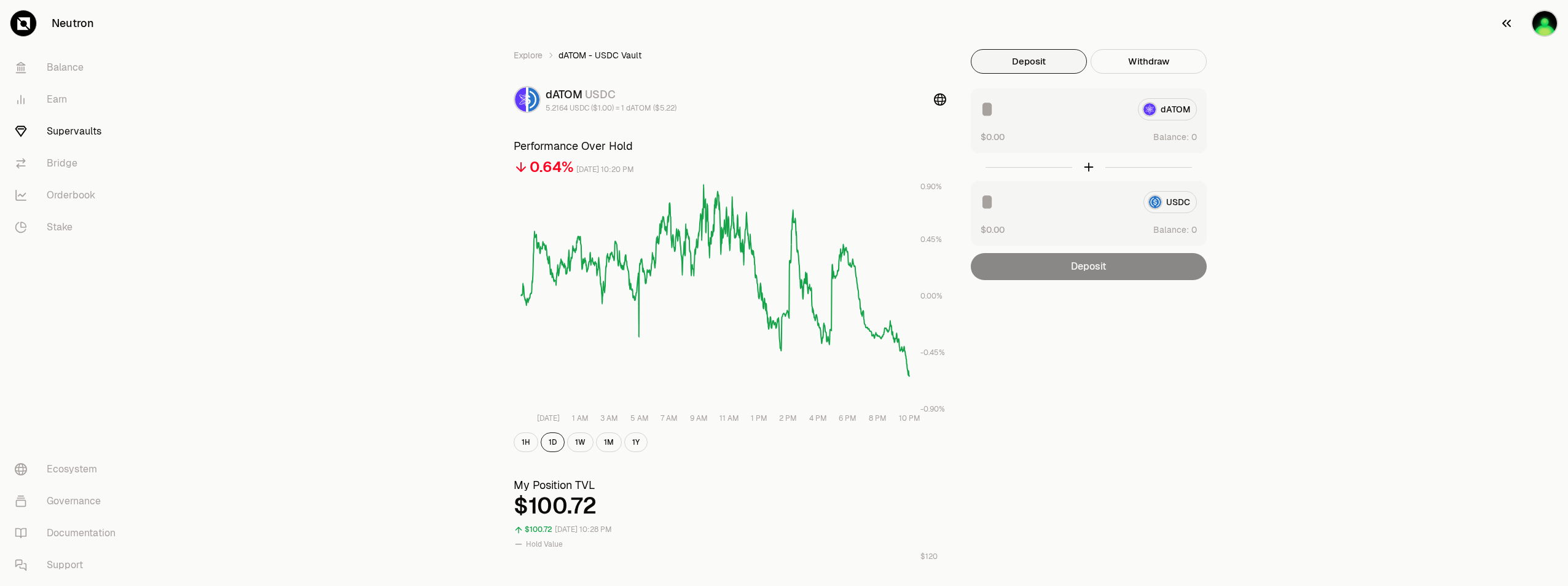
click at [1530, 33] on button "button" at bounding box center [1529, 23] width 79 height 47
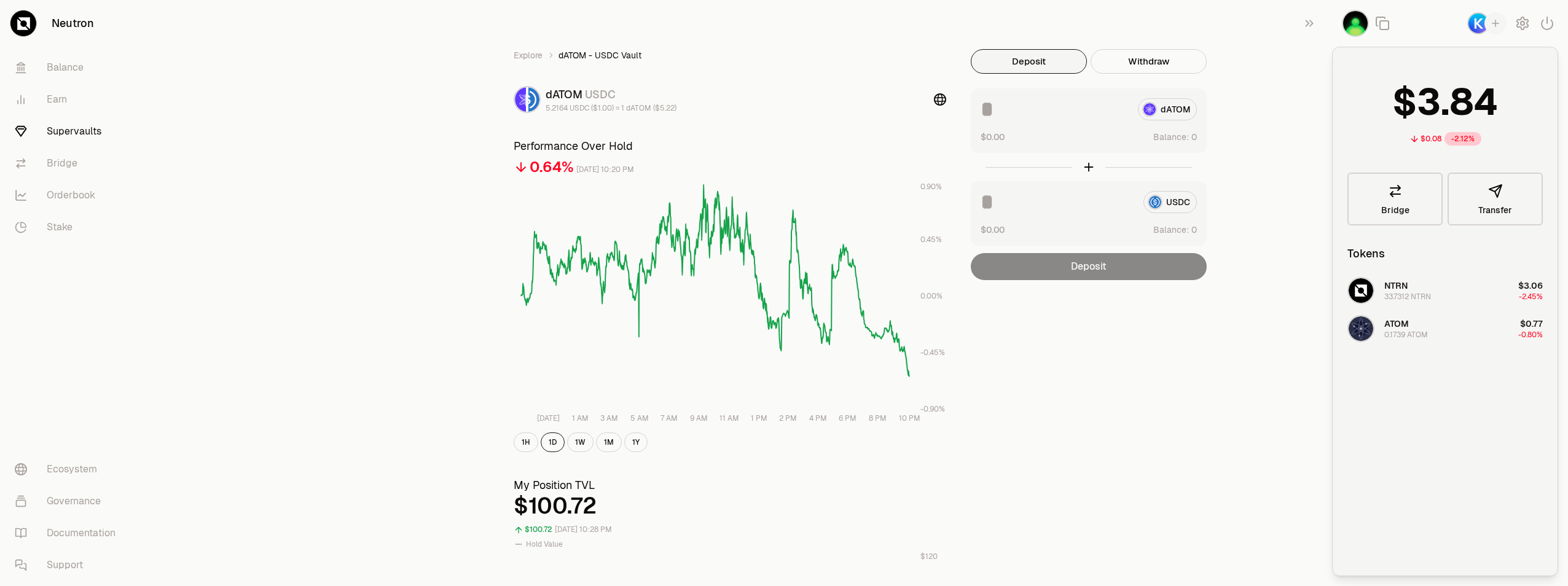
click at [1498, 26] on icon "button" at bounding box center [1496, 24] width 11 height 11
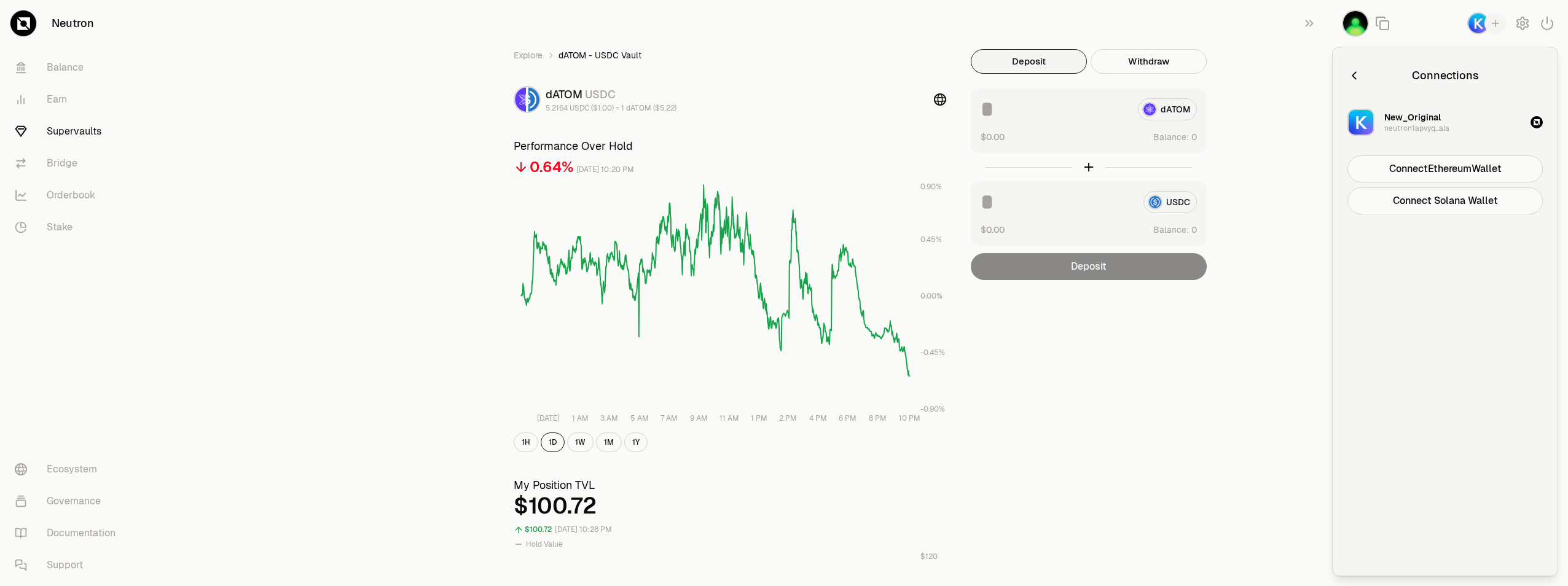
click at [1498, 26] on icon "button" at bounding box center [1496, 24] width 11 height 11
click at [1520, 27] on icon "button" at bounding box center [1523, 23] width 11 height 12
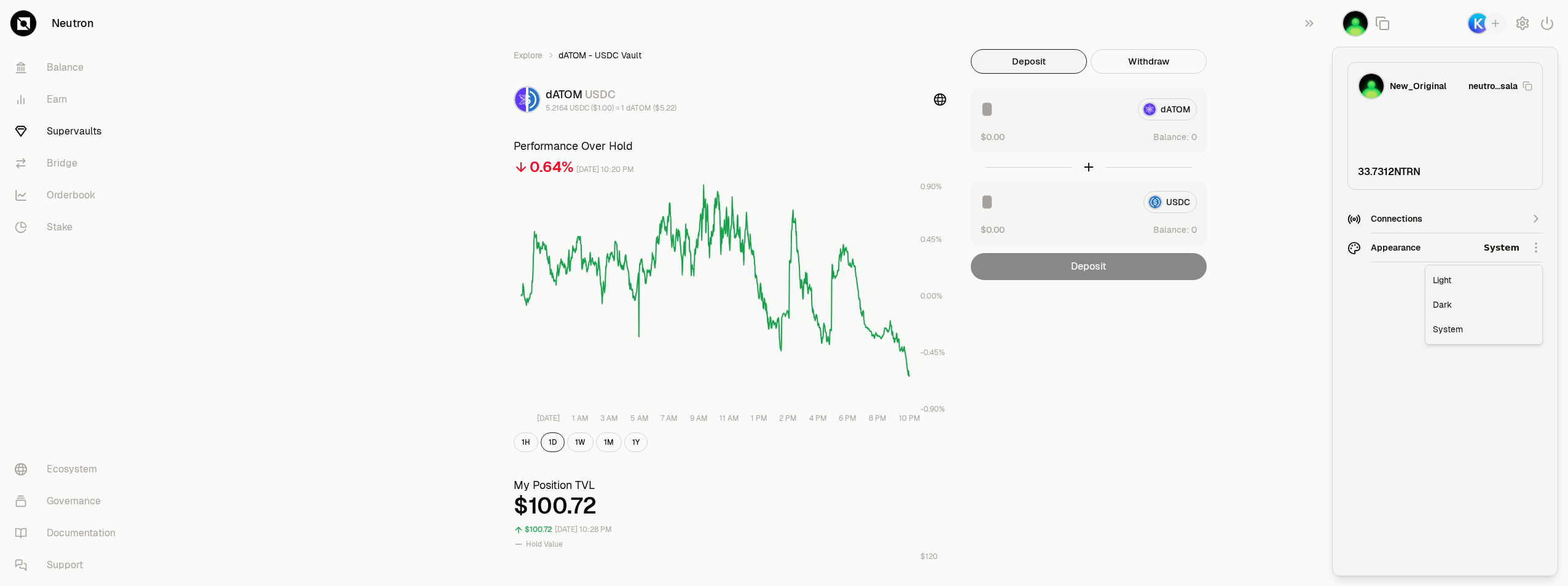
click at [1436, 250] on html "Neutron Balance Earn Supervaults Bridge Orderbook Stake Ecosystem Governance Do…" at bounding box center [784, 586] width 1568 height 1173
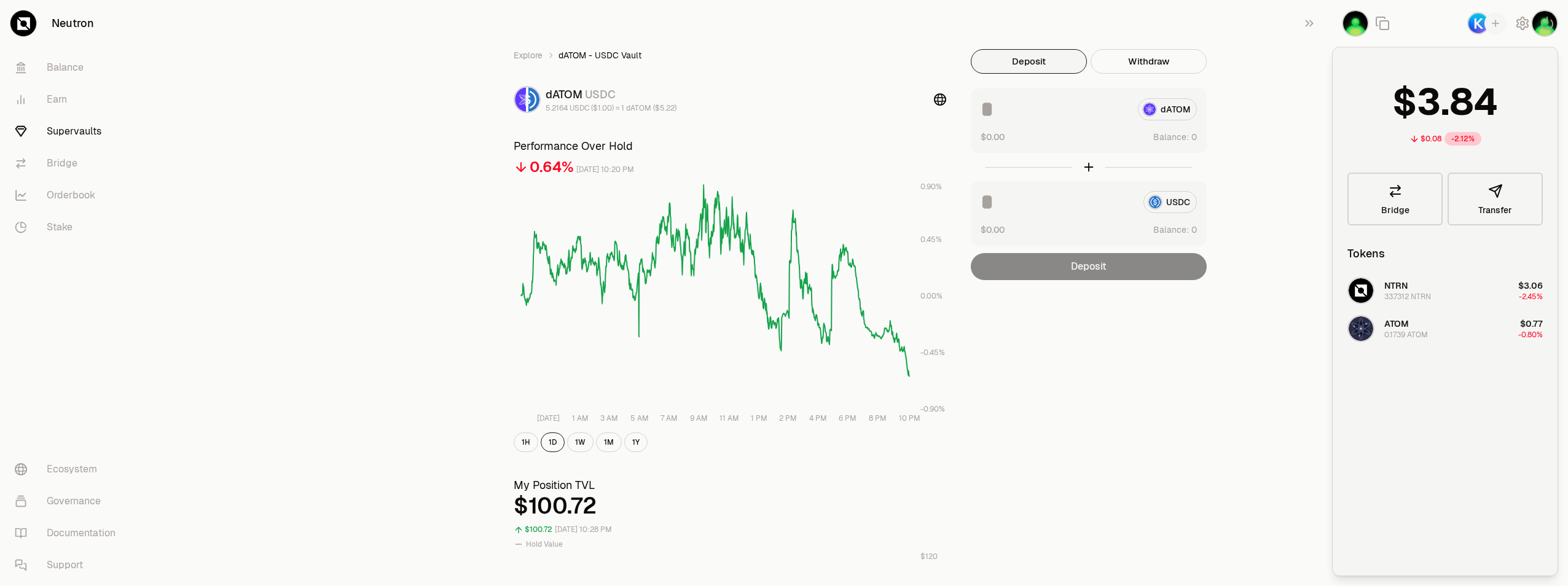
click at [1480, 27] on html "Neutron Balance Earn Supervaults Bridge Orderbook Stake Ecosystem Governance Do…" at bounding box center [784, 586] width 1568 height 1173
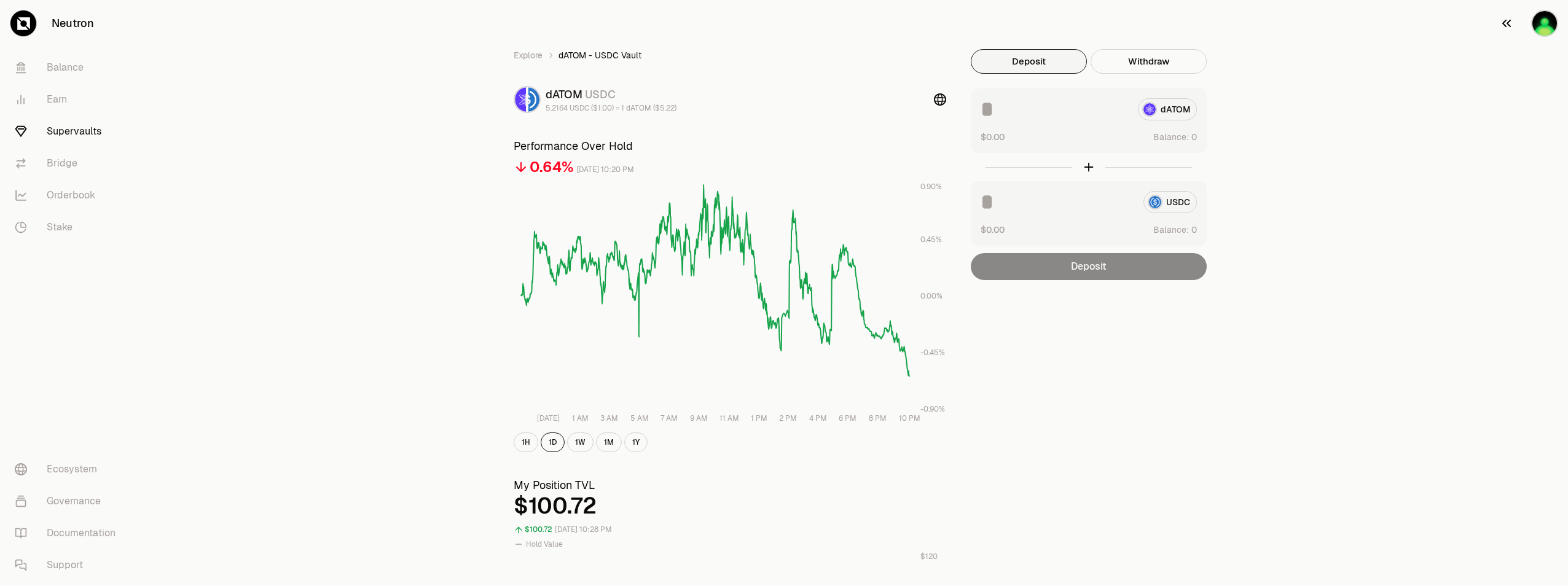
click at [1551, 31] on img "button" at bounding box center [1545, 23] width 27 height 27
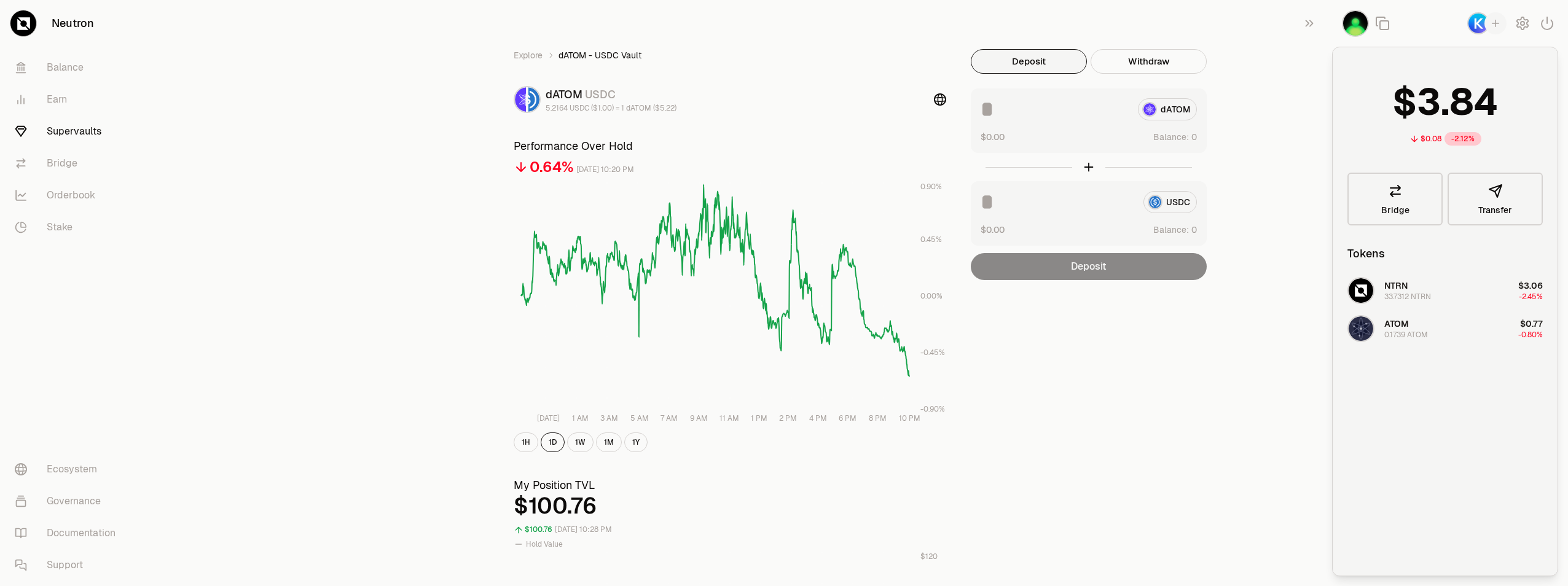
click at [1488, 24] on div "button" at bounding box center [1495, 23] width 22 height 22
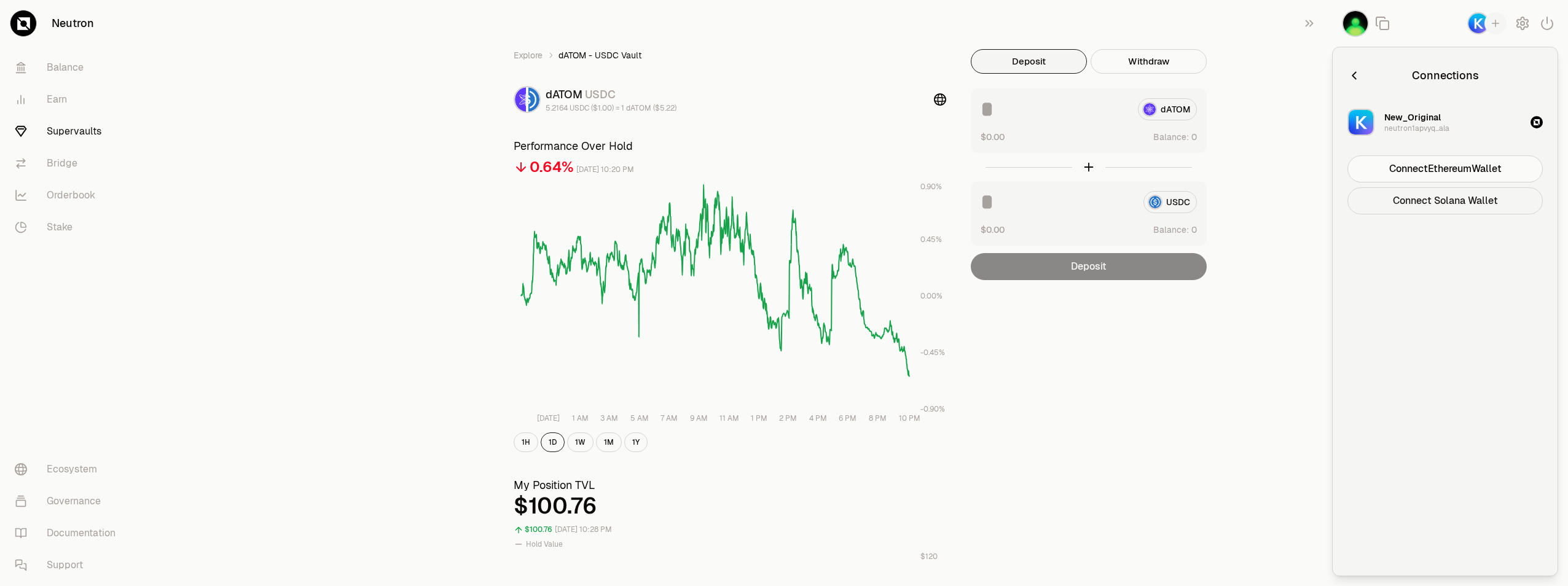
click at [1440, 199] on button "Connect Solana Wallet" at bounding box center [1445, 200] width 196 height 27
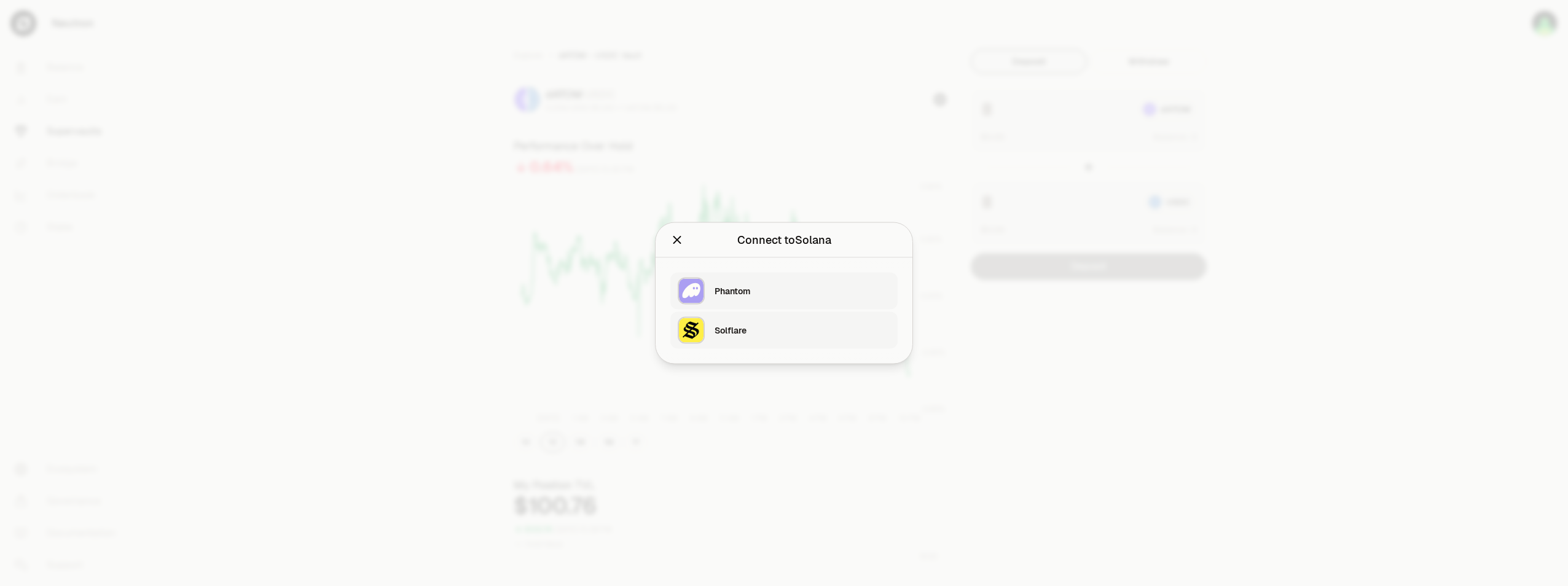
click at [864, 293] on div "Phantom" at bounding box center [802, 291] width 176 height 12
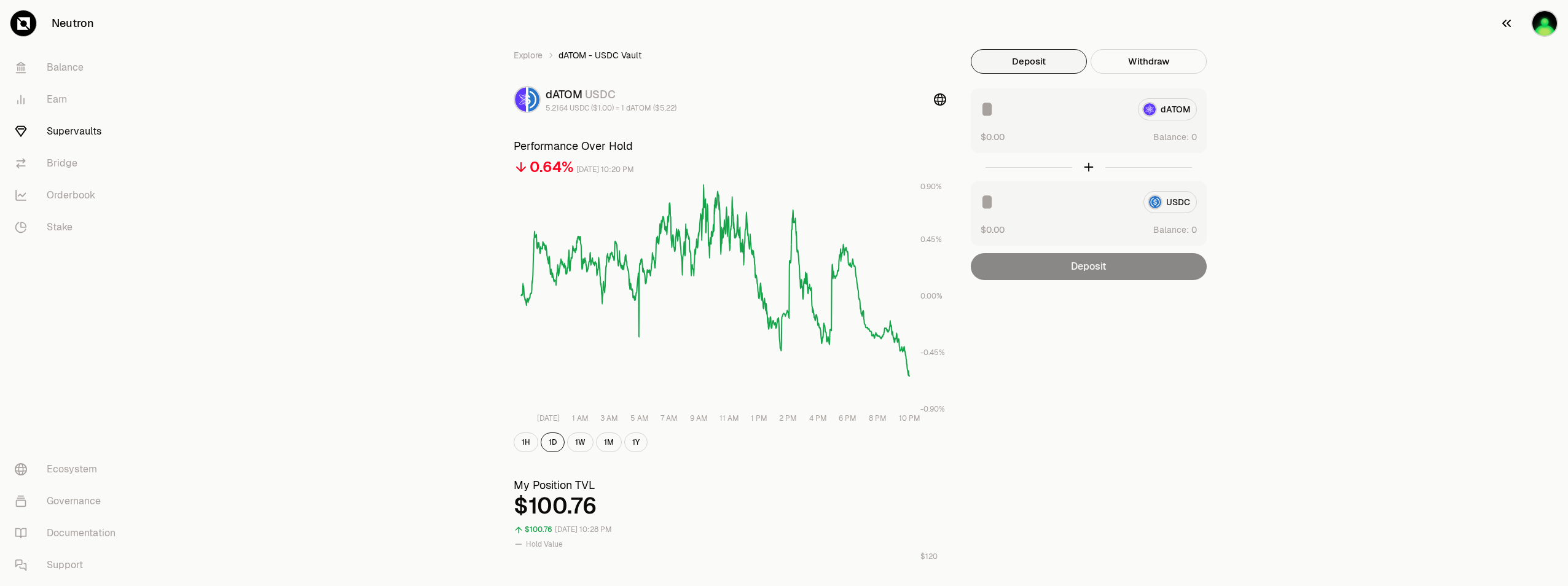
click at [1549, 31] on img "button" at bounding box center [1545, 23] width 27 height 27
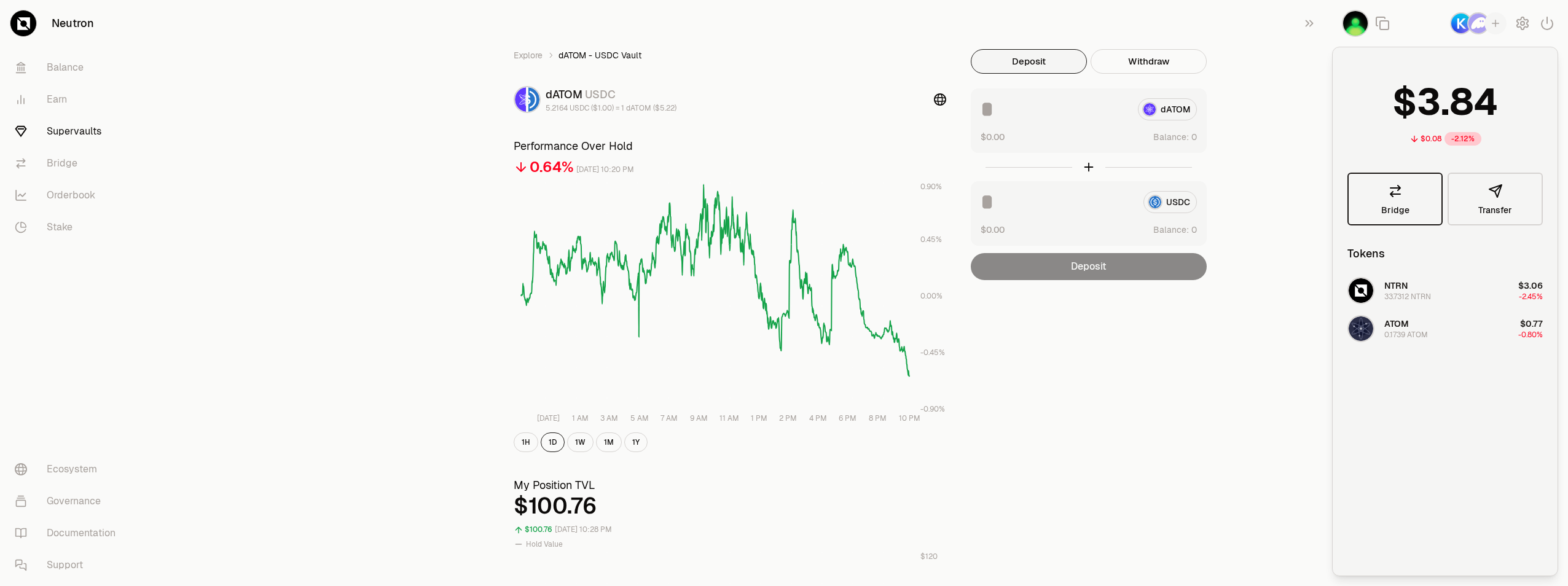
click at [1405, 199] on link "Bridge" at bounding box center [1395, 199] width 95 height 53
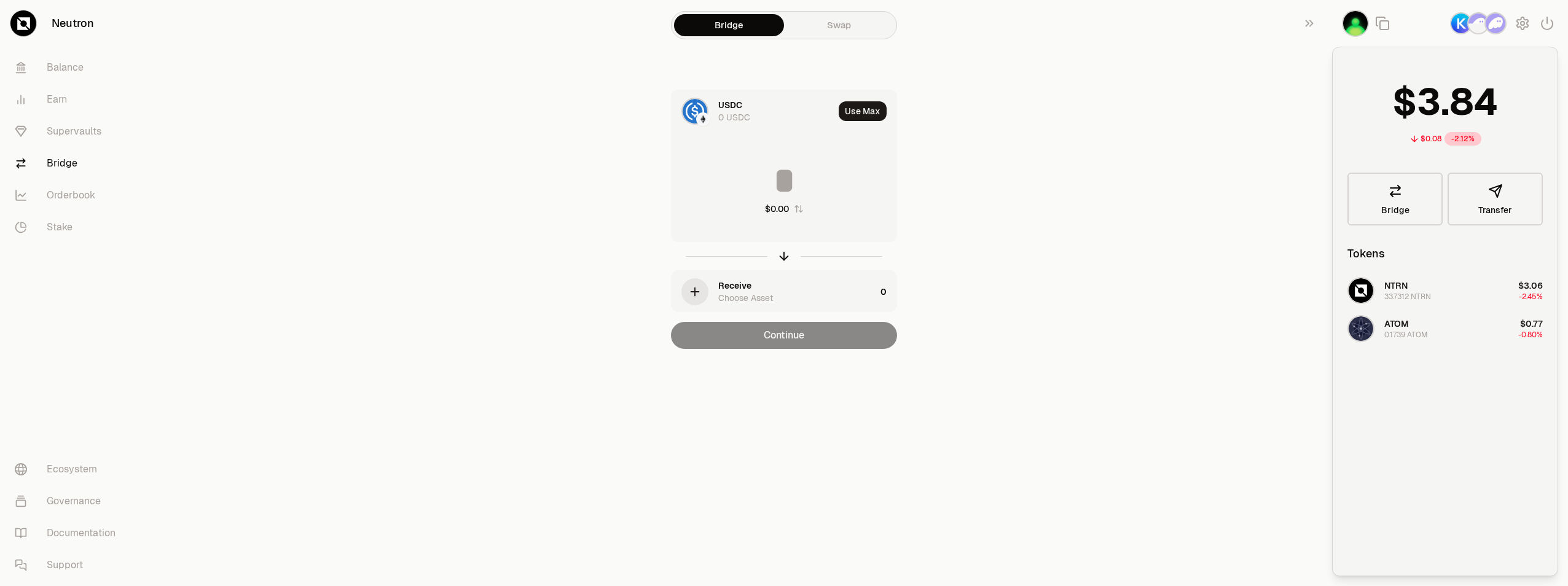
click at [765, 103] on div "USDC 0 USDC" at bounding box center [776, 111] width 116 height 25
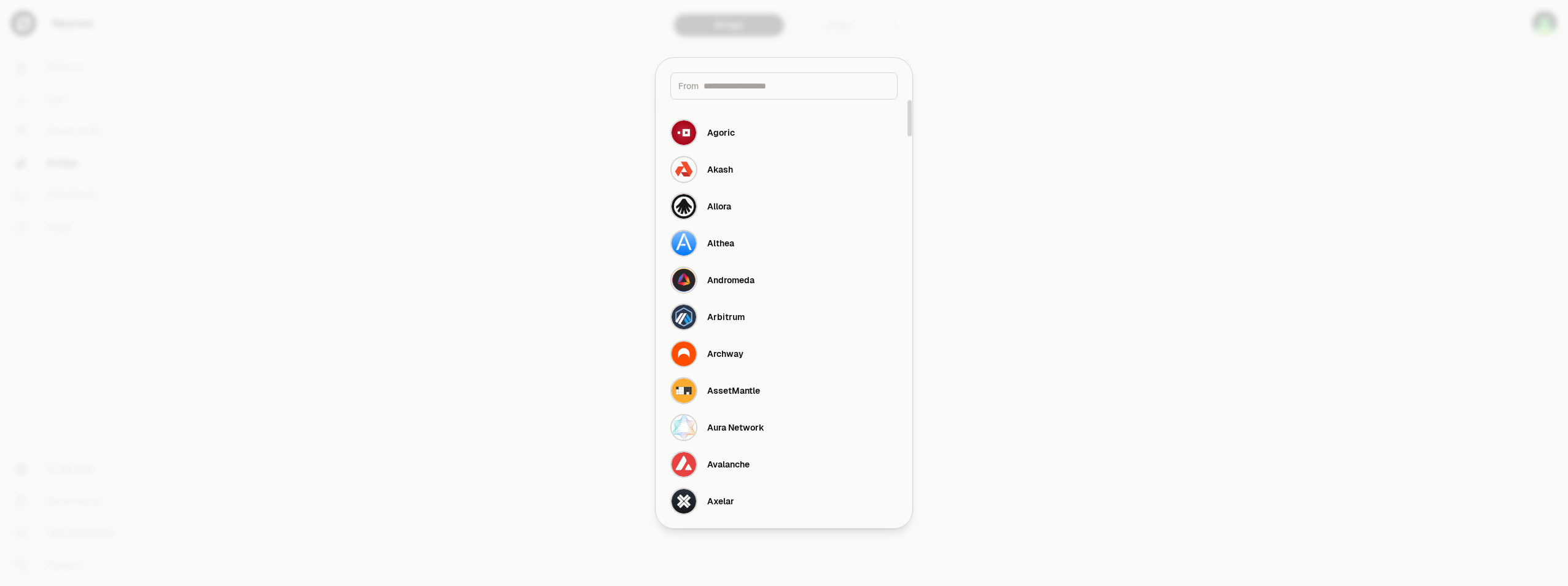
click at [1082, 153] on div at bounding box center [784, 293] width 1568 height 586
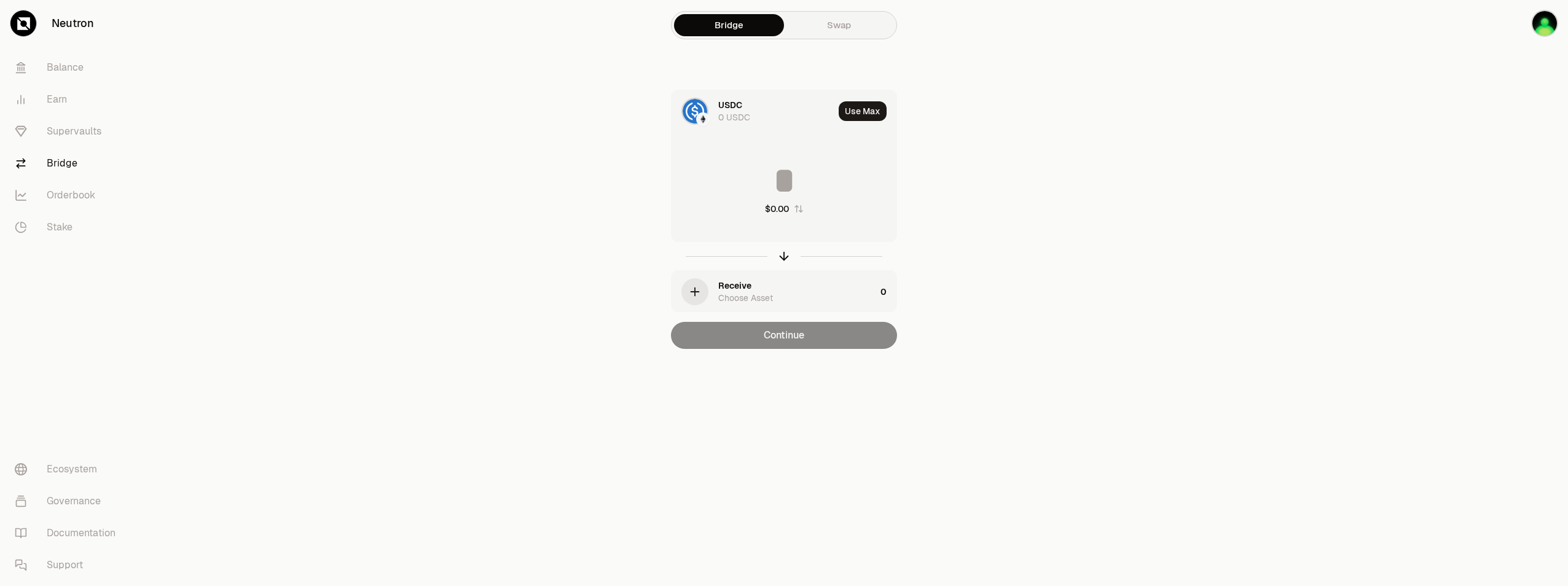
click at [861, 28] on link "Swap" at bounding box center [839, 25] width 110 height 22
click at [80, 133] on link "Supervaults" at bounding box center [68, 132] width 128 height 32
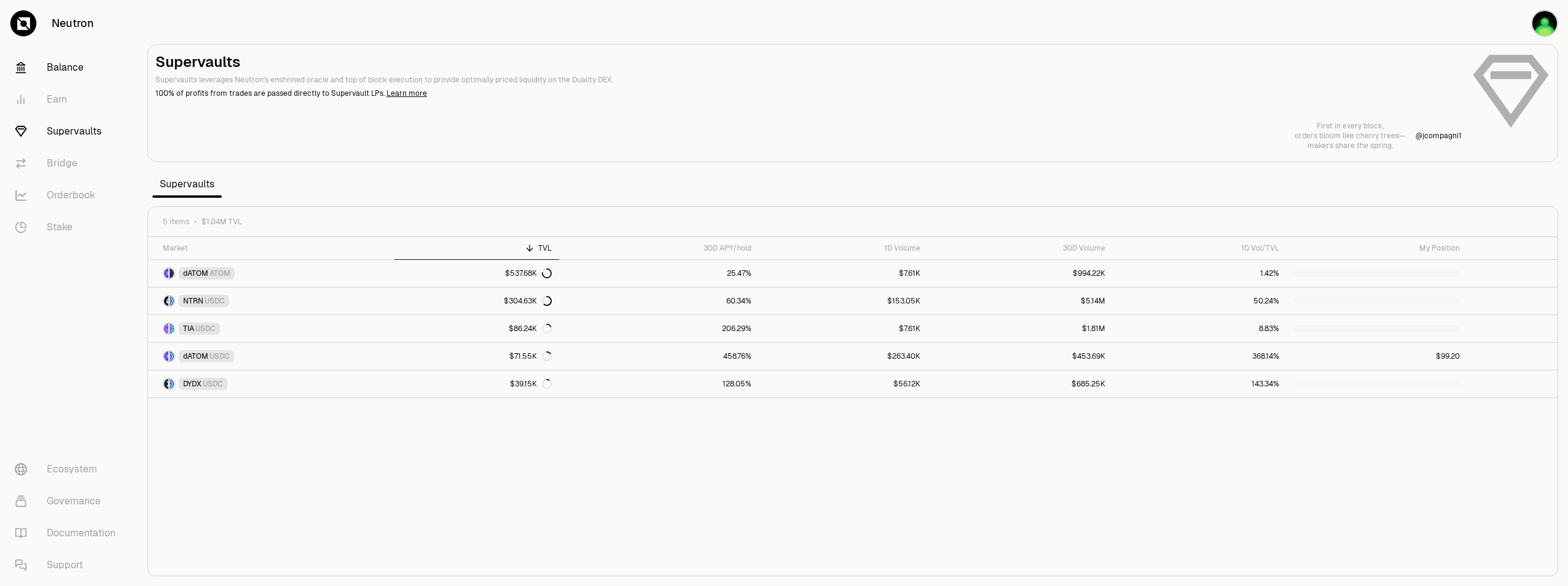
click at [62, 68] on link "Balance" at bounding box center [68, 67] width 128 height 32
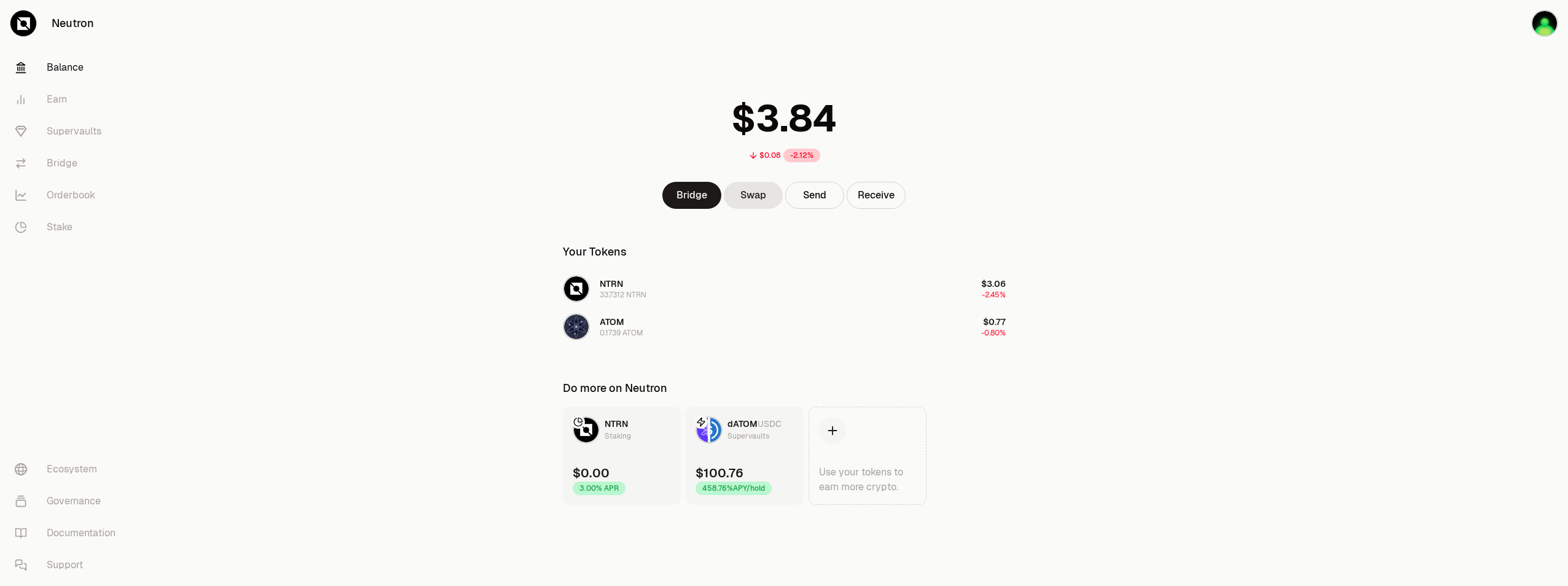
click at [737, 495] on div "458.76% APY/hold" at bounding box center [734, 488] width 76 height 13
click at [860, 435] on link "Use your tokens to earn more crypto." at bounding box center [868, 455] width 118 height 98
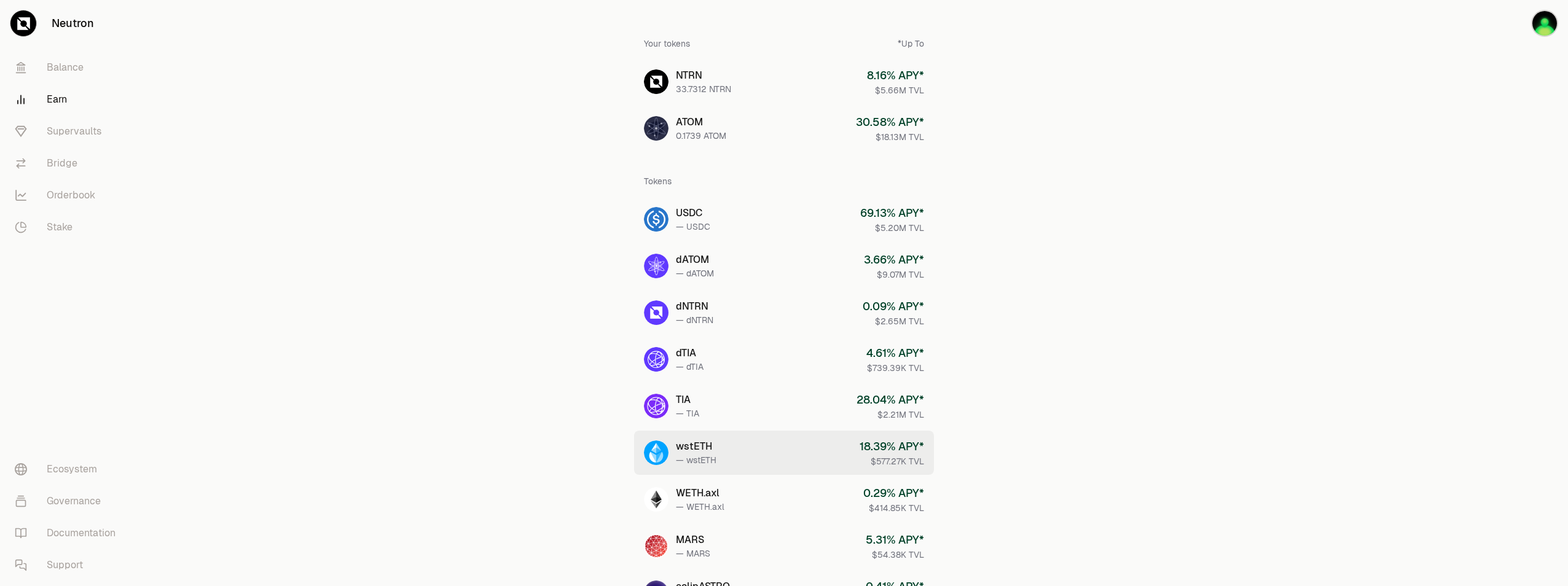
scroll to position [60, 0]
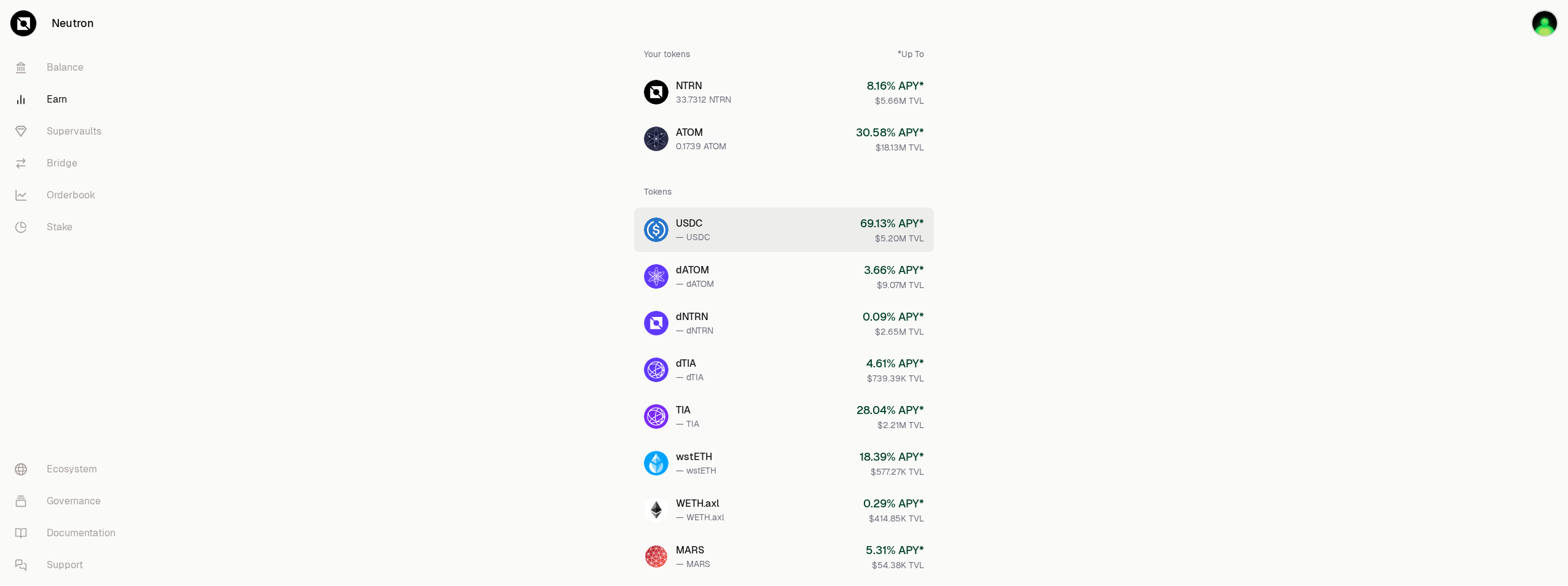
click at [793, 236] on link "USDC — USDC 69.13 % APY* $5.20M TVL" at bounding box center [784, 230] width 300 height 45
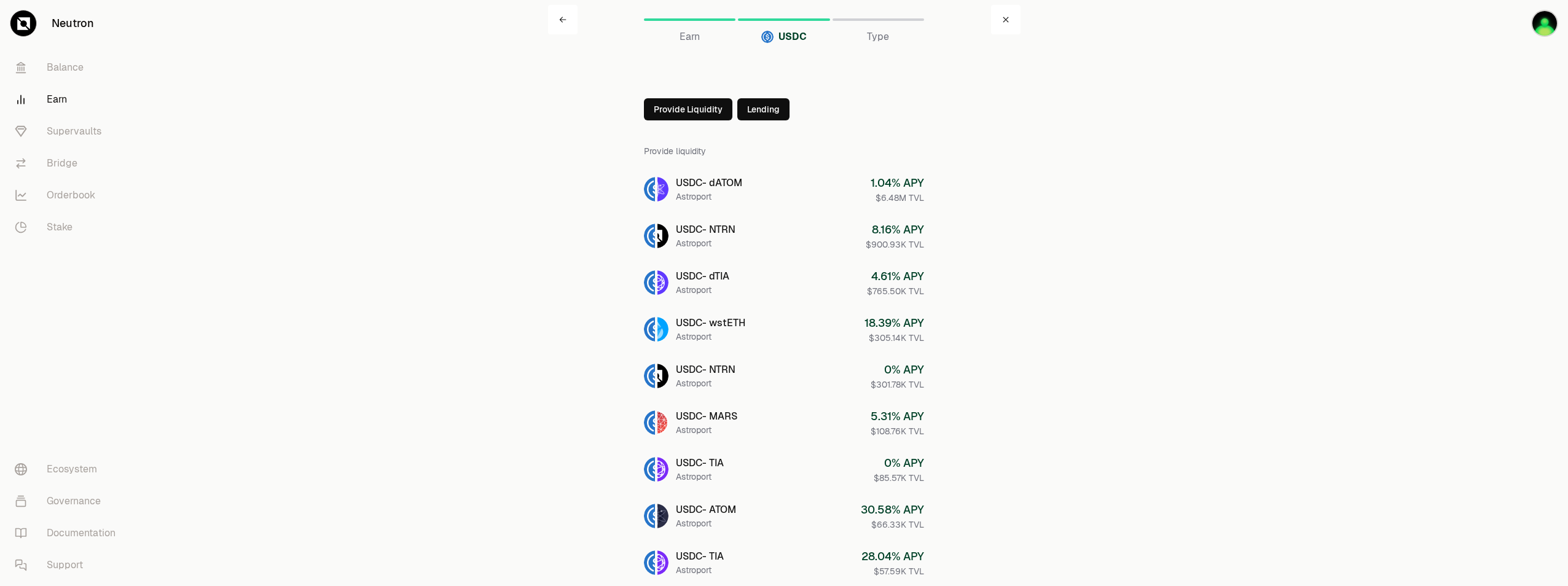
click at [775, 110] on button "Lending" at bounding box center [763, 108] width 52 height 22
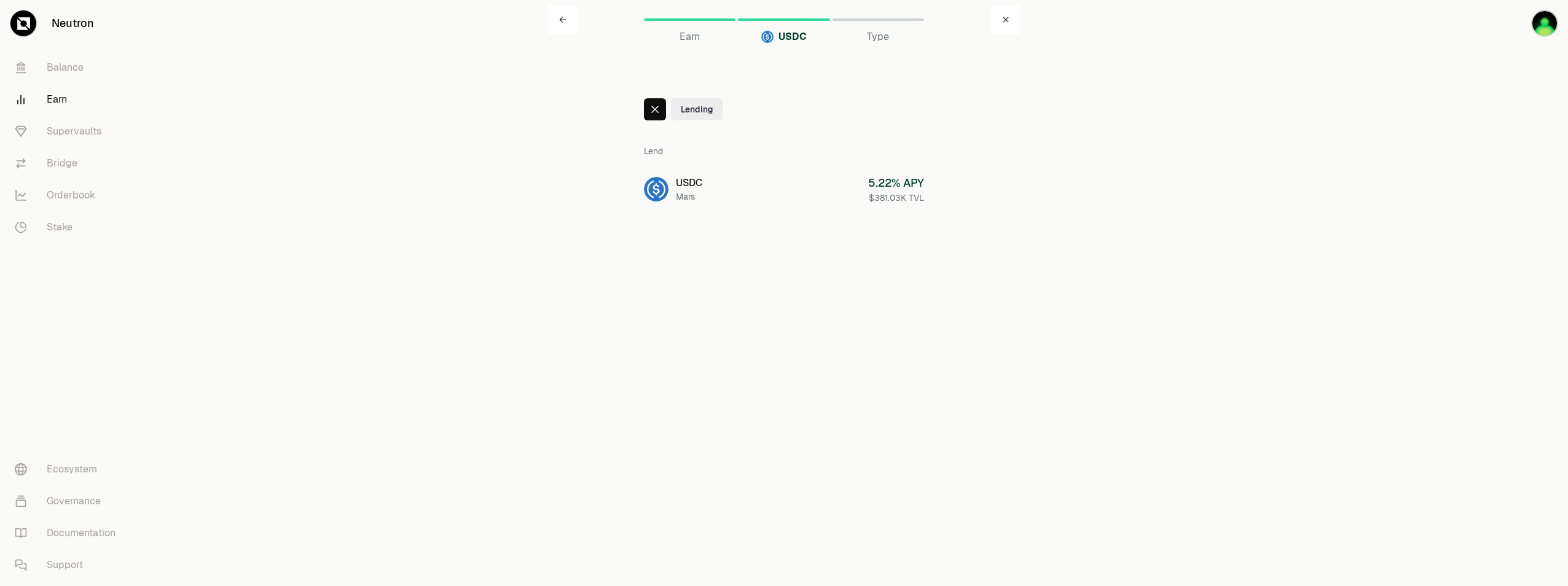
click at [700, 113] on button "Lending" at bounding box center [697, 108] width 52 height 22
click at [652, 112] on icon at bounding box center [656, 109] width 8 height 8
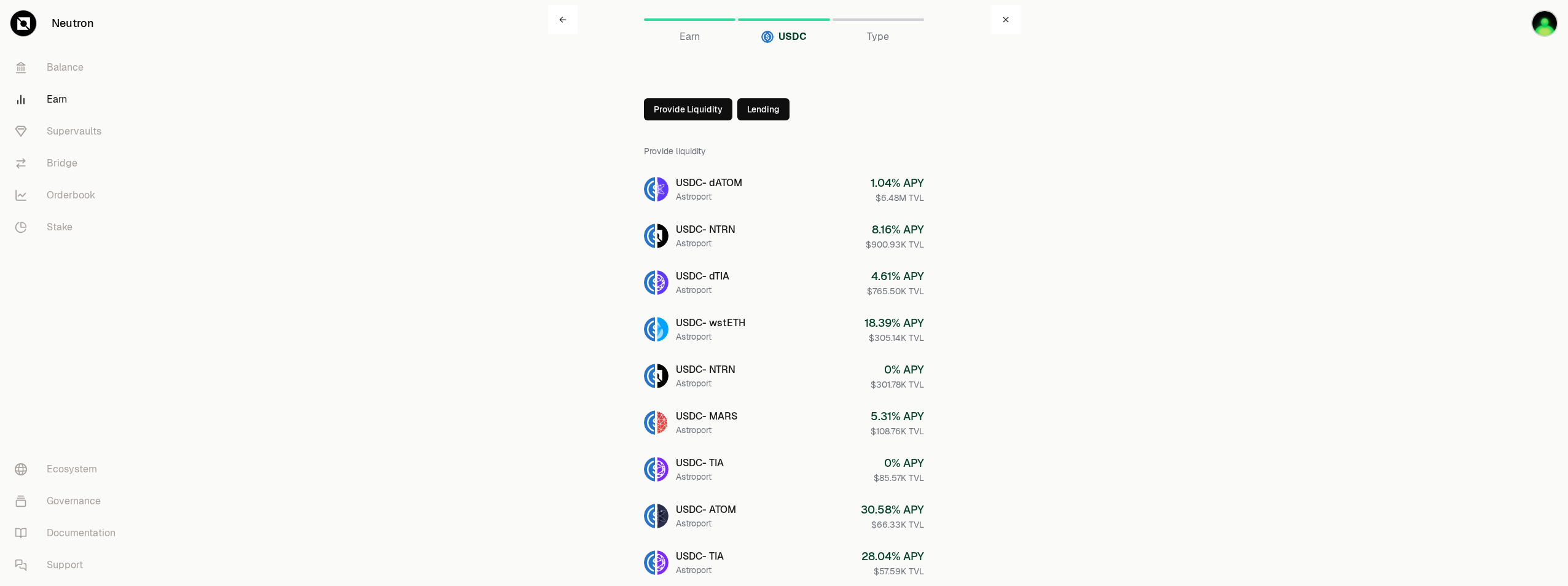
click at [695, 105] on button "Provide Liquidity" at bounding box center [688, 108] width 88 height 22
click at [662, 106] on div at bounding box center [655, 108] width 22 height 22
click at [695, 37] on span "Earn" at bounding box center [689, 37] width 20 height 15
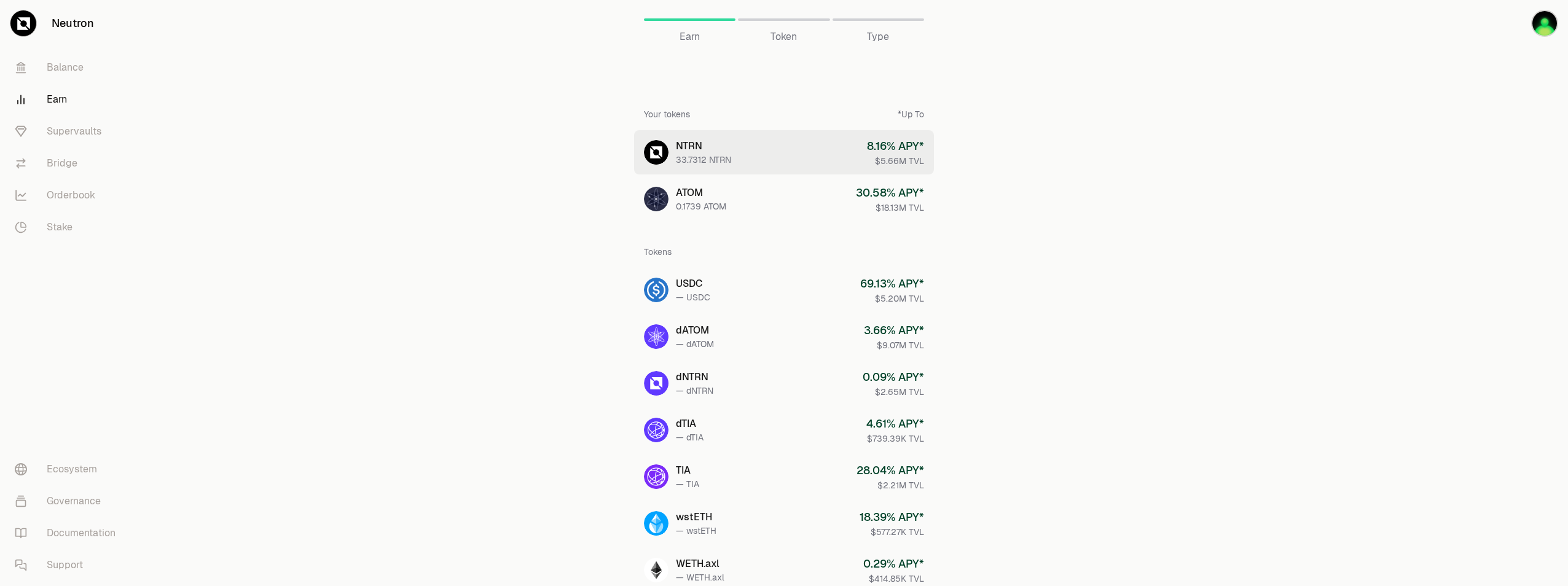
click at [890, 156] on div "$5.66M TVL" at bounding box center [896, 161] width 57 height 12
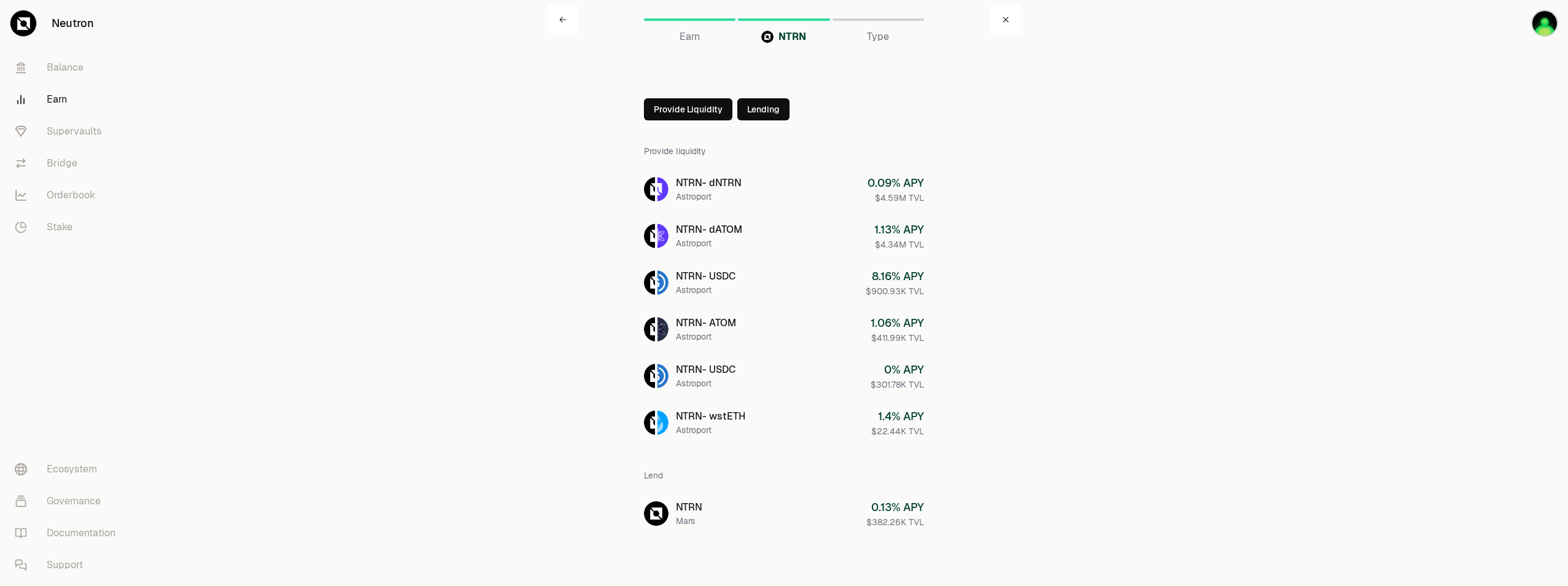
click at [714, 108] on button "Provide Liquidity" at bounding box center [688, 108] width 88 height 22
click at [657, 105] on icon at bounding box center [655, 109] width 10 height 9
click at [696, 28] on link "Earn" at bounding box center [690, 19] width 91 height 29
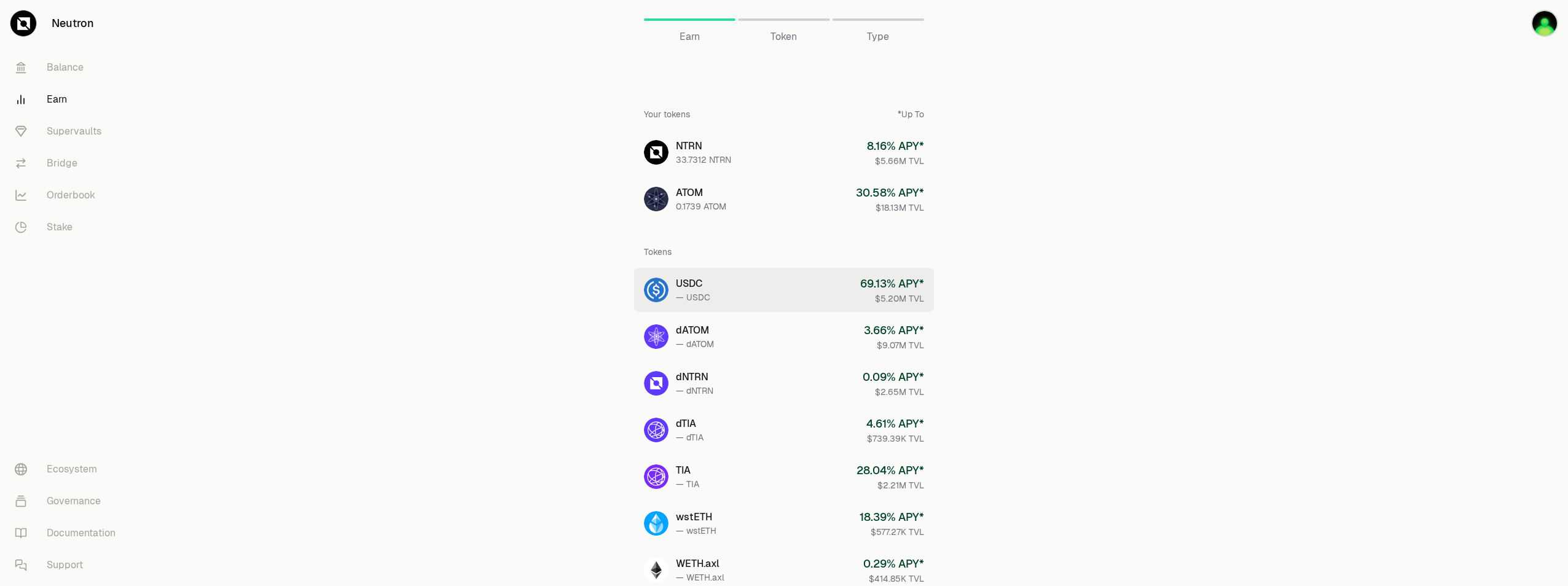
click at [818, 287] on link "USDC — USDC 69.13 % APY* $5.20M TVL" at bounding box center [784, 290] width 300 height 45
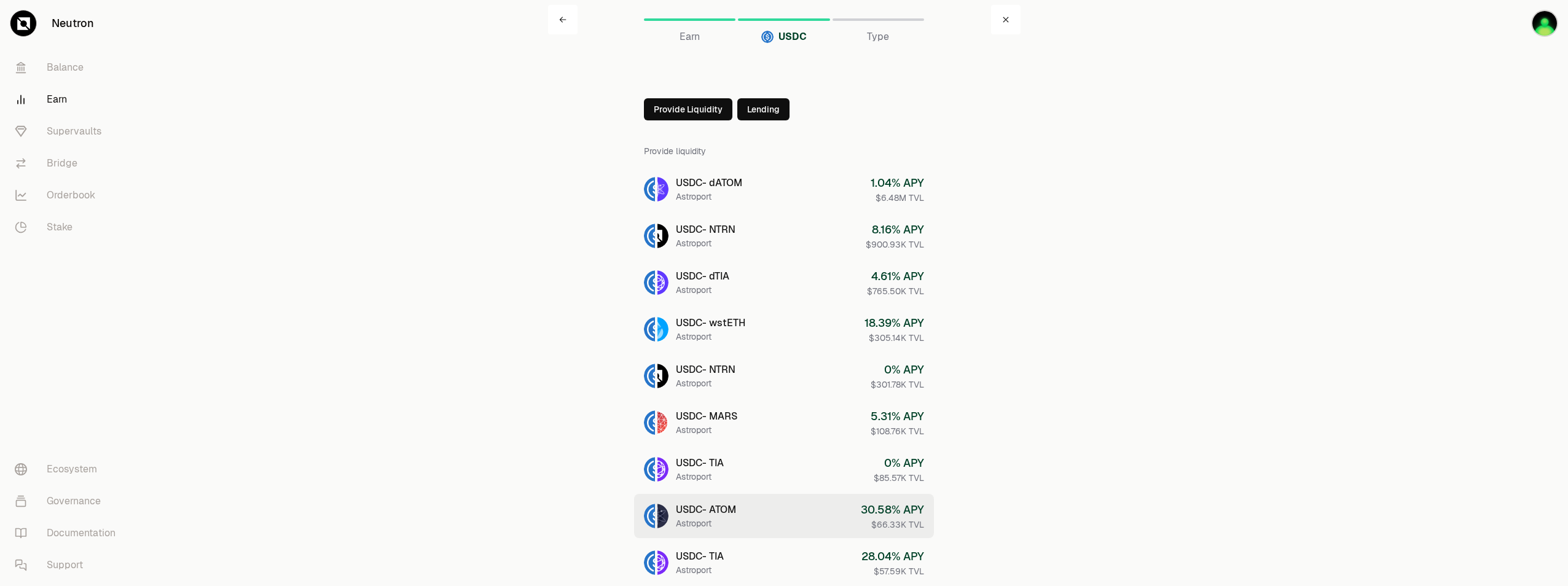
click at [802, 506] on link "USDC - ATOM Astroport 30.58 % APY $66.33K TVL" at bounding box center [784, 516] width 300 height 45
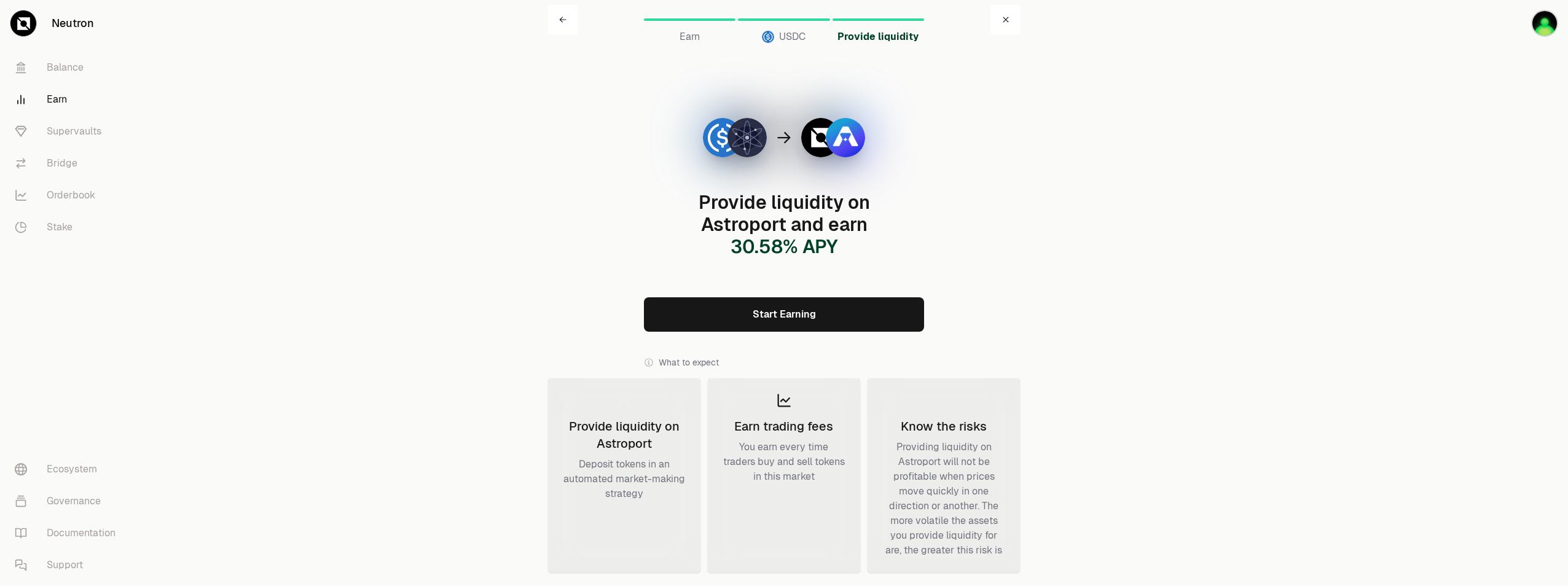
click at [815, 317] on link "Start Earning" at bounding box center [784, 314] width 280 height 34
click at [794, 39] on span "USDC" at bounding box center [793, 37] width 27 height 15
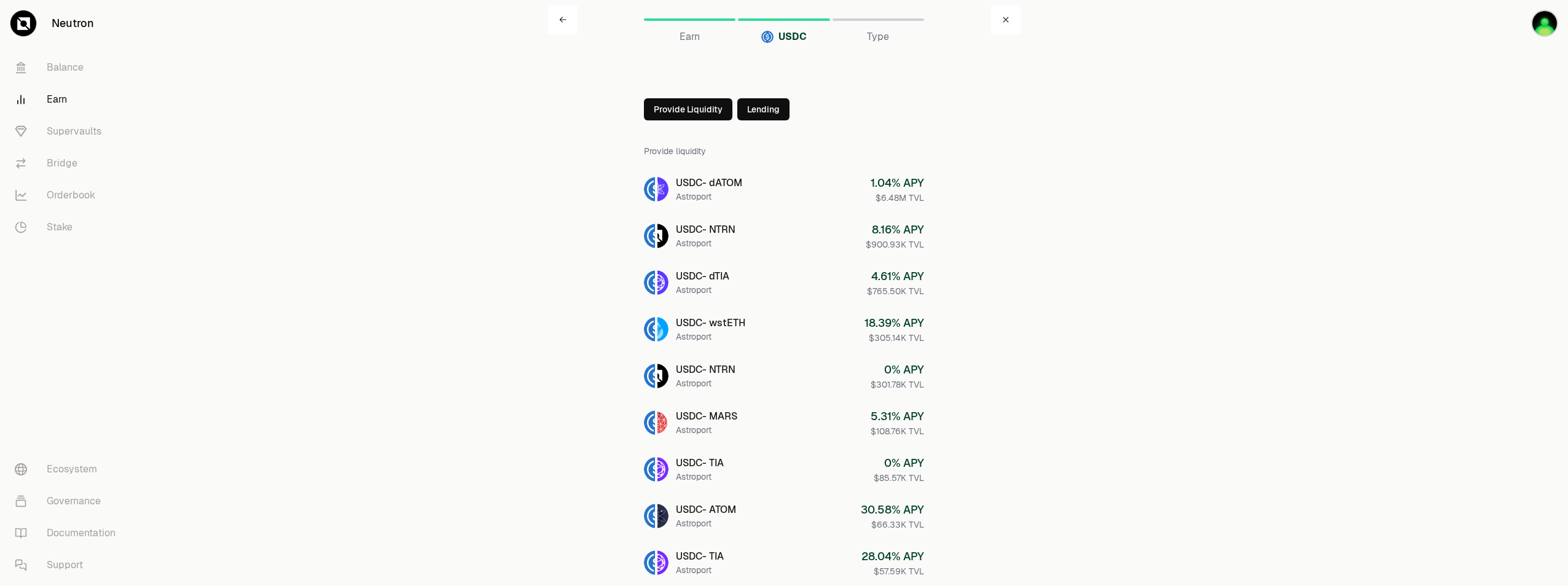
click at [699, 38] on span "Earn" at bounding box center [689, 37] width 20 height 15
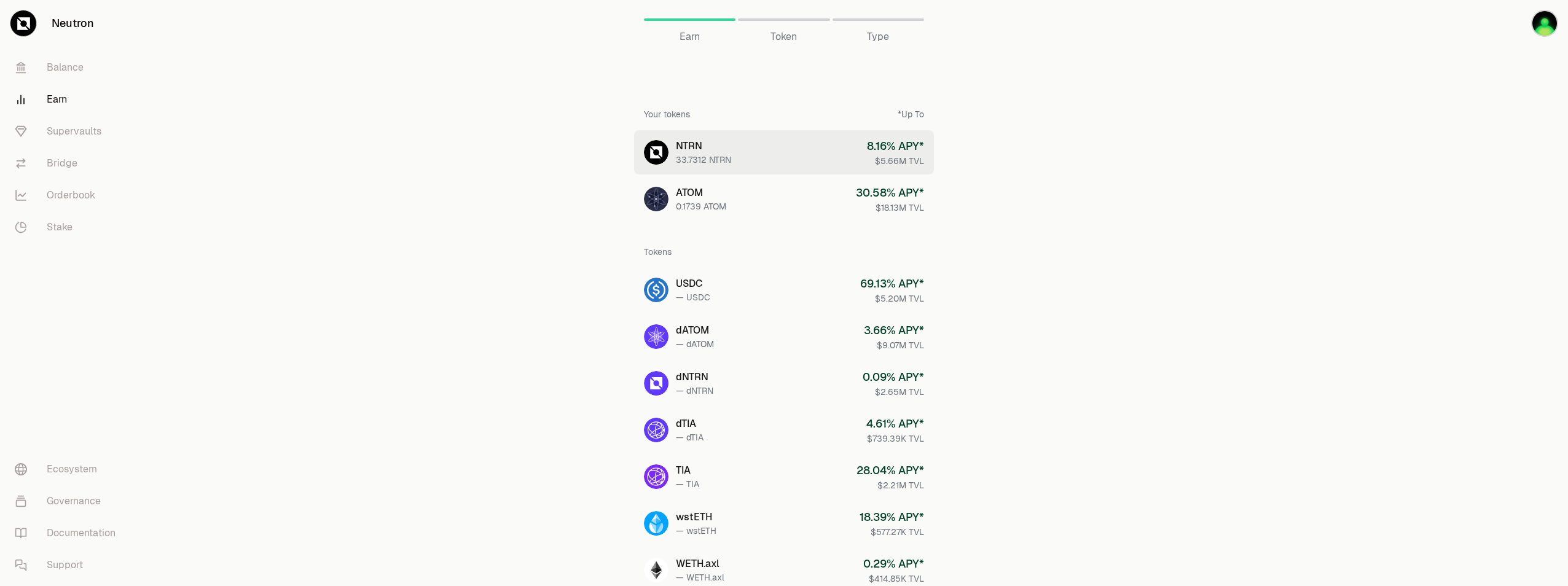
click at [778, 161] on link "NTRN 33.7312 NTRN 8.16 % APY* $5.66M TVL" at bounding box center [784, 152] width 300 height 45
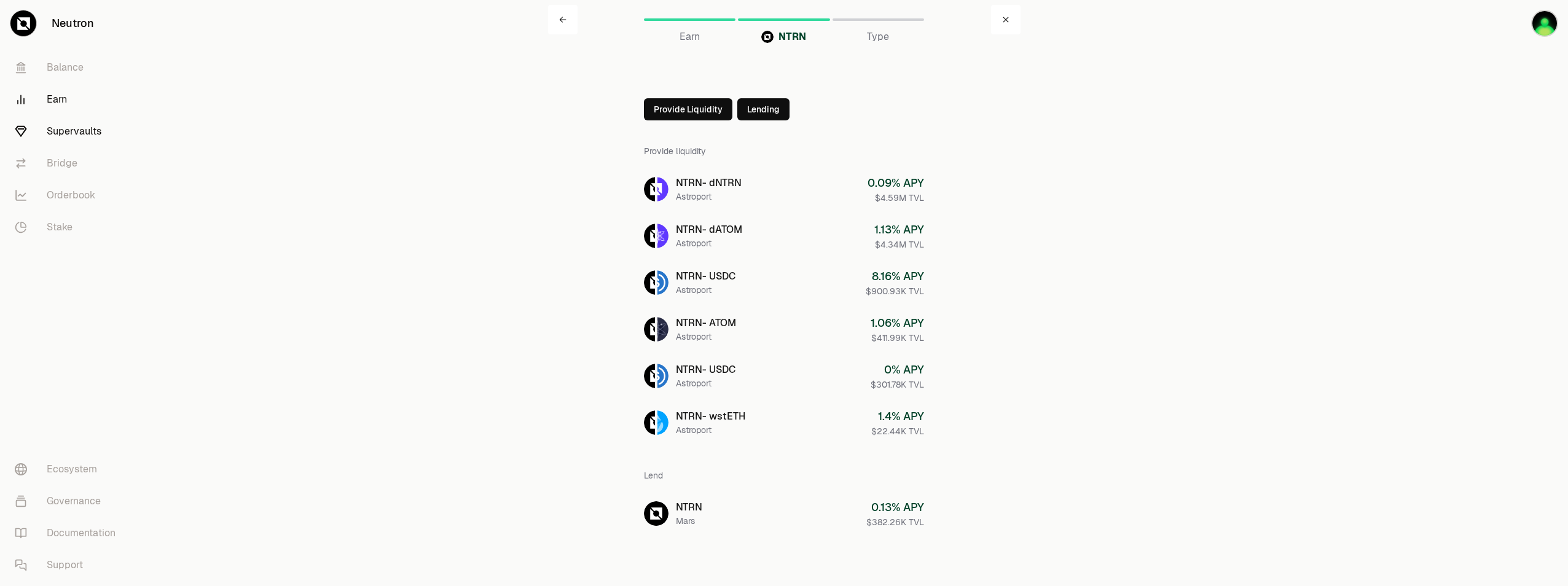
click at [60, 137] on link "Supervaults" at bounding box center [68, 132] width 128 height 32
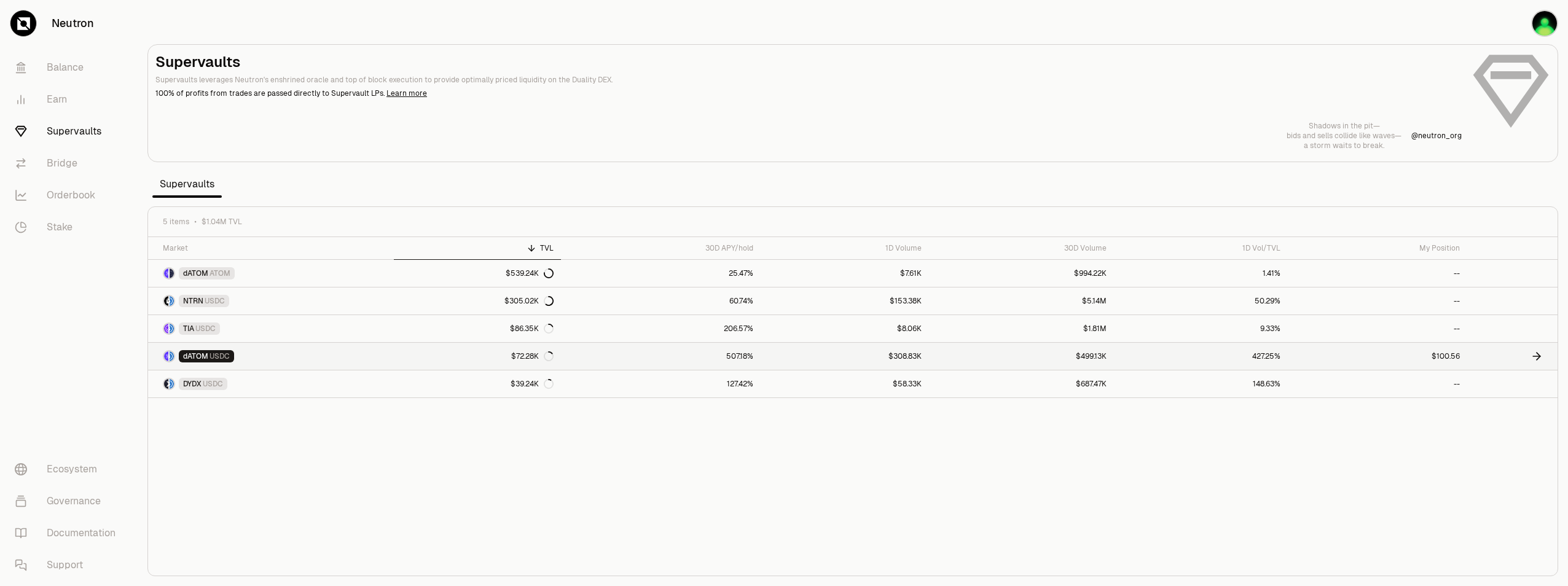
click at [665, 353] on link "507.18%" at bounding box center [660, 356] width 200 height 27
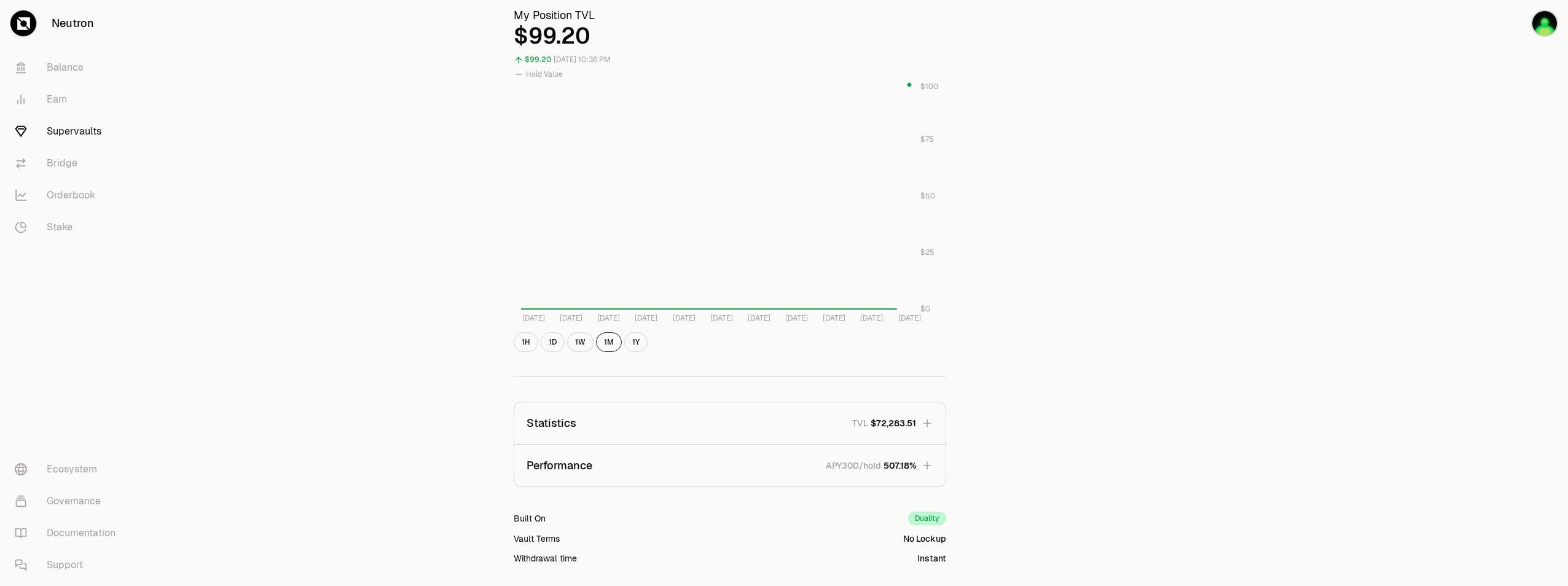
scroll to position [587, 0]
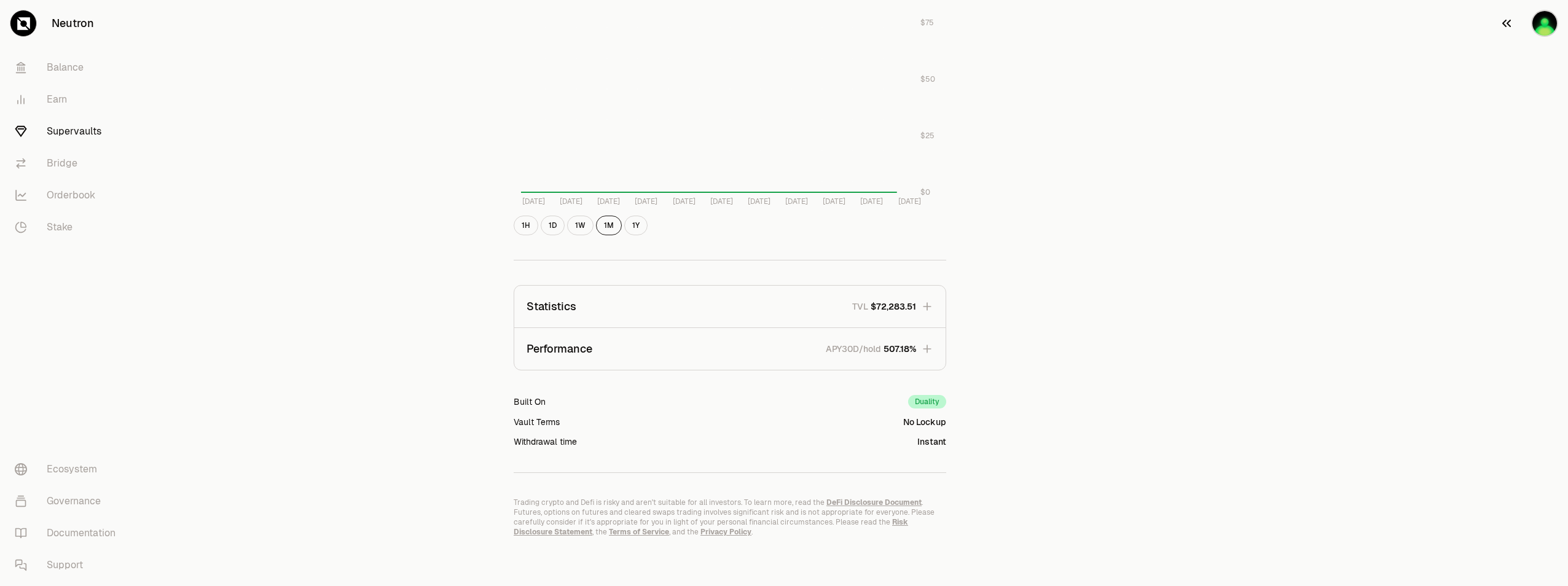
click at [1546, 23] on img "button" at bounding box center [1545, 23] width 27 height 27
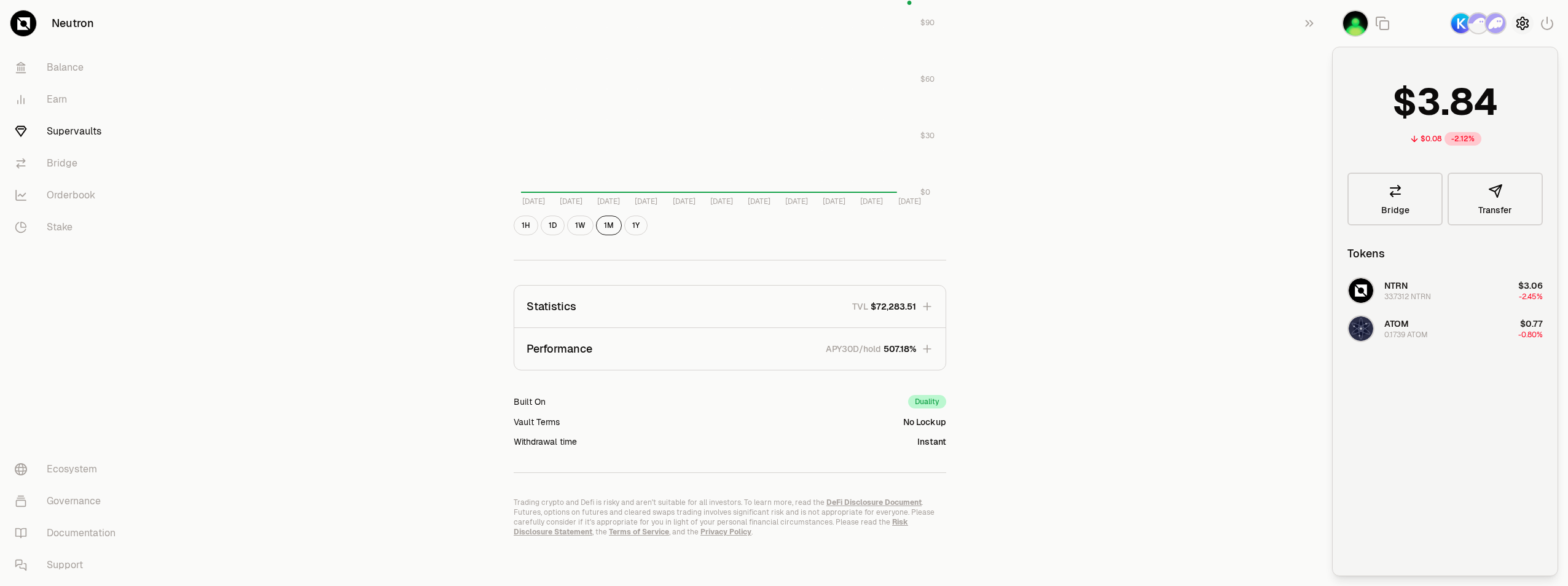
click at [1518, 26] on icon "button" at bounding box center [1523, 23] width 11 height 12
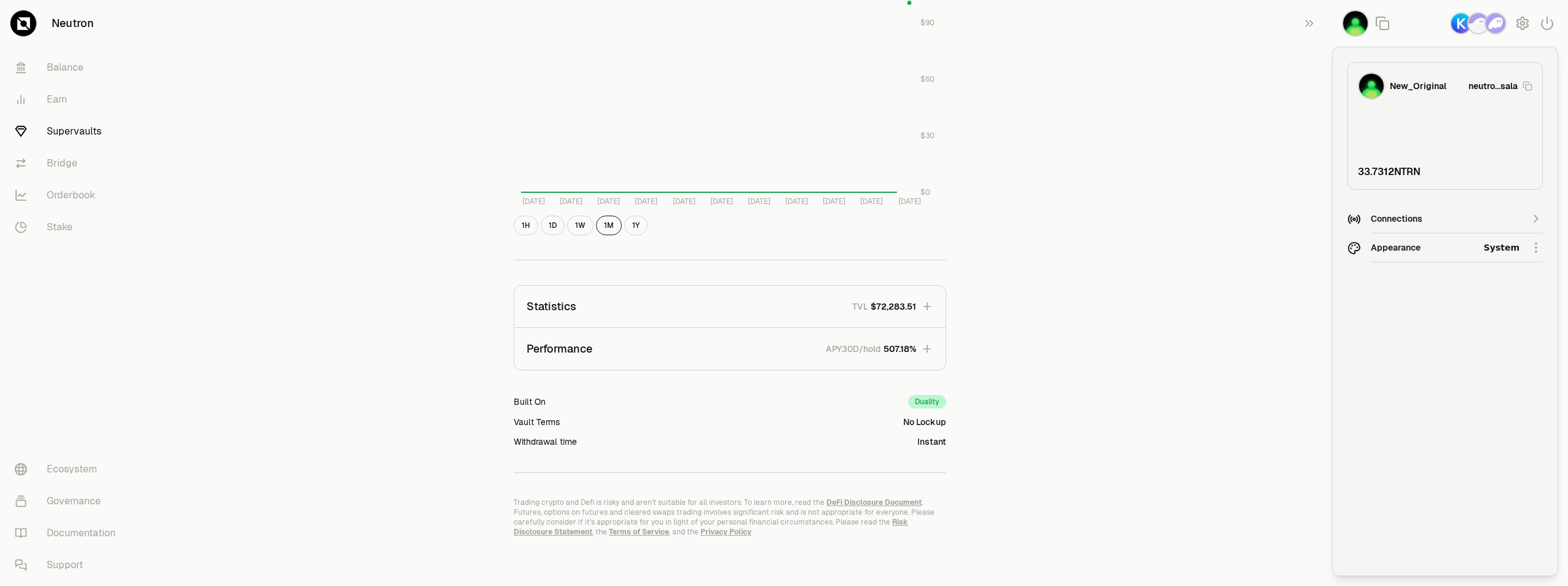
click at [1504, 227] on div "Connections" at bounding box center [1445, 218] width 149 height 18
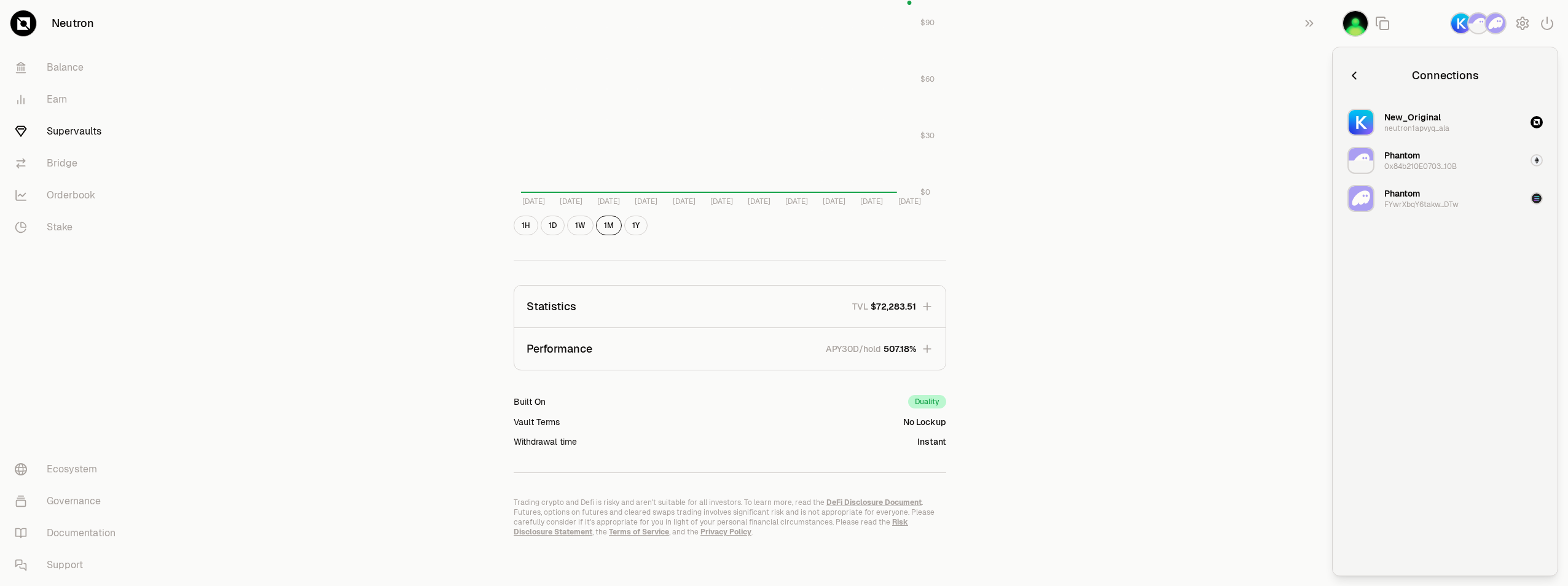
click at [1352, 81] on icon "button" at bounding box center [1354, 75] width 13 height 13
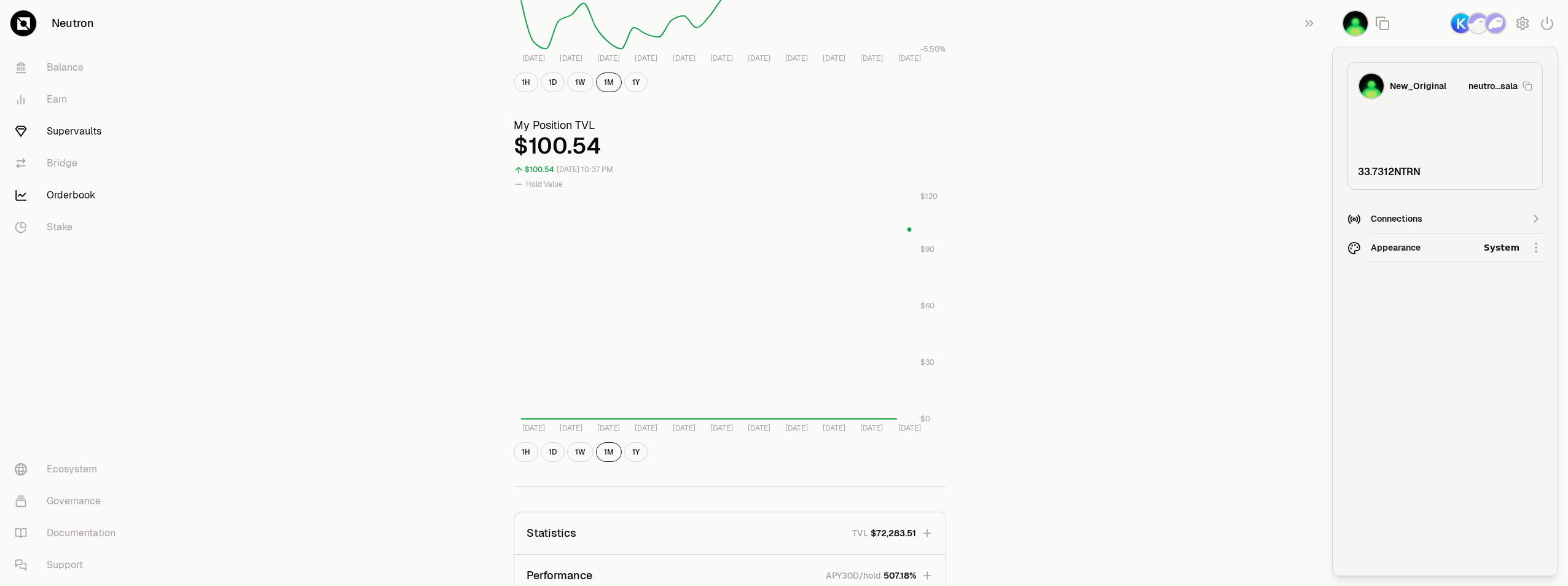
scroll to position [292, 0]
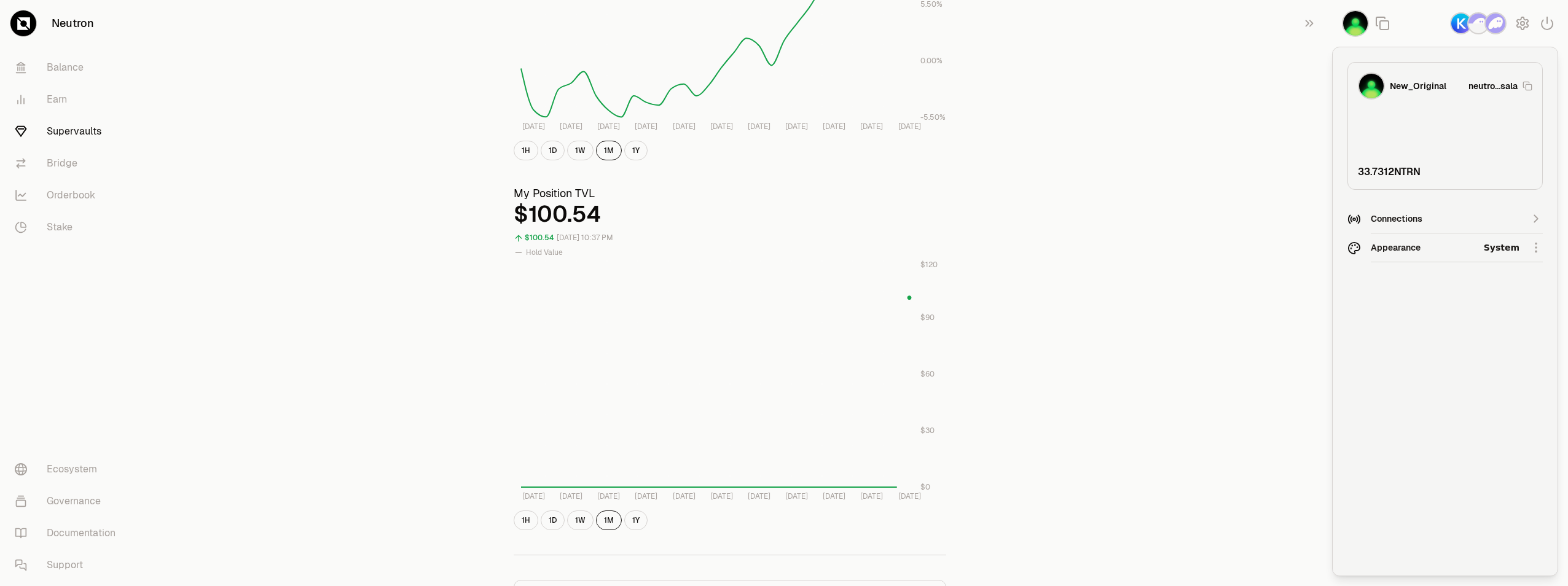
click at [66, 24] on link "Neutron" at bounding box center [68, 23] width 138 height 47
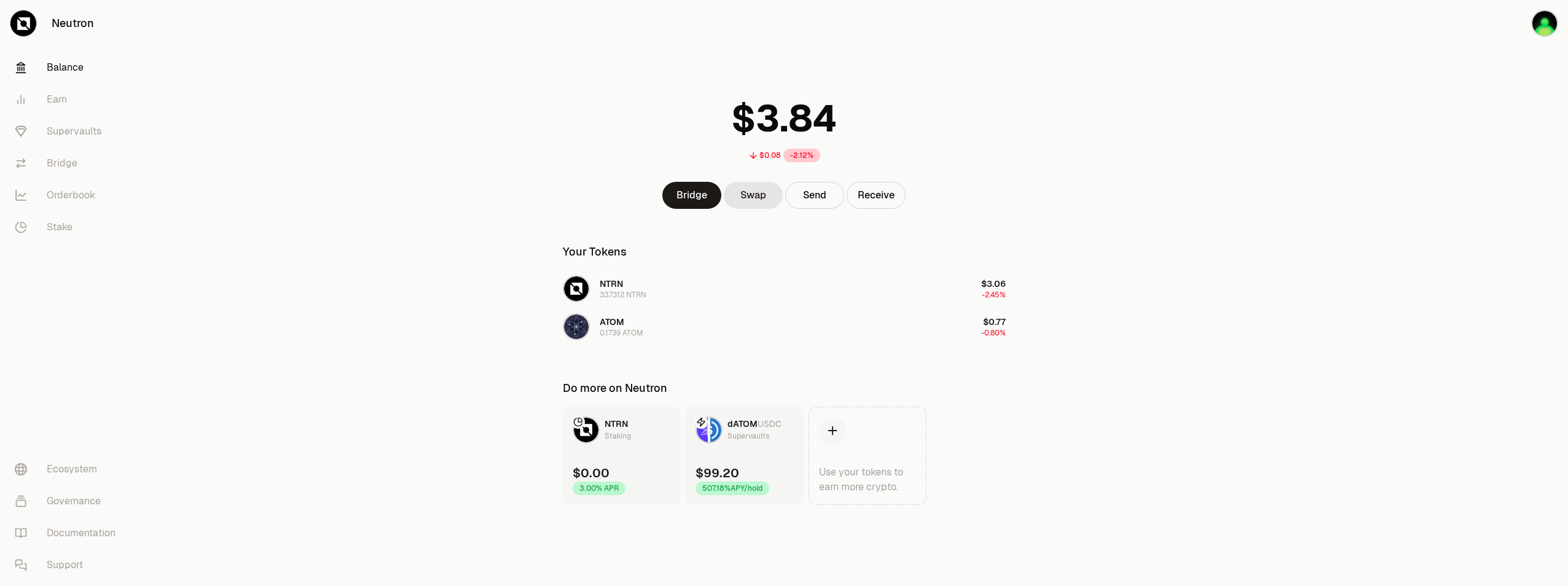
click at [66, 24] on link "Neutron" at bounding box center [68, 23] width 138 height 47
click at [705, 428] on img at bounding box center [702, 430] width 11 height 25
click at [731, 475] on div "$100.51" at bounding box center [719, 473] width 48 height 17
click at [730, 489] on div "507.18% APY/hold" at bounding box center [733, 488] width 74 height 13
click at [728, 439] on div "Supervaults" at bounding box center [749, 436] width 42 height 12
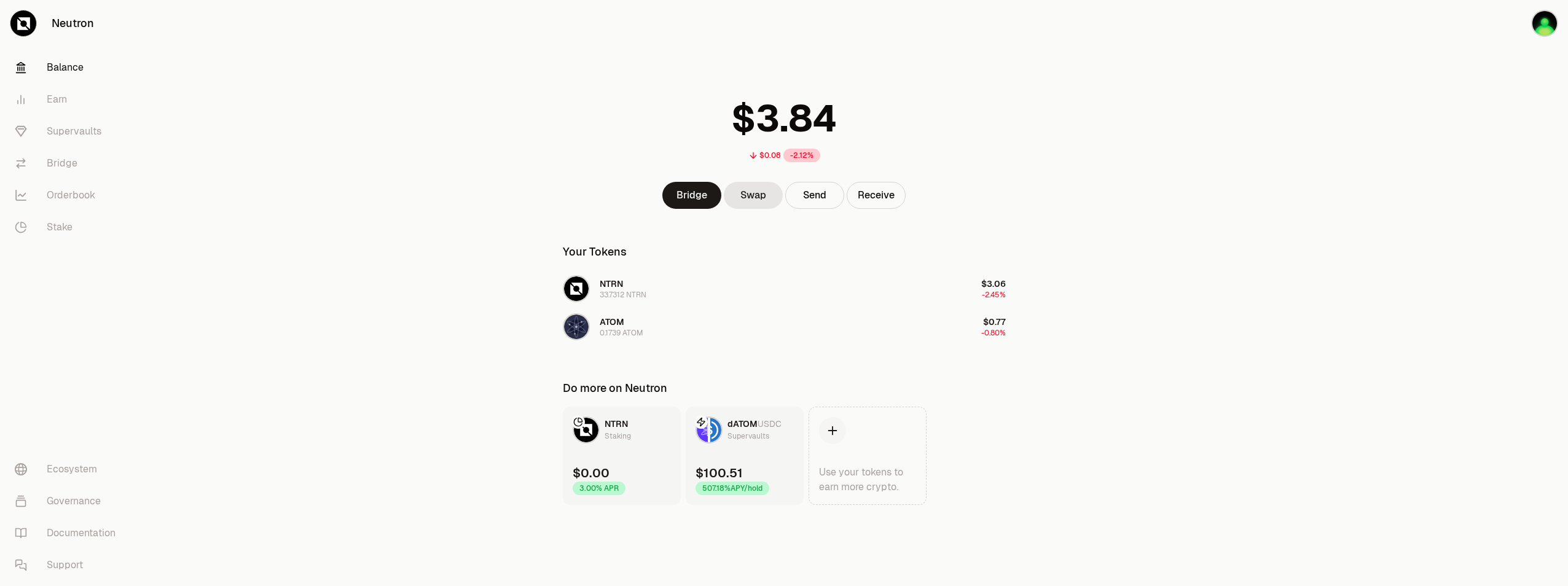
click at [714, 428] on img at bounding box center [717, 430] width 11 height 25
click at [736, 427] on span "dATOM" at bounding box center [743, 424] width 30 height 11
click at [706, 430] on img at bounding box center [702, 430] width 11 height 25
click at [743, 430] on div "Supervaults" at bounding box center [749, 436] width 42 height 12
click at [716, 453] on link "dATOM USDC Supervaults $100.51 507.18% APY/hold" at bounding box center [745, 455] width 118 height 98
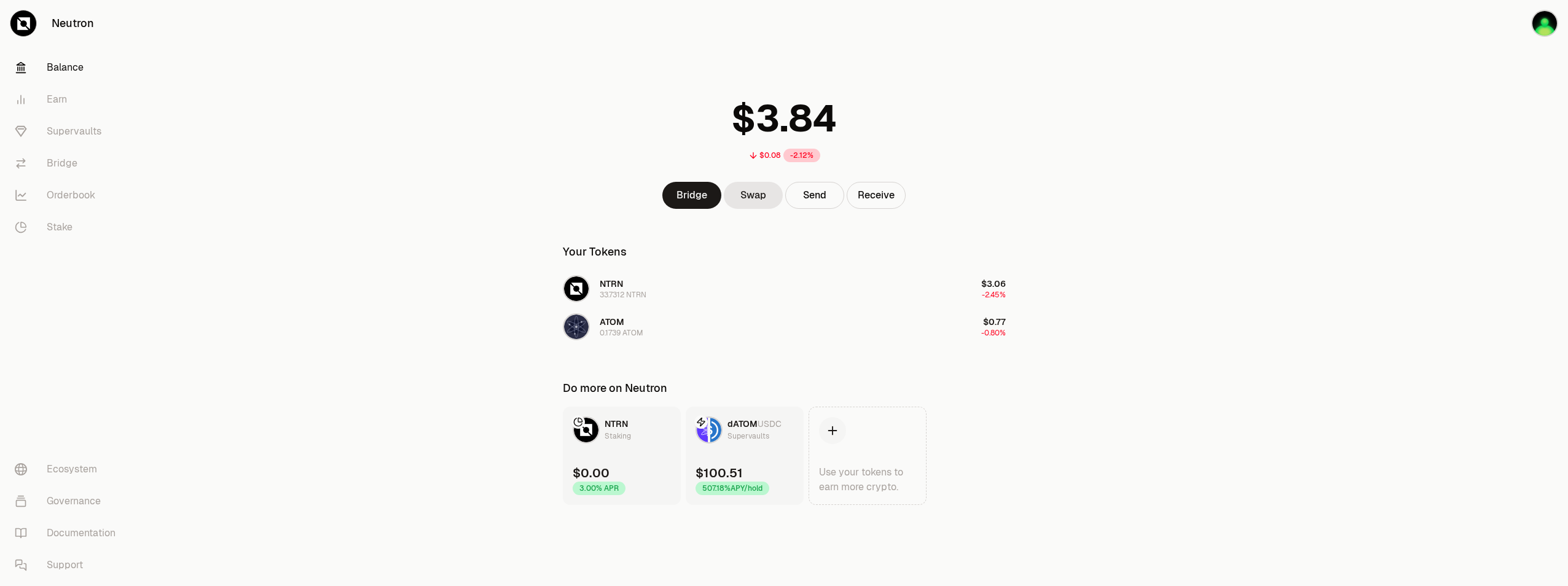
click at [713, 479] on div "$100.51" at bounding box center [719, 473] width 48 height 17
click at [717, 489] on div "507.18% APY/hold" at bounding box center [733, 488] width 74 height 13
click at [732, 449] on link "dATOM USDC Supervaults $100.51 507.18% APY/hold" at bounding box center [745, 455] width 118 height 98
click at [731, 437] on div "Supervaults" at bounding box center [749, 436] width 42 height 12
click at [730, 437] on div "Supervaults" at bounding box center [749, 436] width 42 height 12
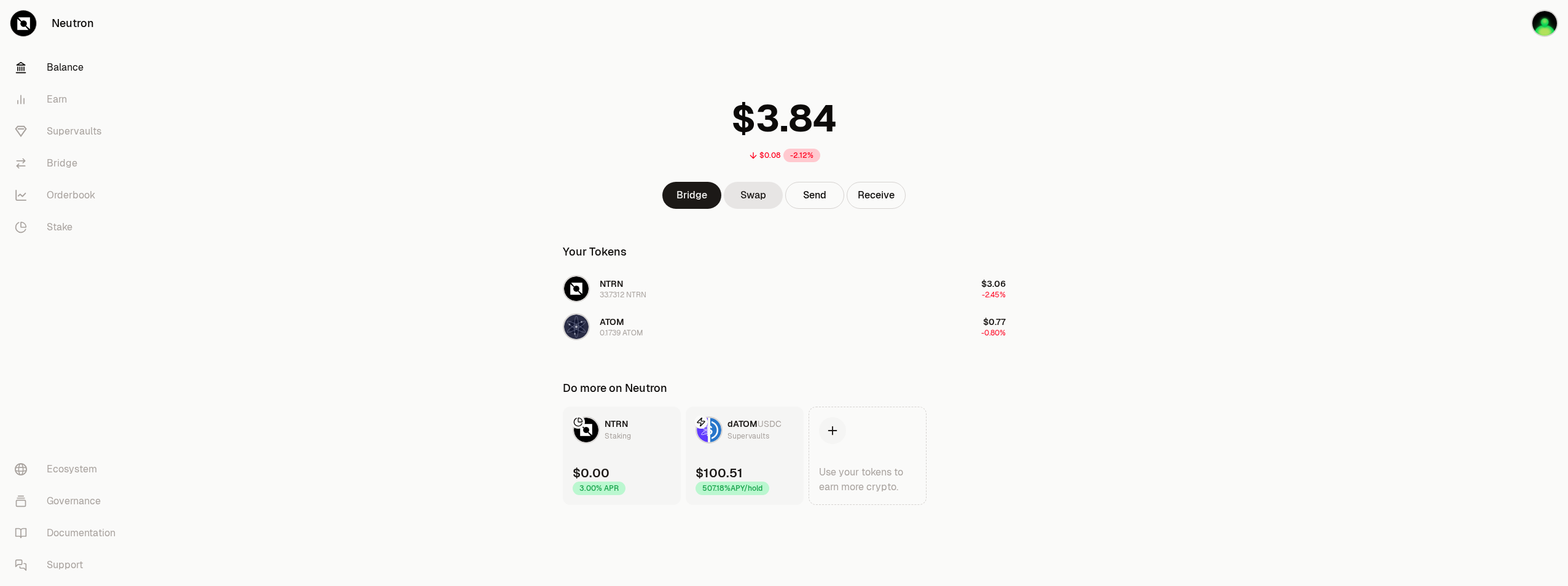
click at [735, 434] on div "Supervaults" at bounding box center [749, 436] width 42 height 12
click at [82, 131] on link "Supervaults" at bounding box center [68, 132] width 128 height 32
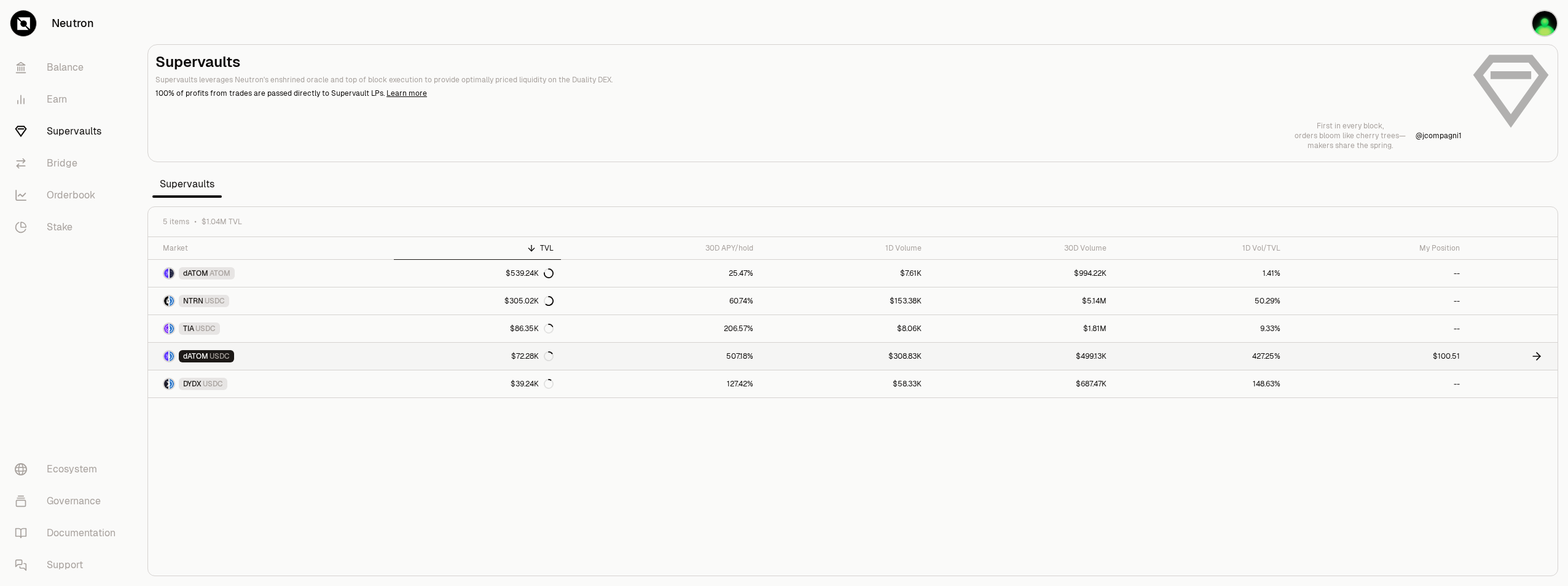
click at [1417, 359] on link "$100.51" at bounding box center [1378, 356] width 180 height 27
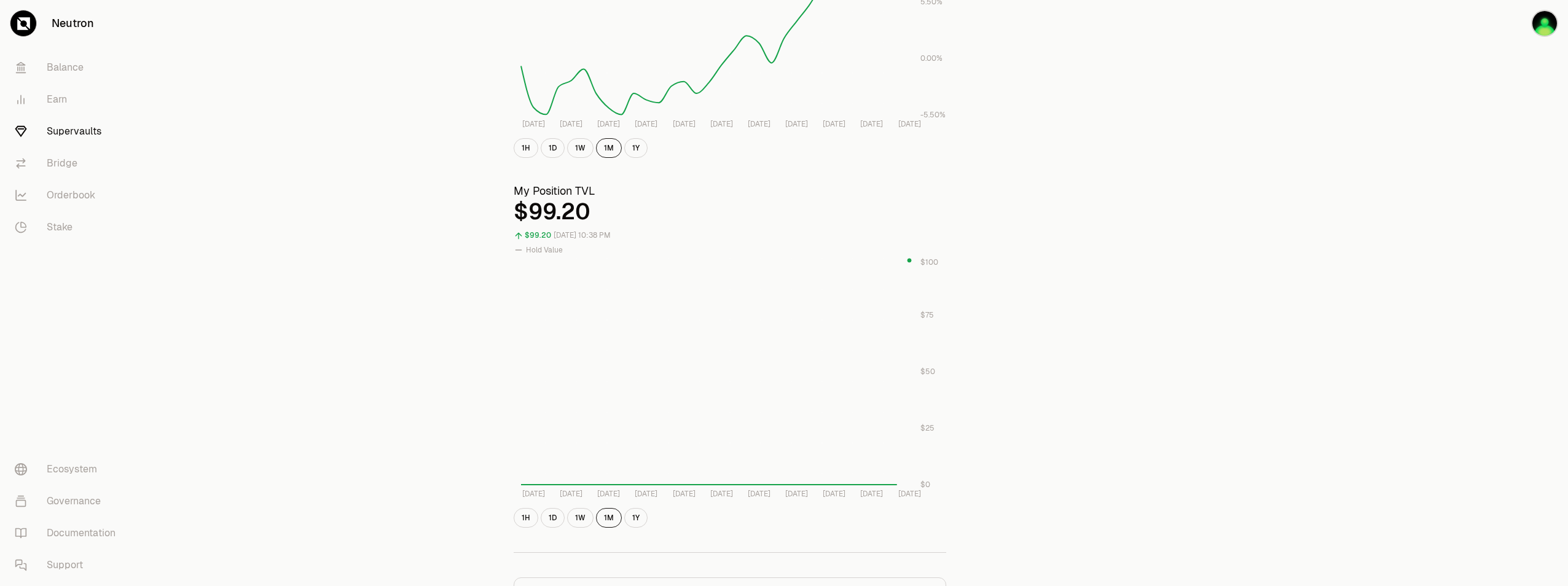
scroll to position [294, 0]
click at [529, 512] on button "1H" at bounding box center [526, 517] width 25 height 20
click at [549, 520] on button "1D" at bounding box center [552, 517] width 24 height 20
click at [527, 516] on button "1H" at bounding box center [526, 517] width 25 height 20
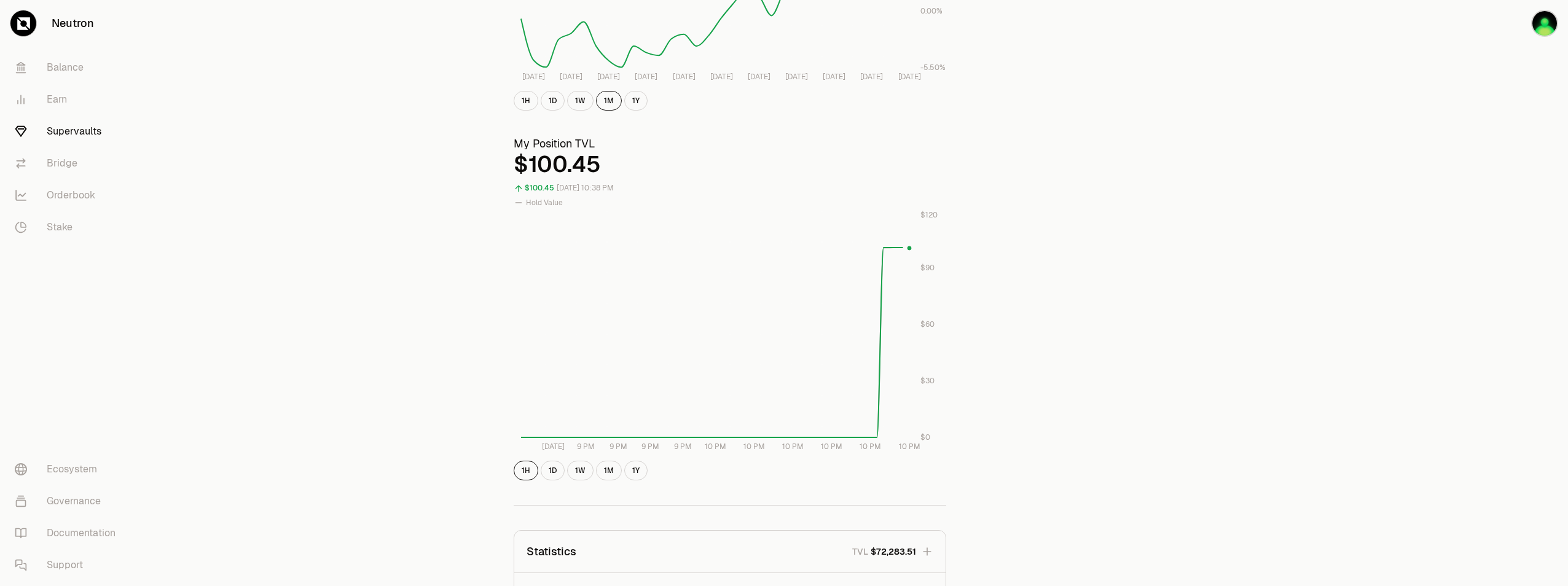
scroll to position [369, 0]
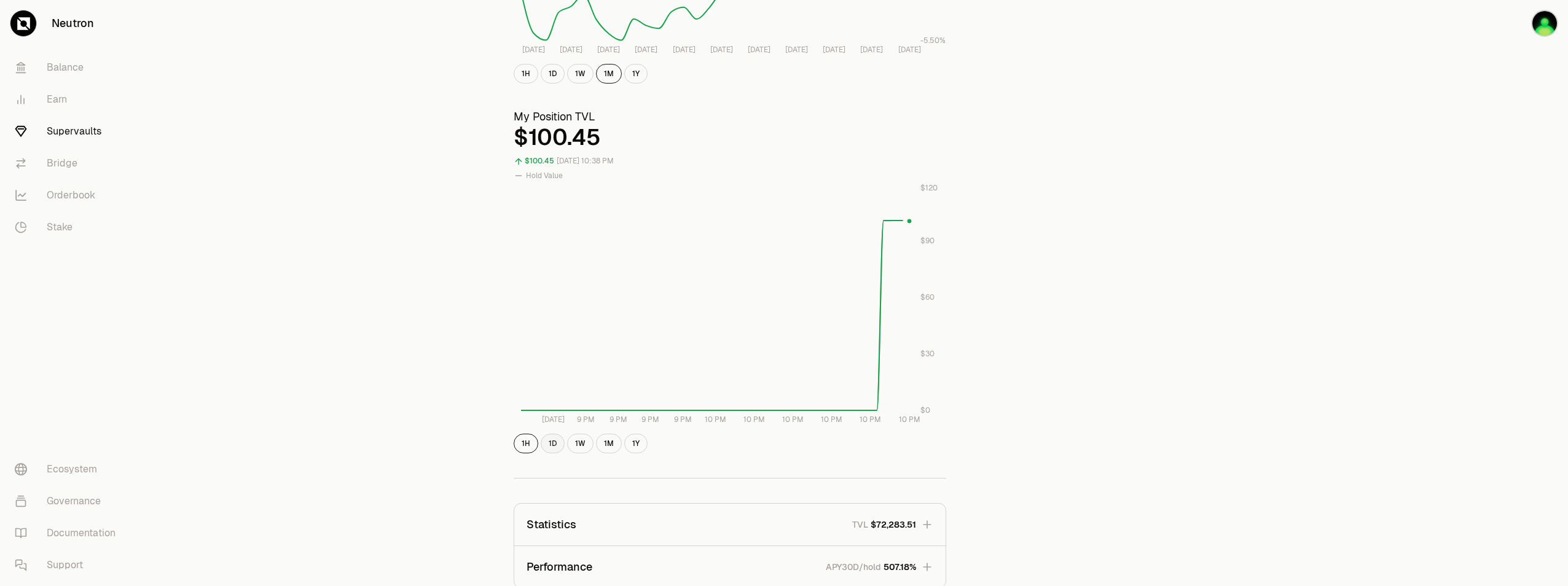
click at [548, 446] on button "1D" at bounding box center [552, 444] width 24 height 20
click at [634, 447] on button "1Y" at bounding box center [636, 444] width 24 height 20
click at [526, 445] on button "1H" at bounding box center [526, 444] width 25 height 20
click at [1232, 416] on div "Explore dATOM - USDC Vault dATOM USDC 5.2164 USDC ($1.00) = 1 dATOM ($5.22) Per…" at bounding box center [853, 217] width 1431 height 1173
